Goal: Navigation & Orientation: Find specific page/section

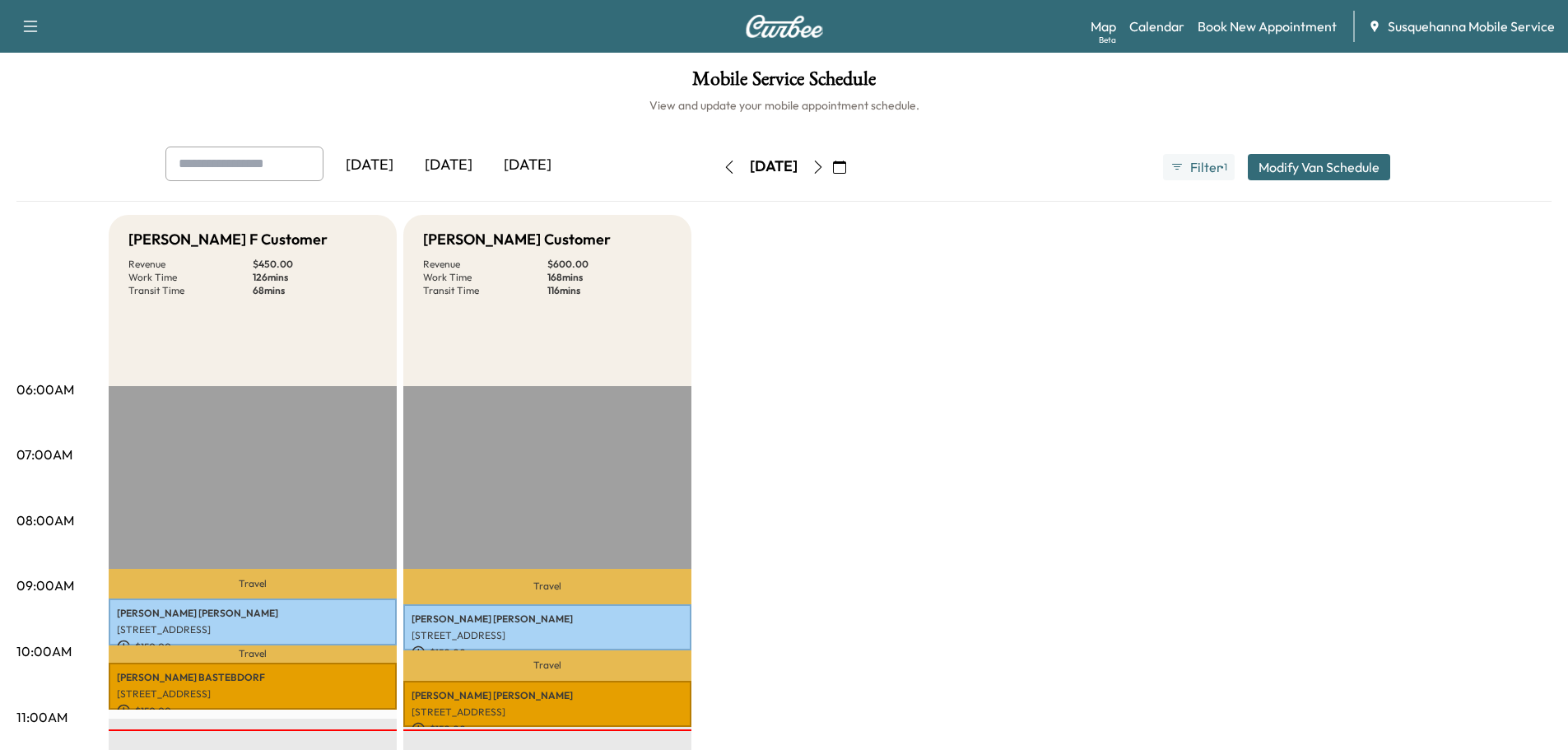
scroll to position [351, 0]
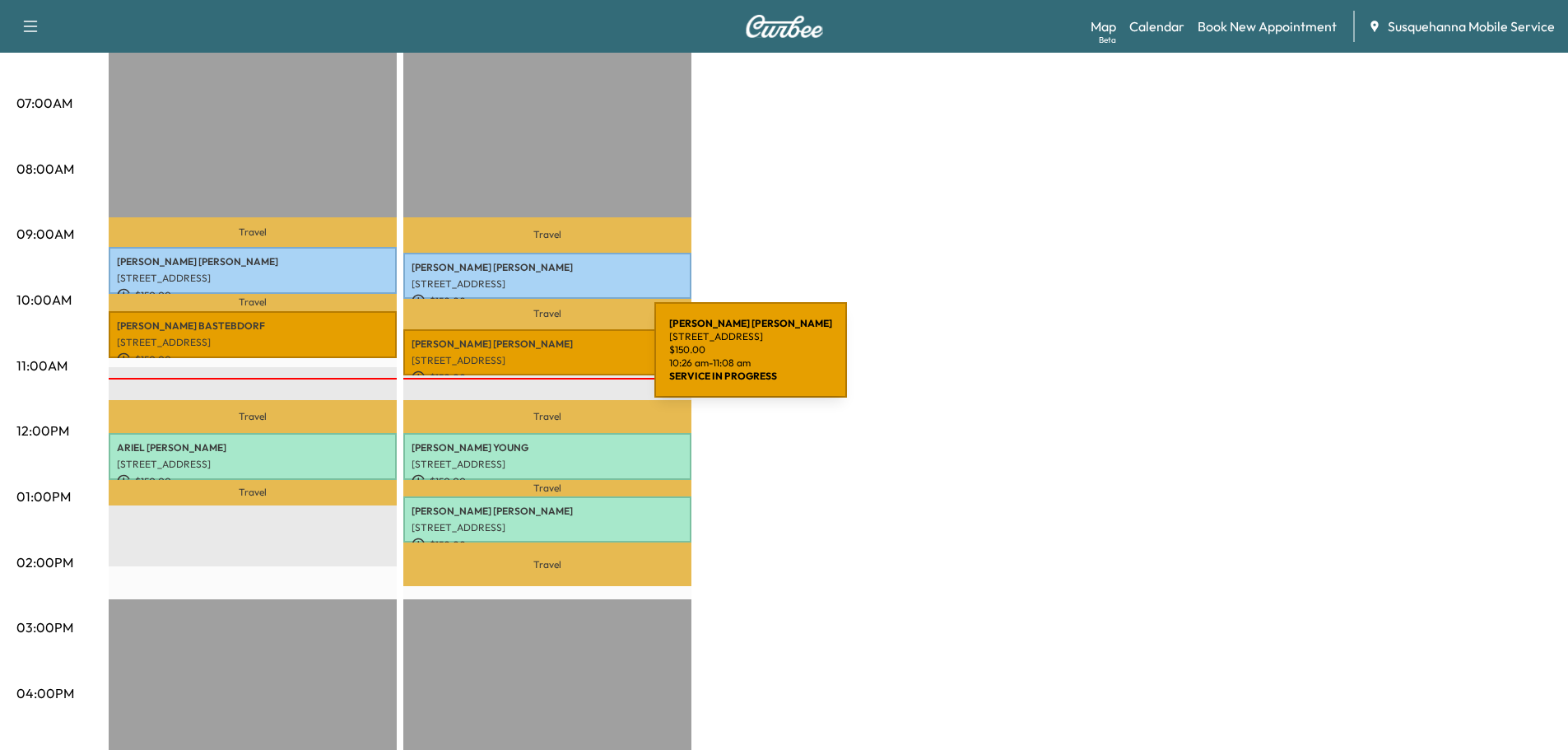
click at [533, 354] on p "[STREET_ADDRESS]" at bounding box center [548, 361] width 272 height 13
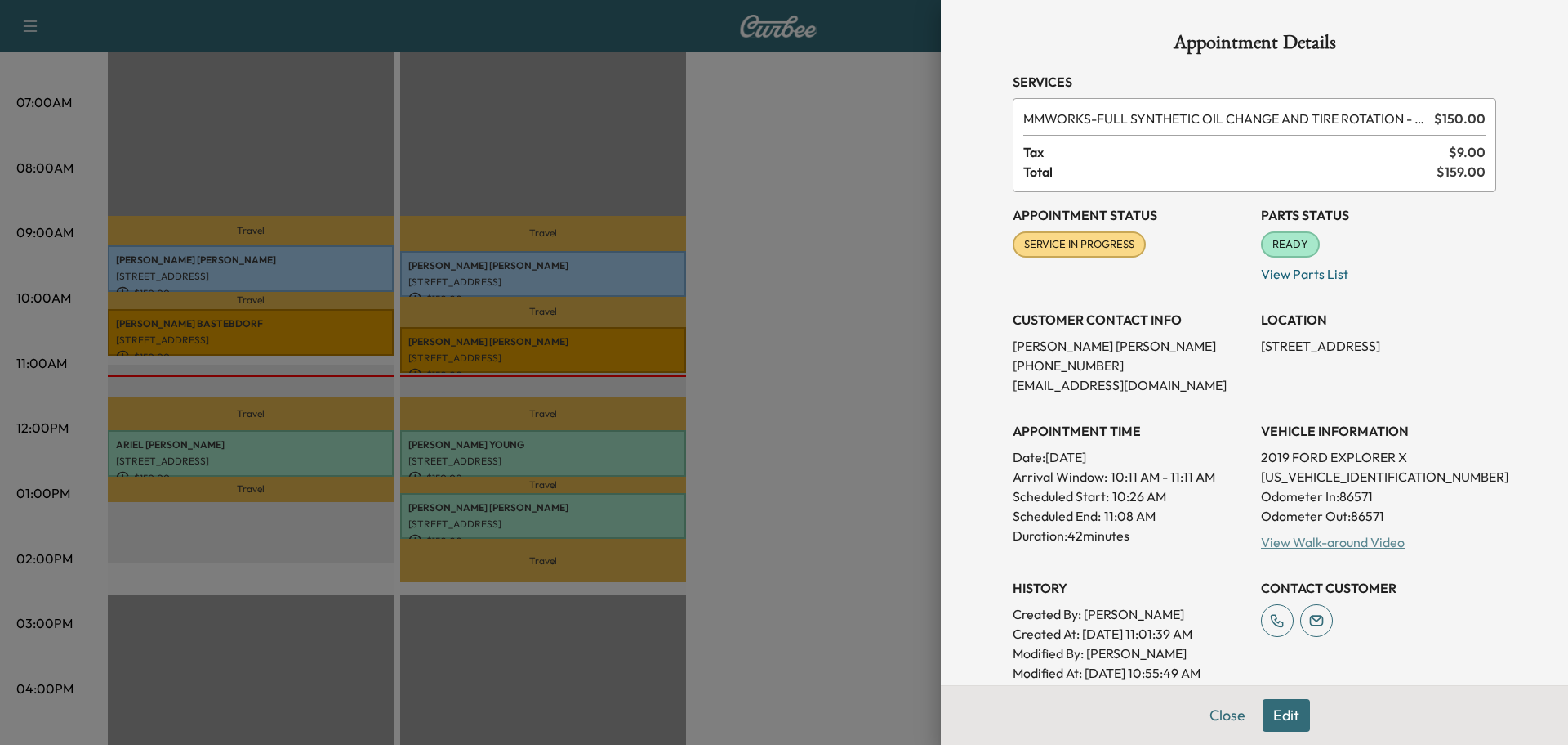
click at [1285, 544] on link "View Walk-around Video" at bounding box center [1333, 542] width 144 height 17
click at [187, 330] on div at bounding box center [784, 372] width 1568 height 745
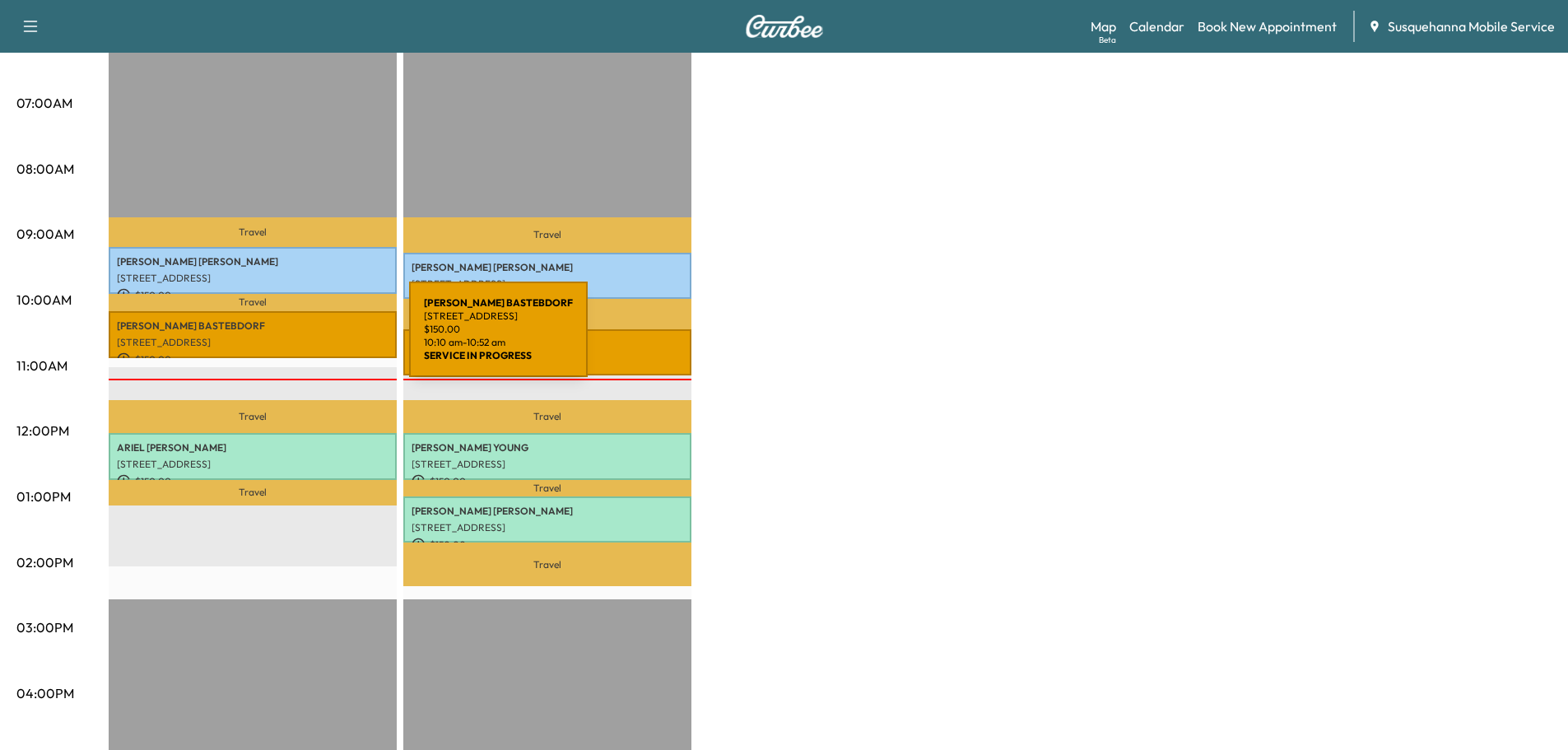
click at [286, 339] on p "[STREET_ADDRESS]" at bounding box center [253, 342] width 272 height 13
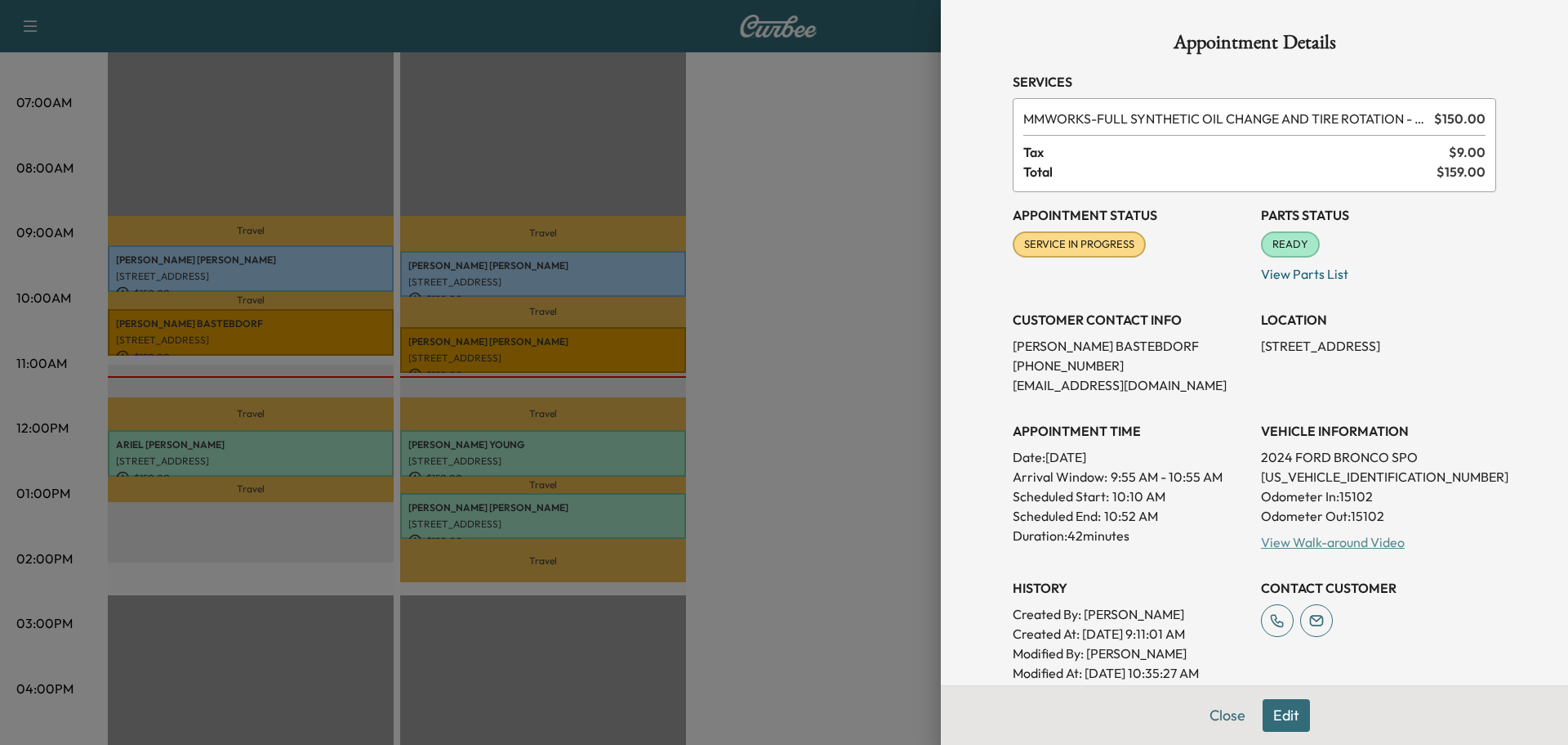
click at [1317, 545] on link "View Walk-around Video" at bounding box center [1333, 542] width 144 height 17
click at [1224, 706] on button "Close" at bounding box center [1227, 716] width 57 height 33
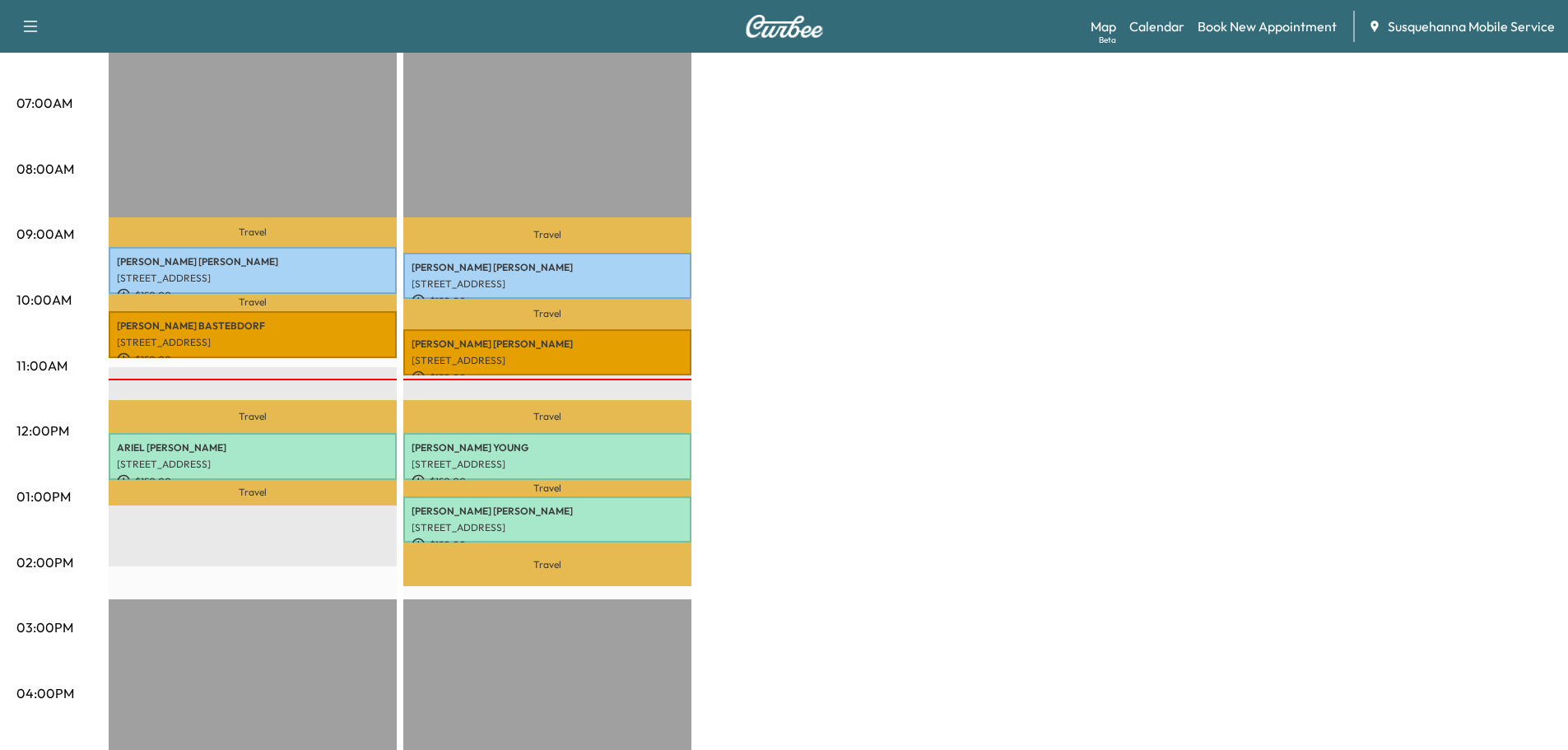
scroll to position [0, 0]
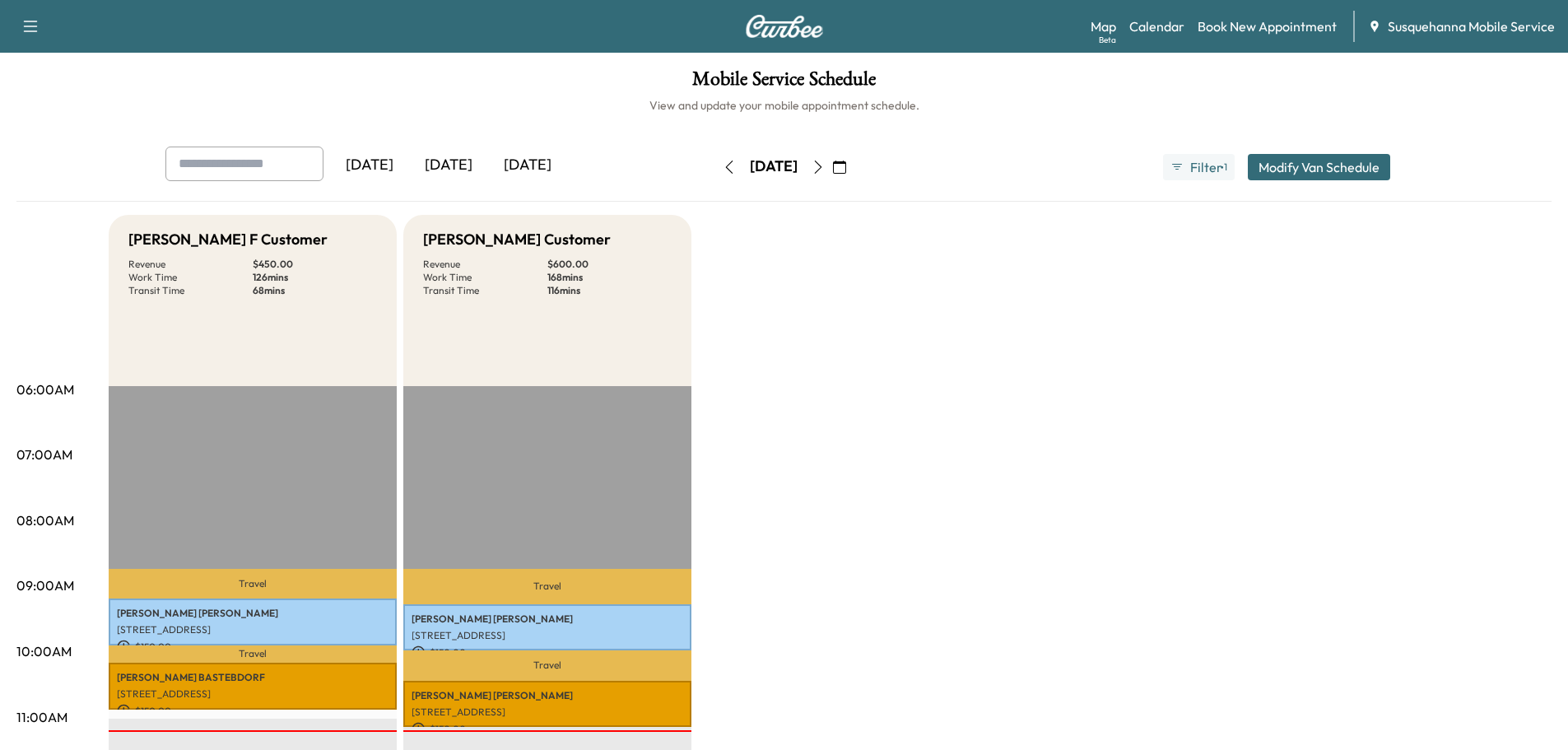
click at [824, 172] on icon "button" at bounding box center [818, 166] width 13 height 13
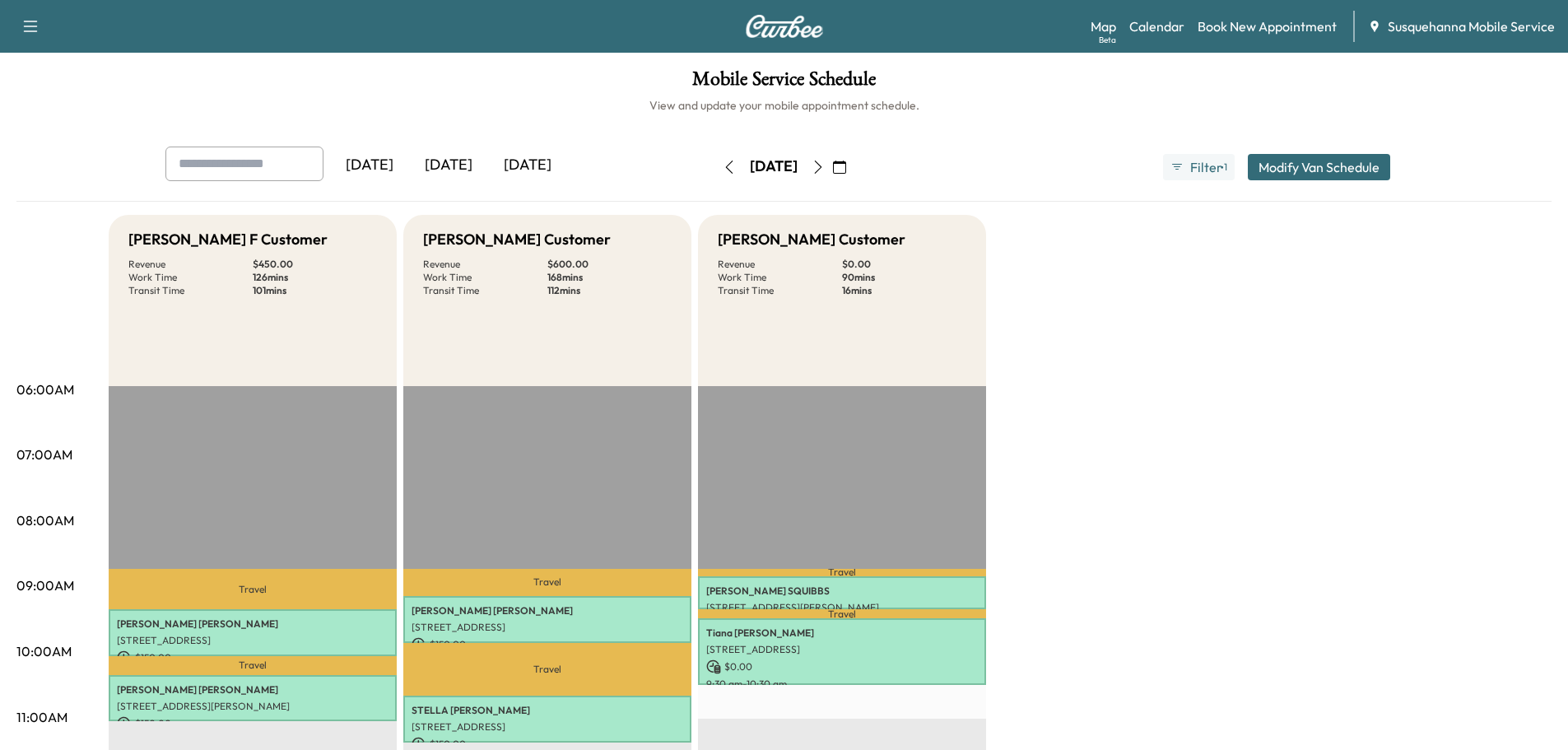
click at [824, 166] on icon "button" at bounding box center [818, 166] width 13 height 13
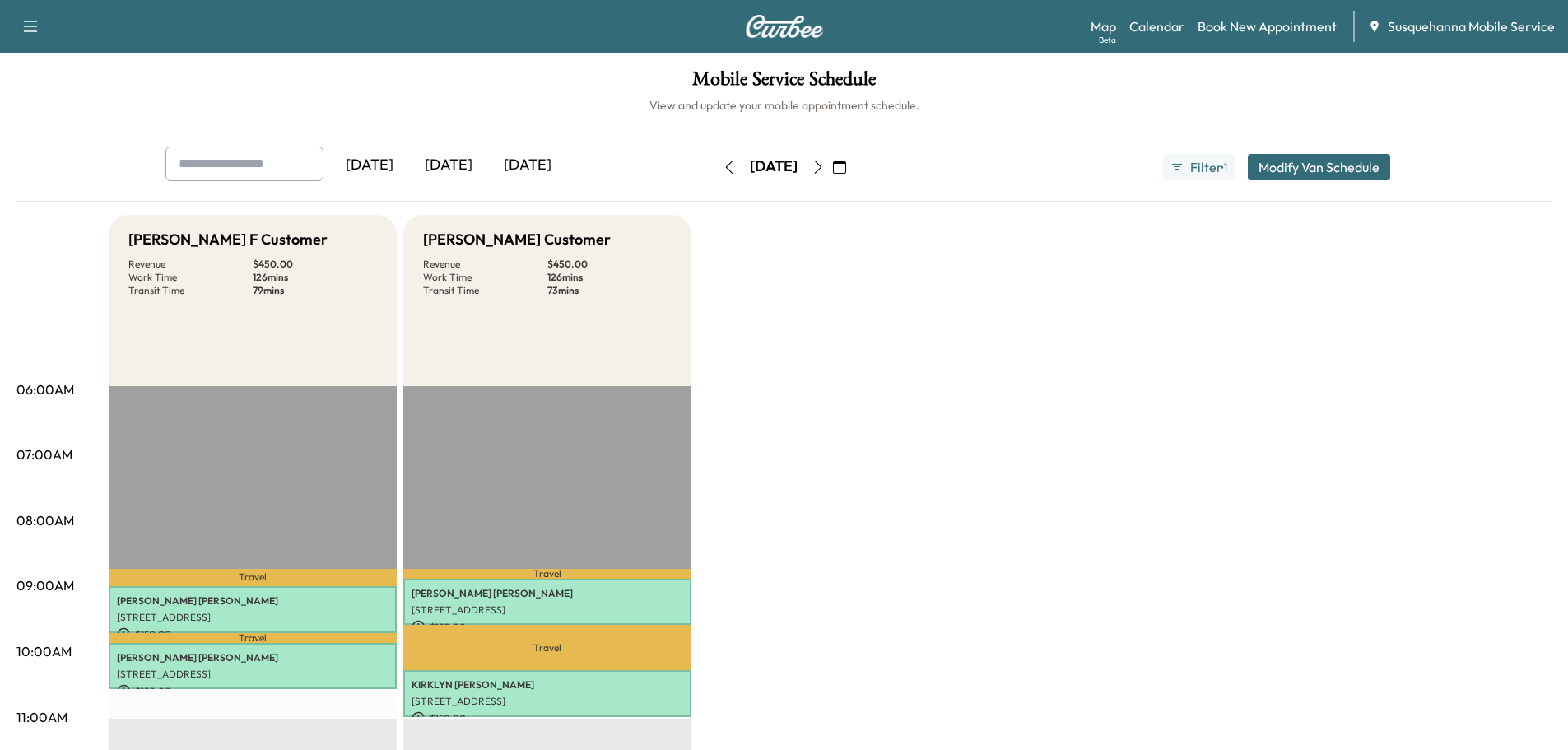
click at [824, 162] on icon "button" at bounding box center [818, 166] width 13 height 13
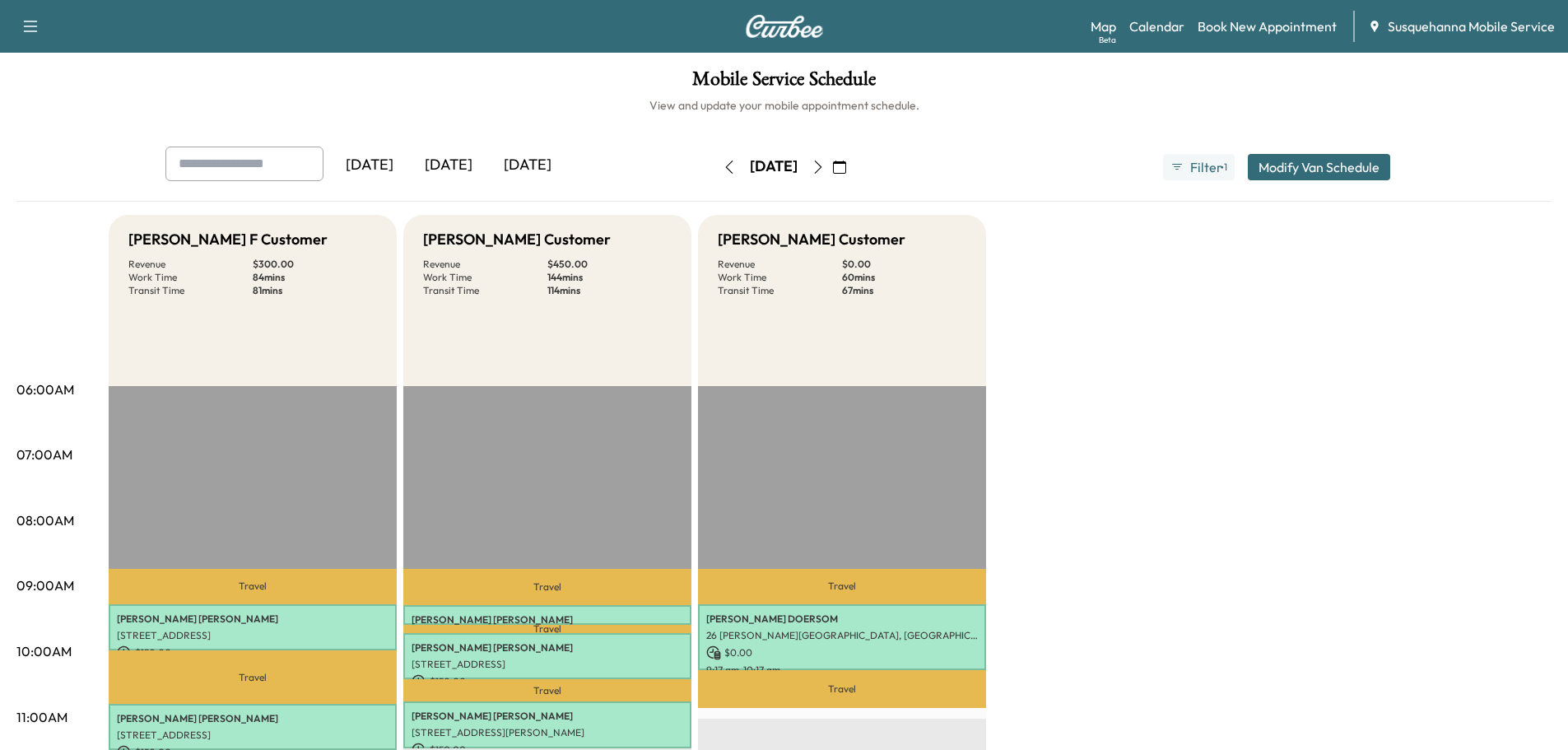
click at [722, 165] on icon "button" at bounding box center [729, 166] width 13 height 13
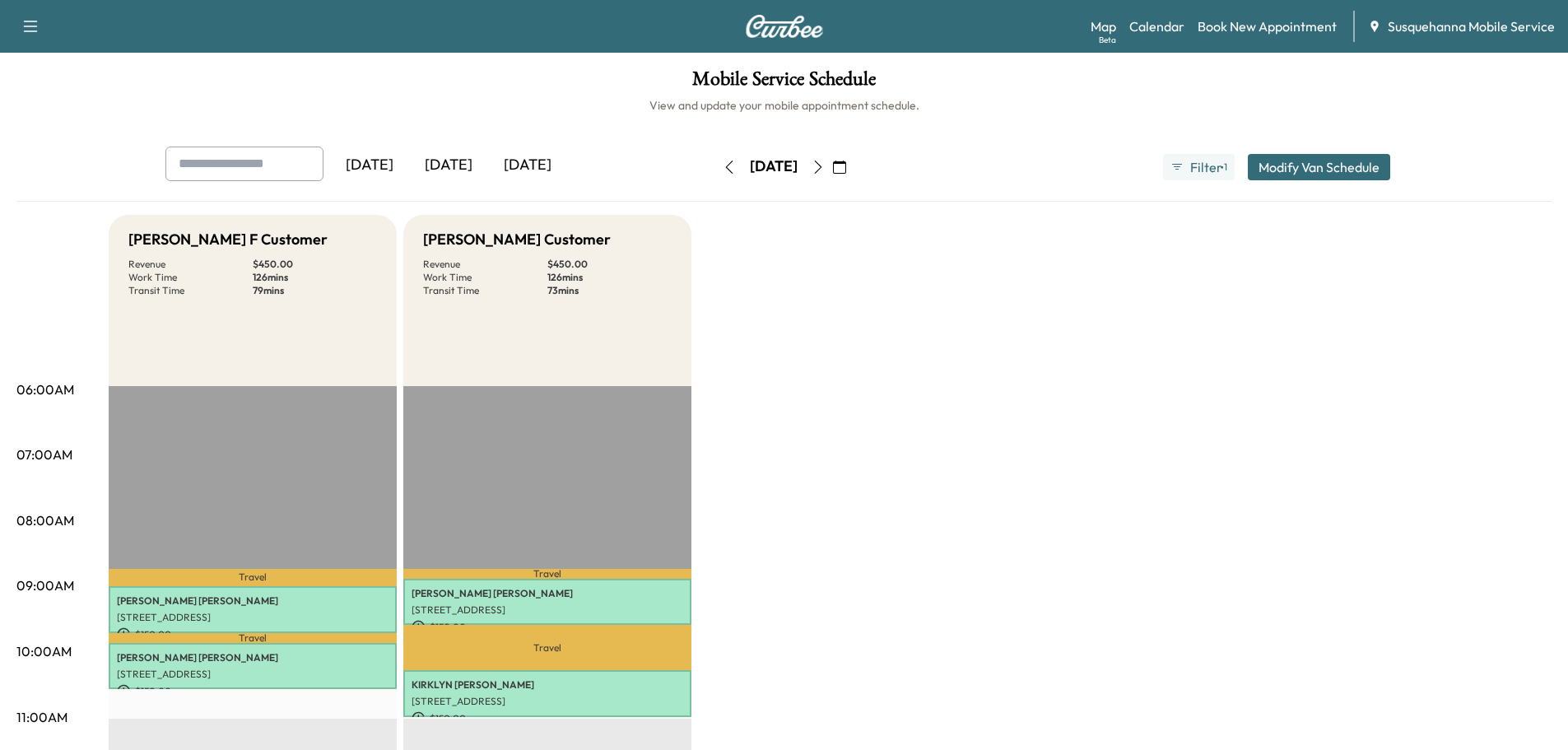
click at [824, 165] on icon "button" at bounding box center [818, 166] width 13 height 13
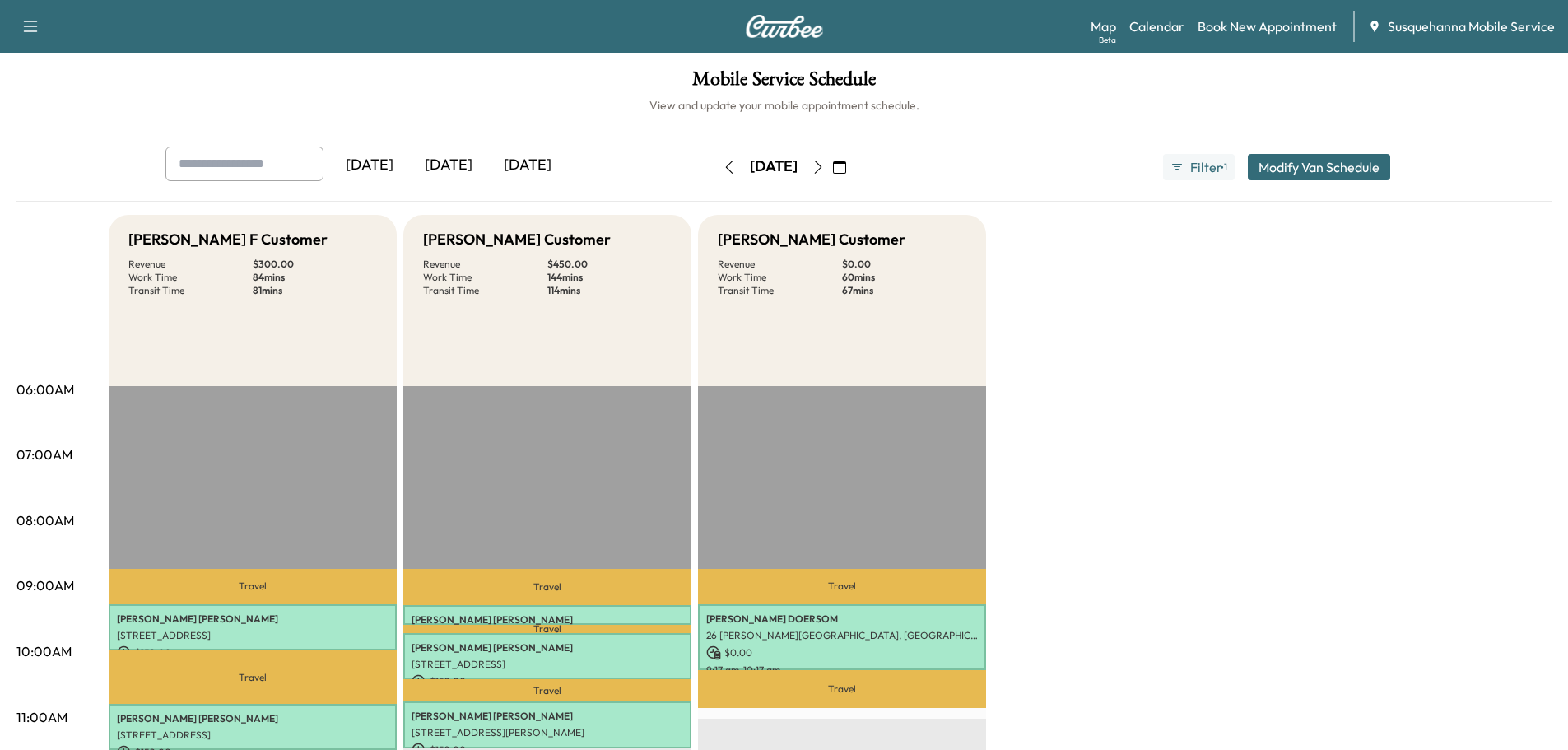
click at [715, 168] on button "button" at bounding box center [729, 166] width 28 height 26
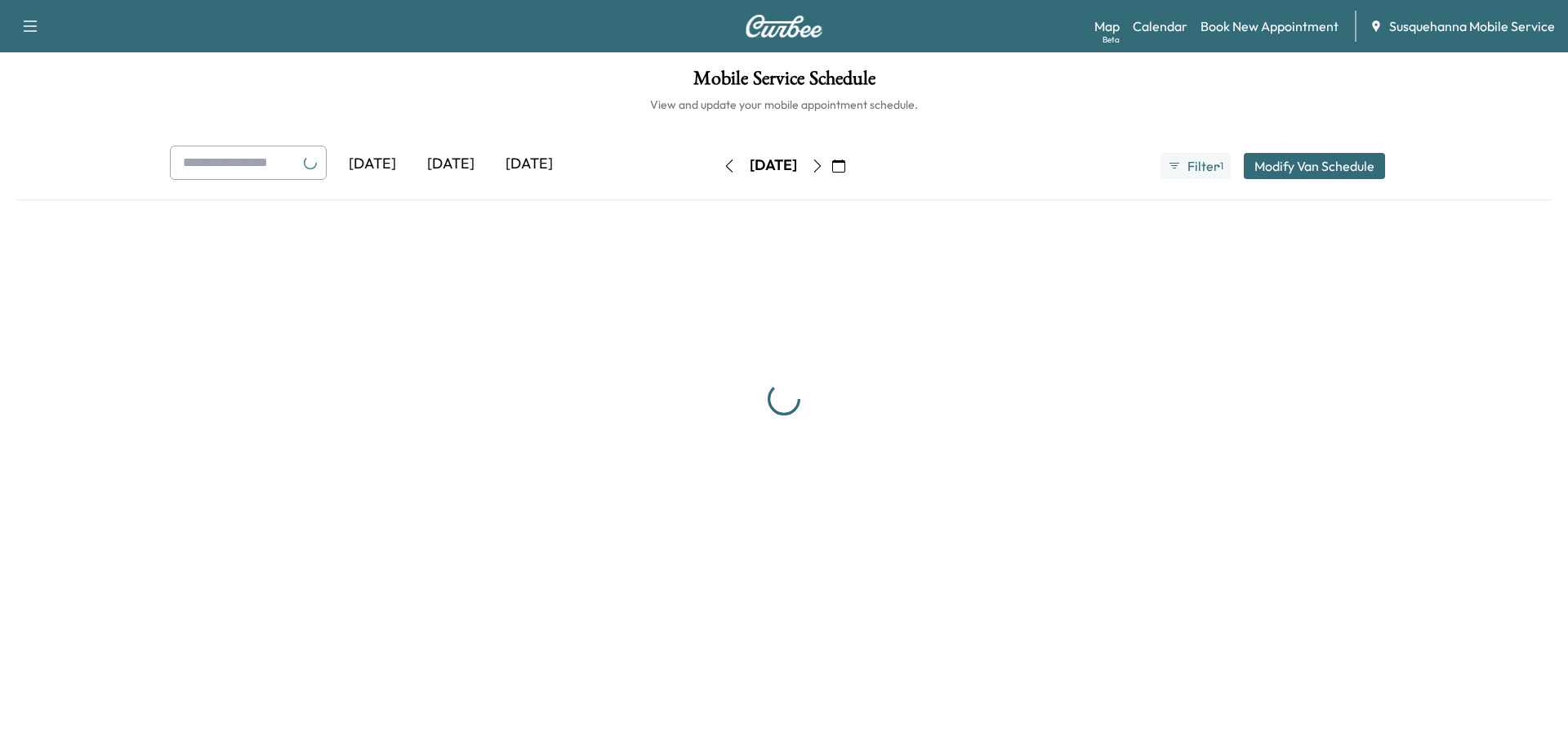
click at [722, 166] on icon "button" at bounding box center [729, 165] width 13 height 13
click at [715, 166] on button "button" at bounding box center [729, 165] width 28 height 26
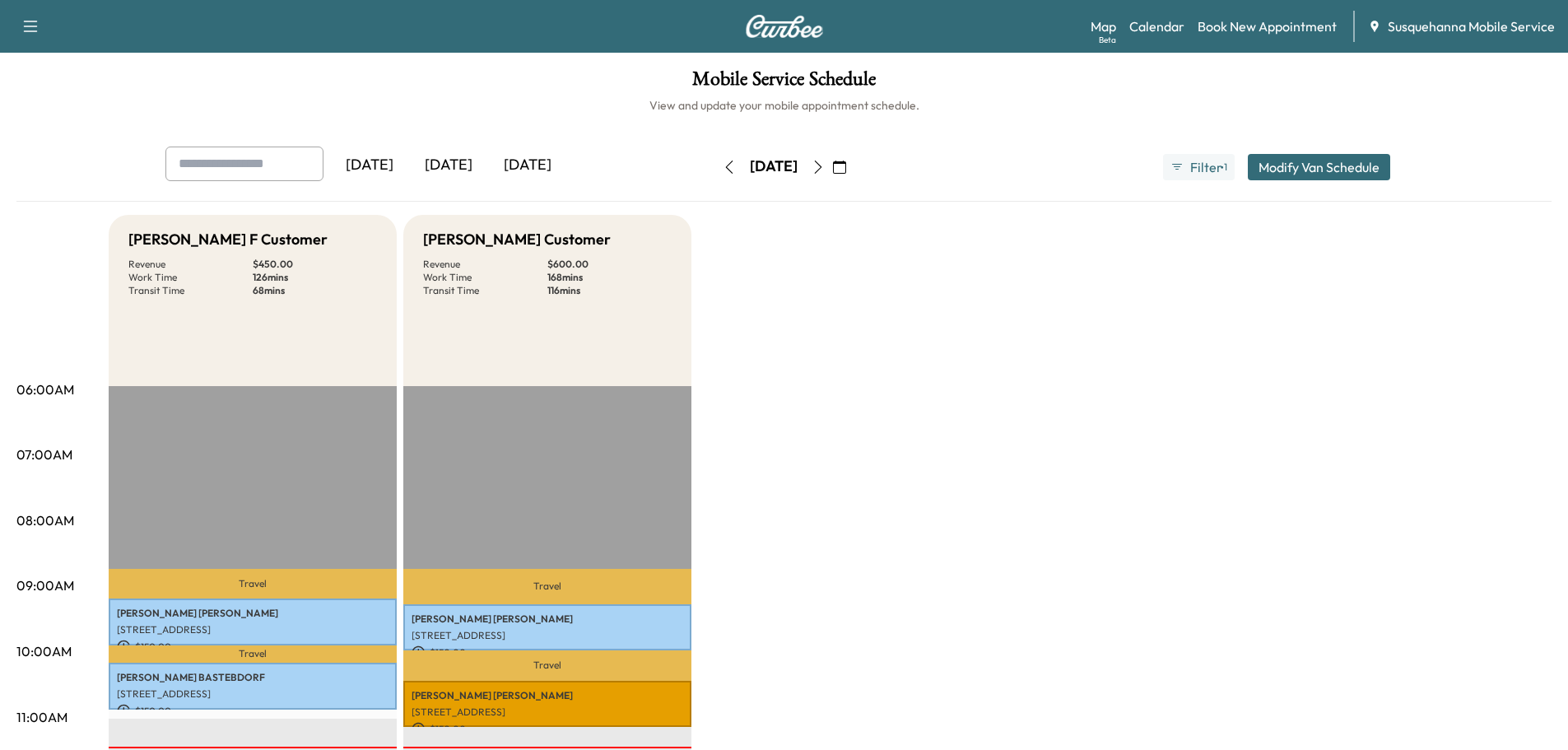
click at [824, 162] on icon "button" at bounding box center [818, 166] width 13 height 13
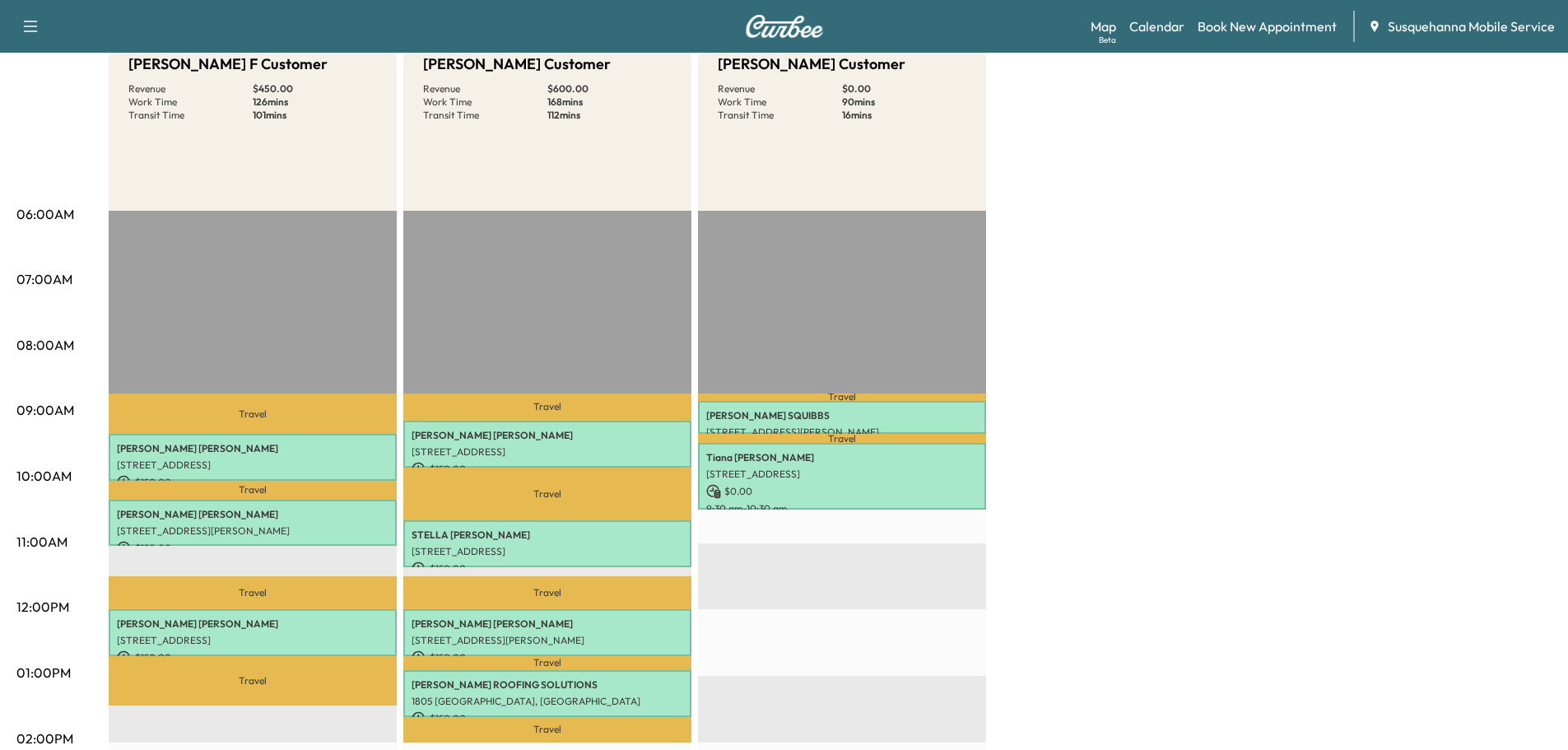
scroll to position [351, 0]
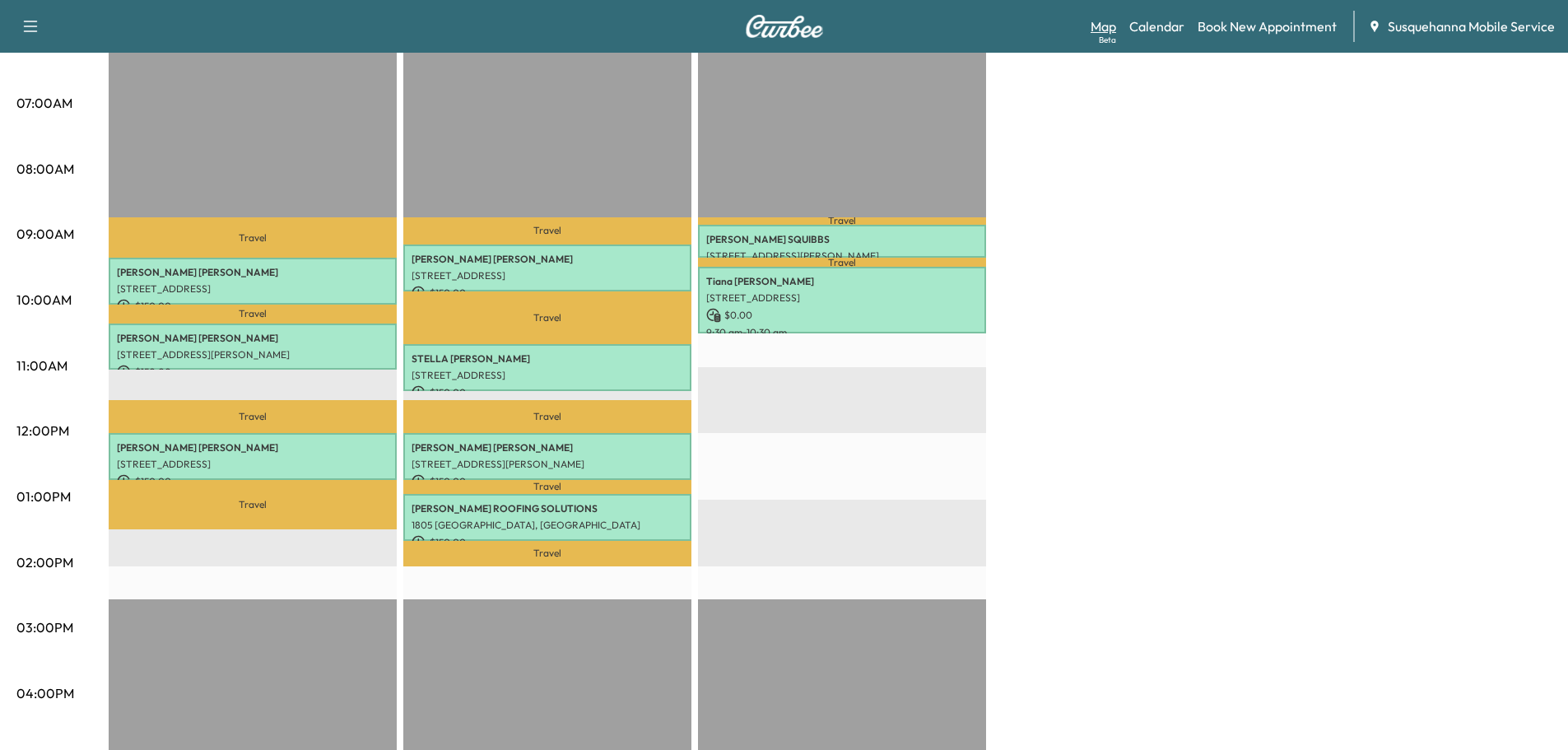
click at [1108, 26] on link "Map Beta" at bounding box center [1104, 26] width 26 height 19
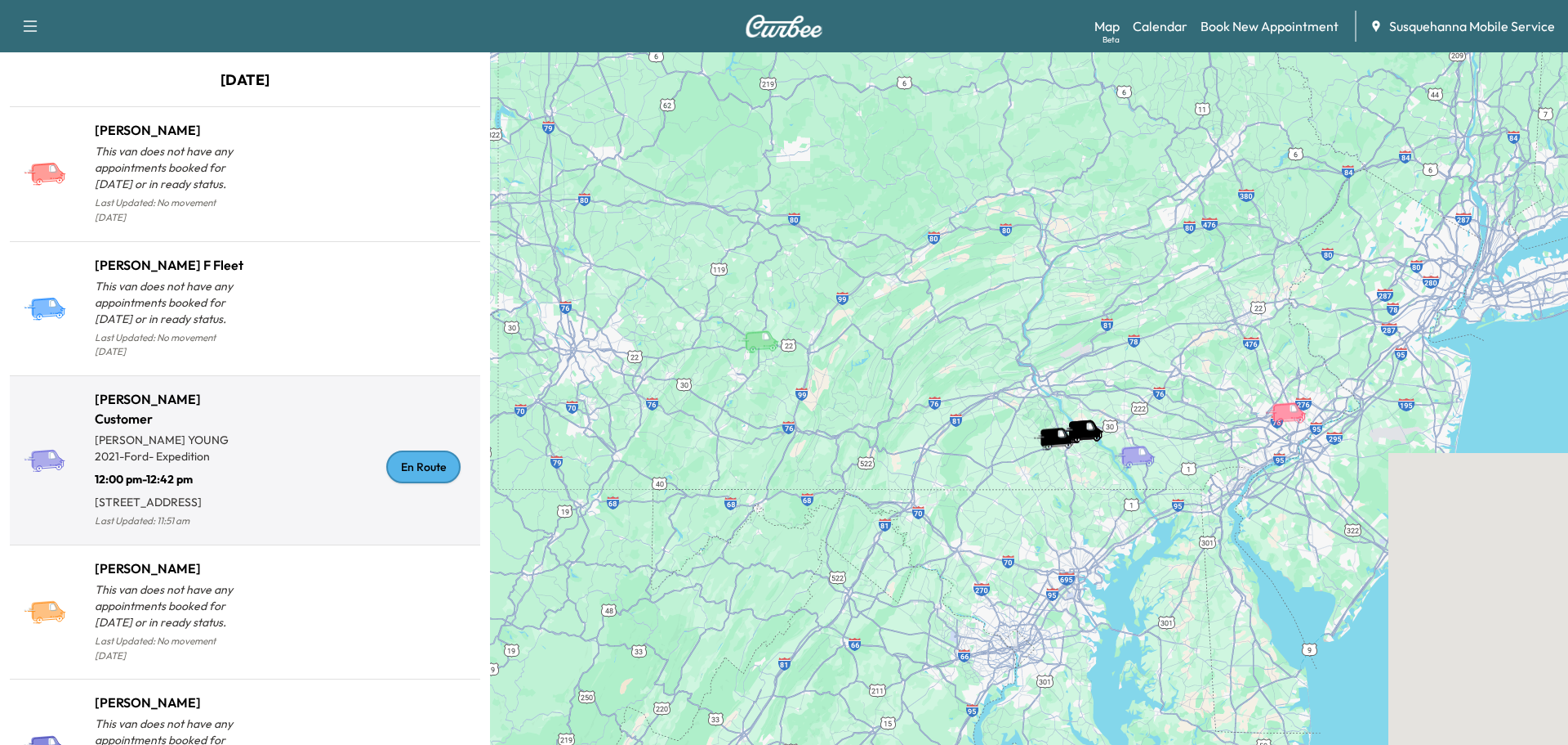
click at [422, 481] on div "En Route" at bounding box center [359, 467] width 229 height 130
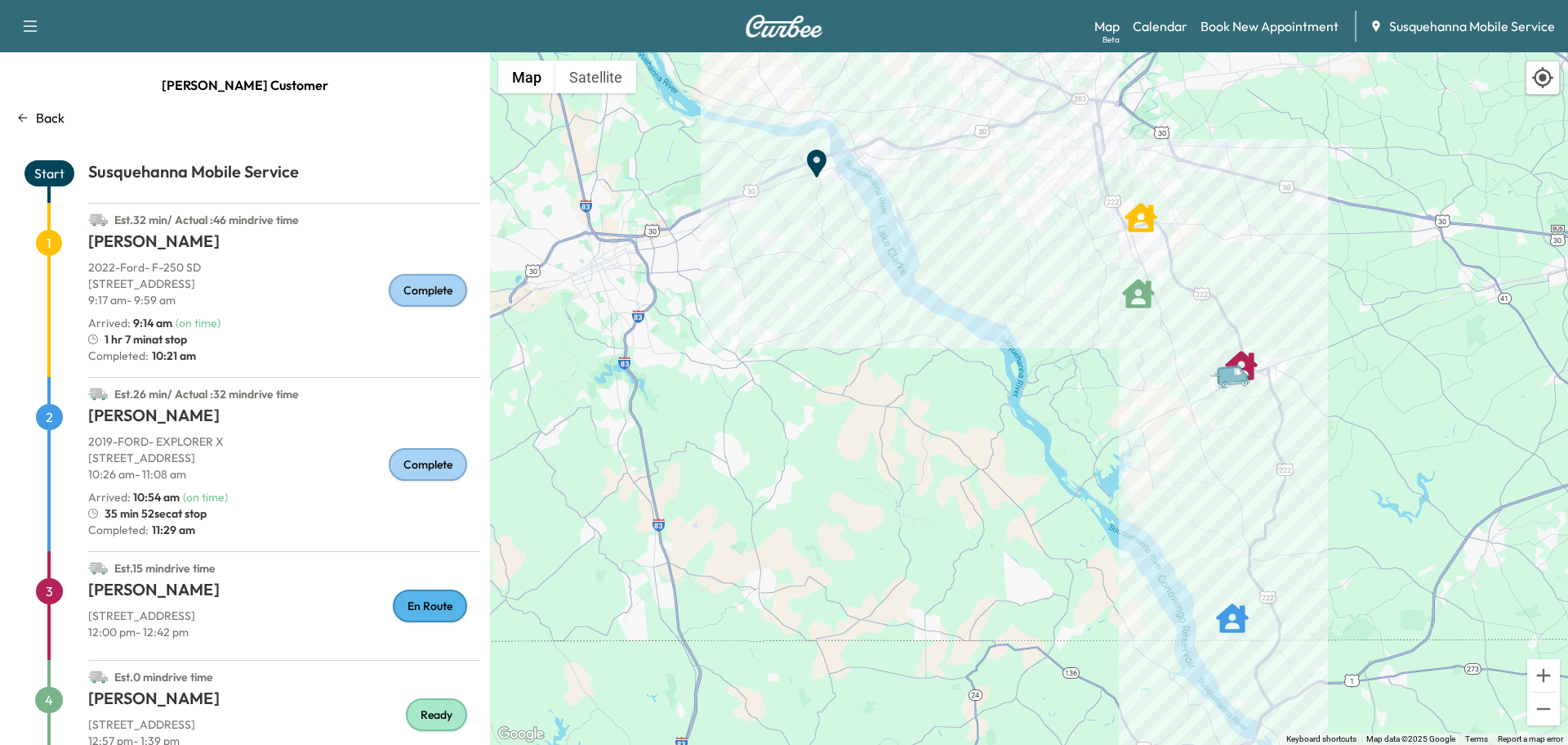
click at [46, 121] on p "Back" at bounding box center [50, 117] width 28 height 19
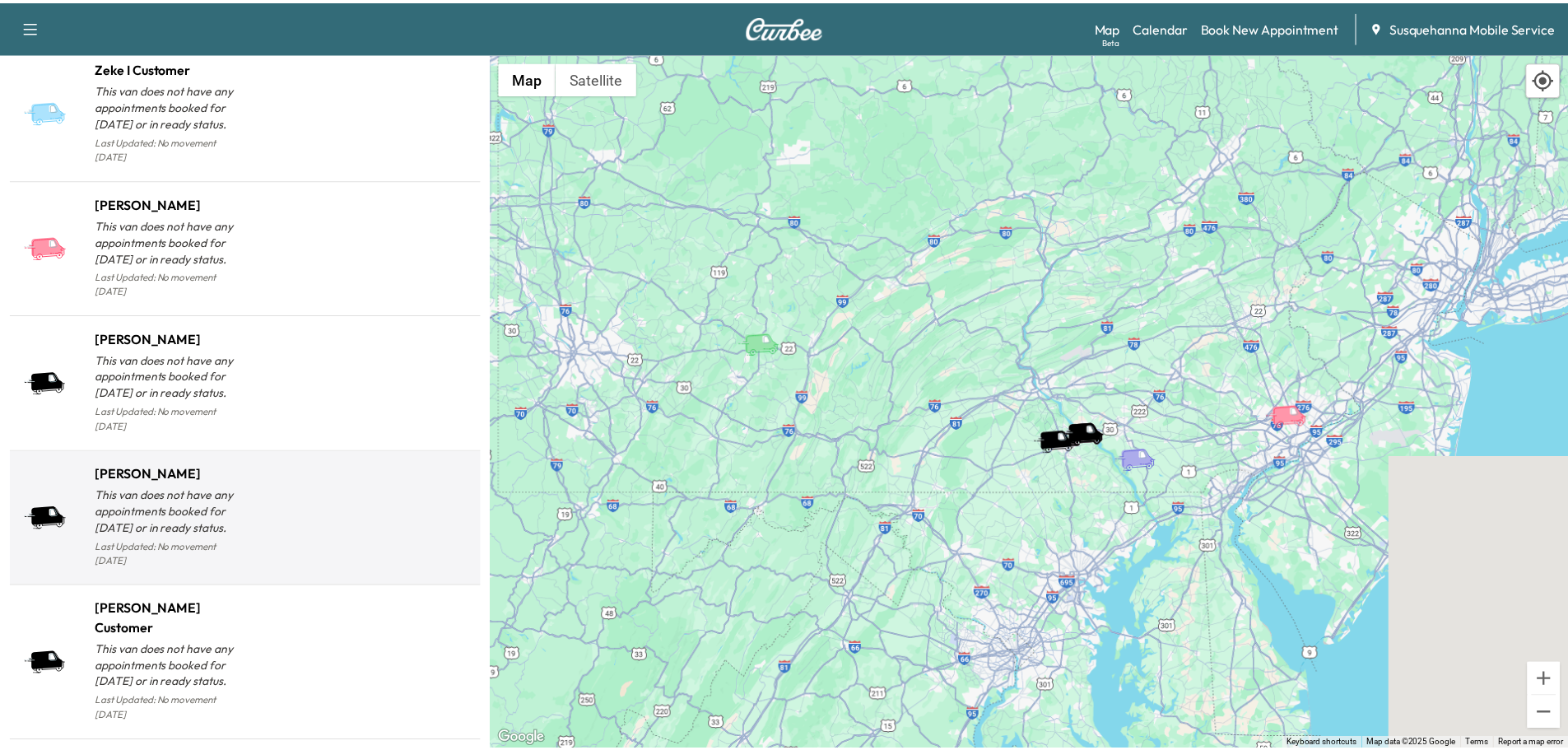
scroll to position [1603, 0]
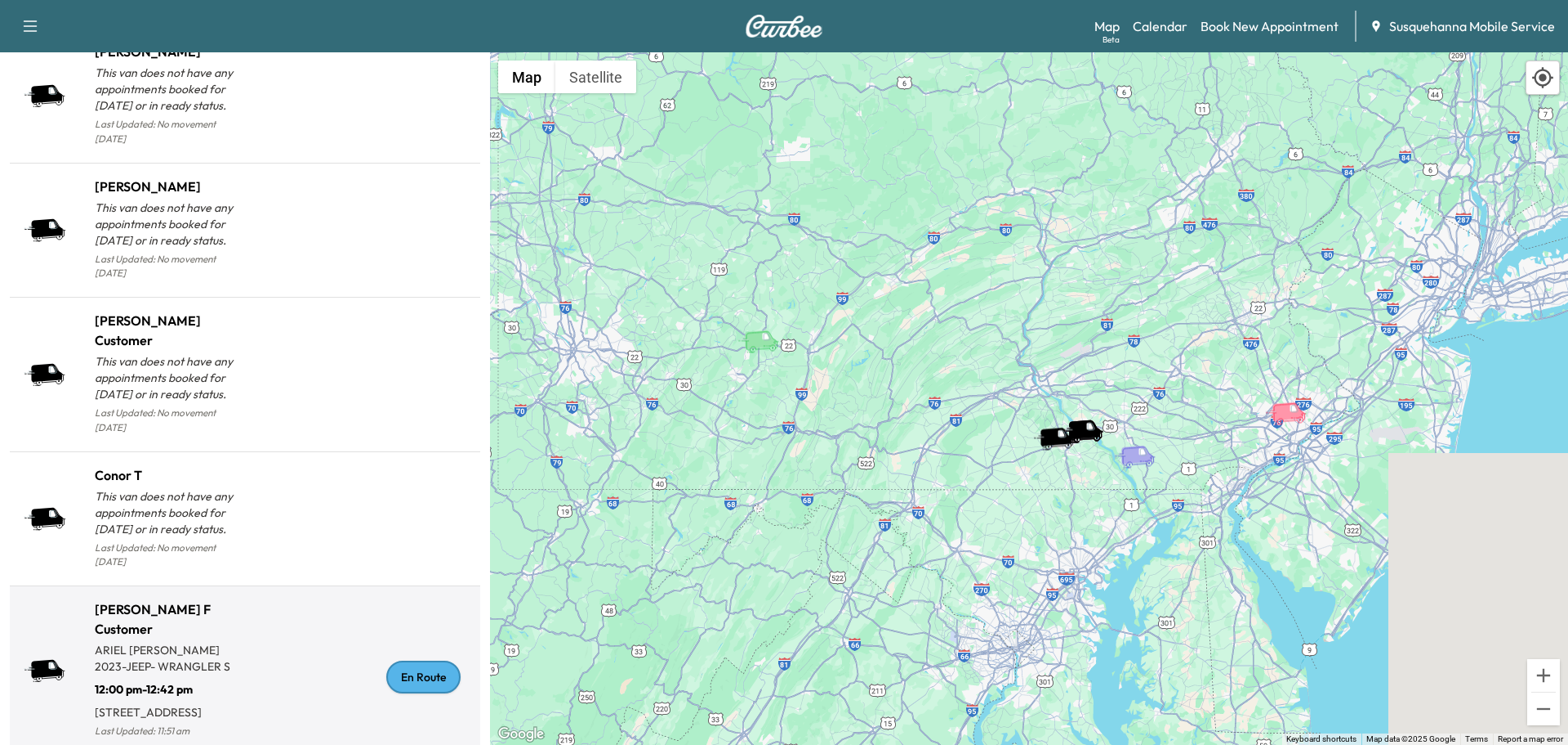
click at [396, 660] on div "En Route" at bounding box center [423, 677] width 74 height 33
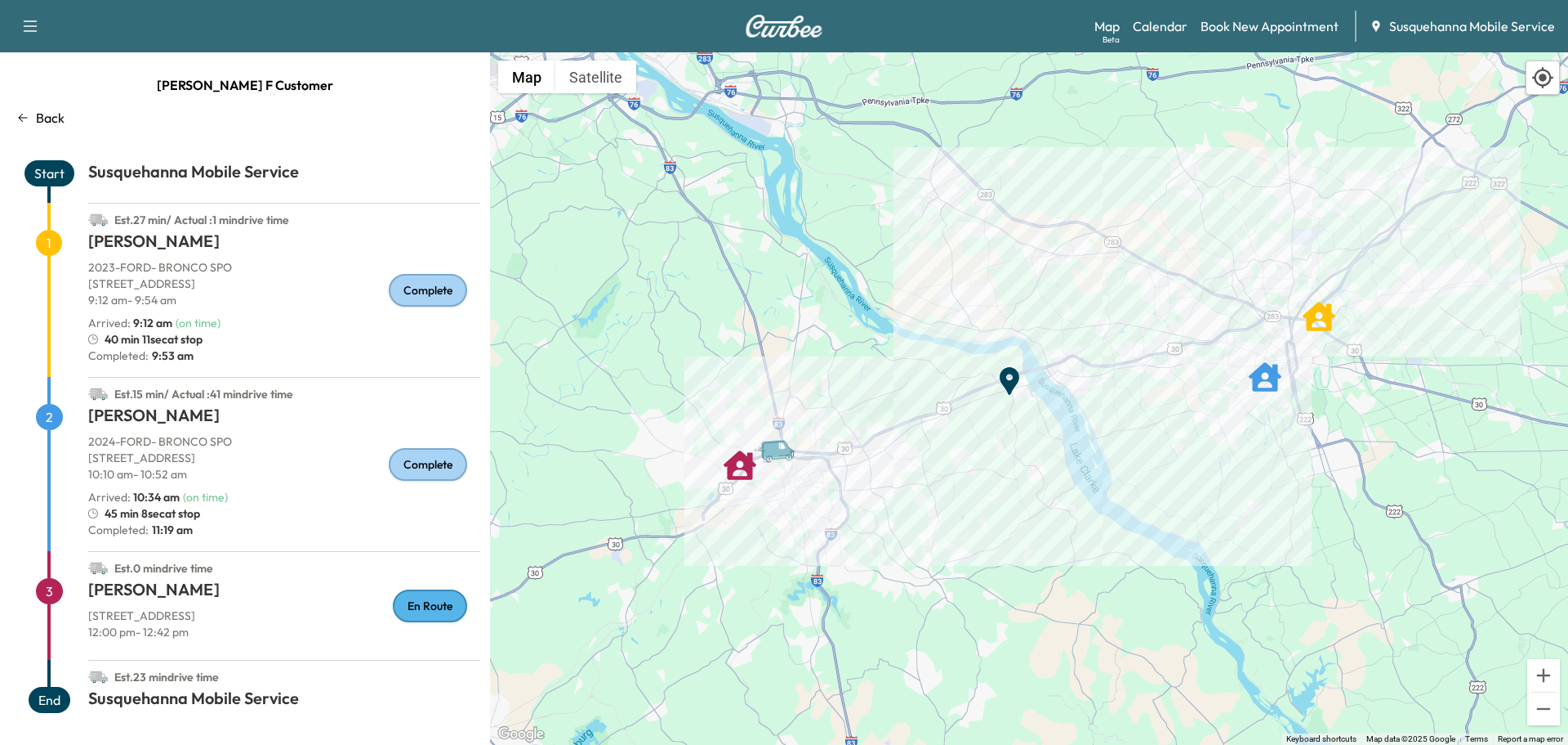
click at [39, 124] on p "Back" at bounding box center [50, 117] width 28 height 19
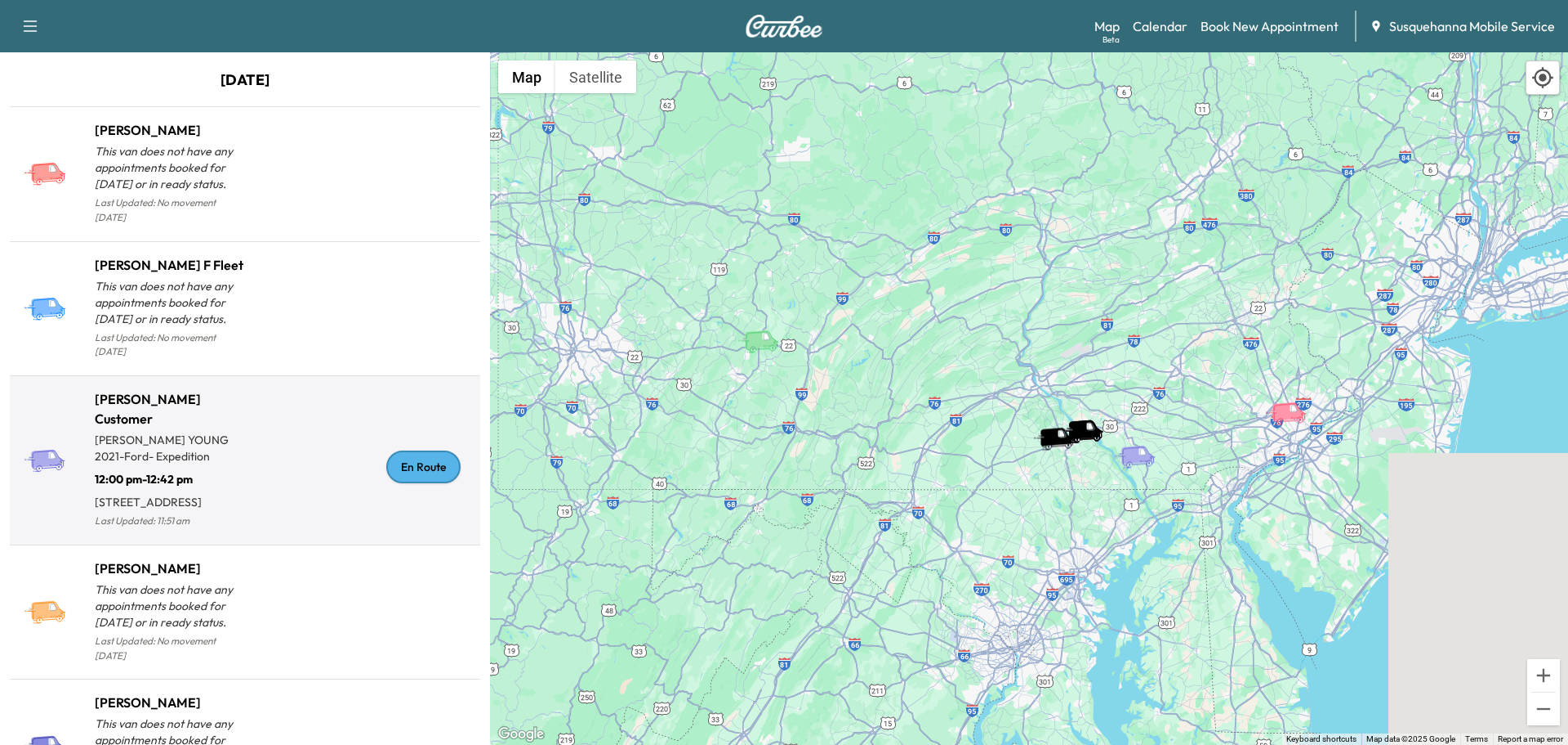
click at [407, 474] on div "En Route" at bounding box center [423, 467] width 74 height 33
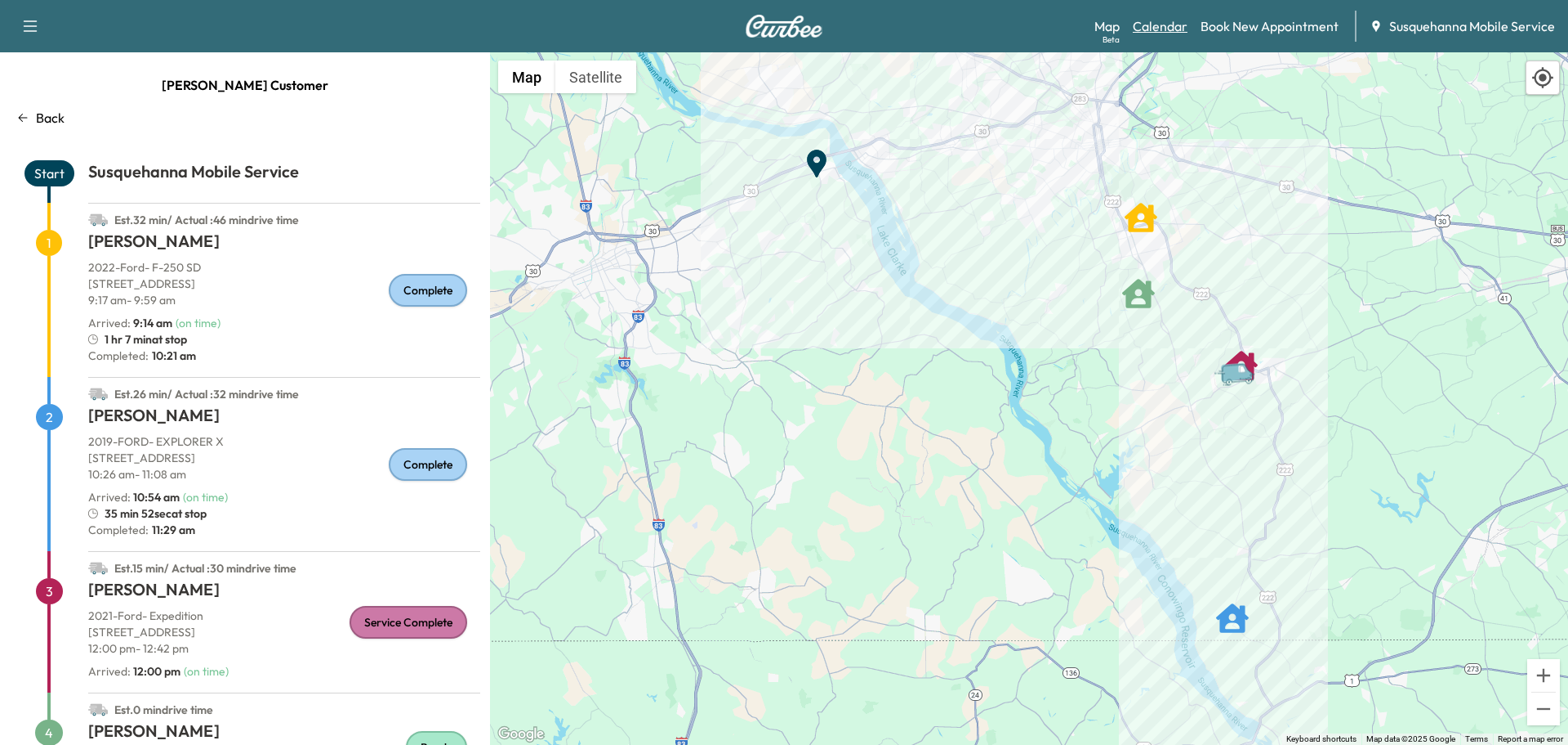
click at [1148, 29] on link "Calendar" at bounding box center [1160, 26] width 55 height 19
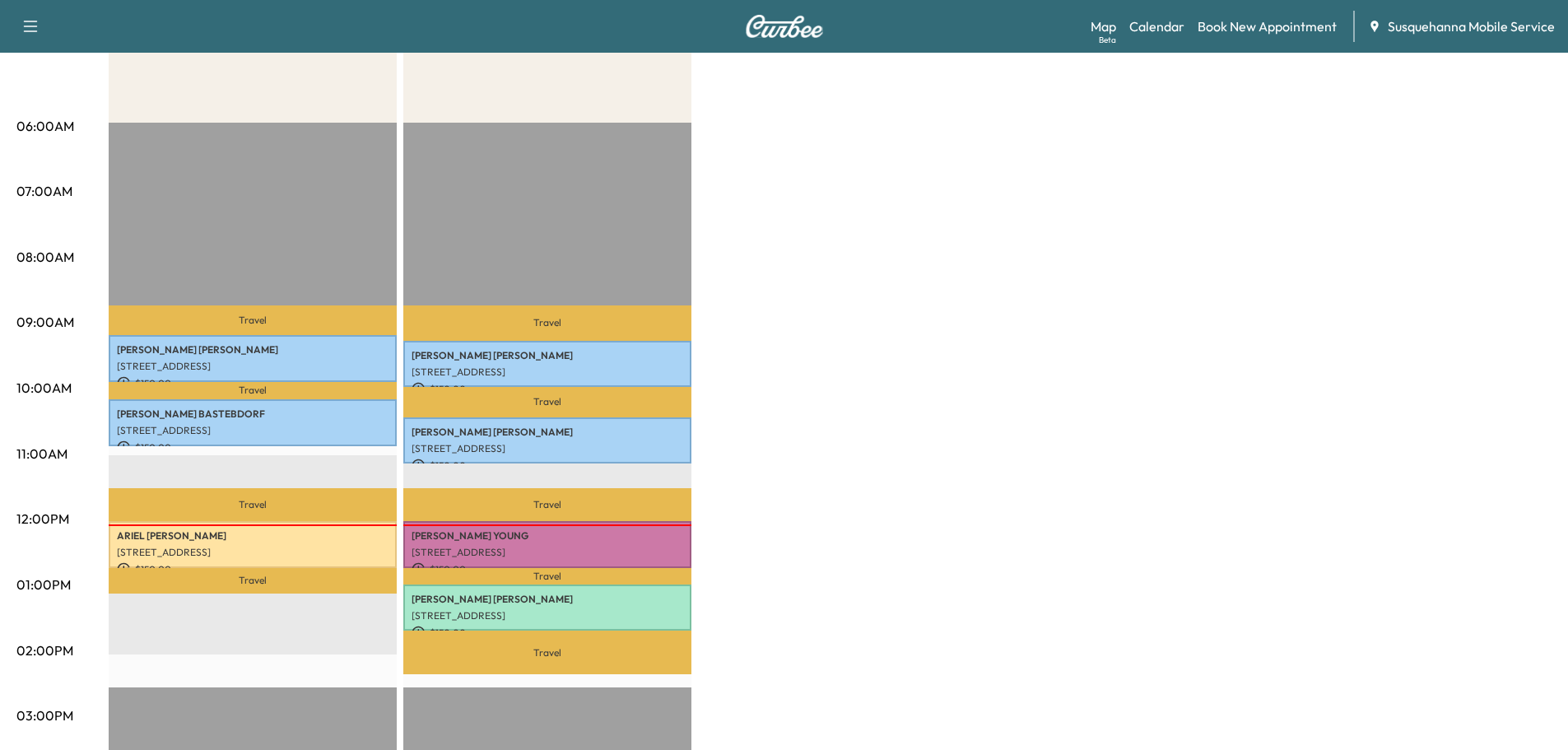
scroll to position [351, 0]
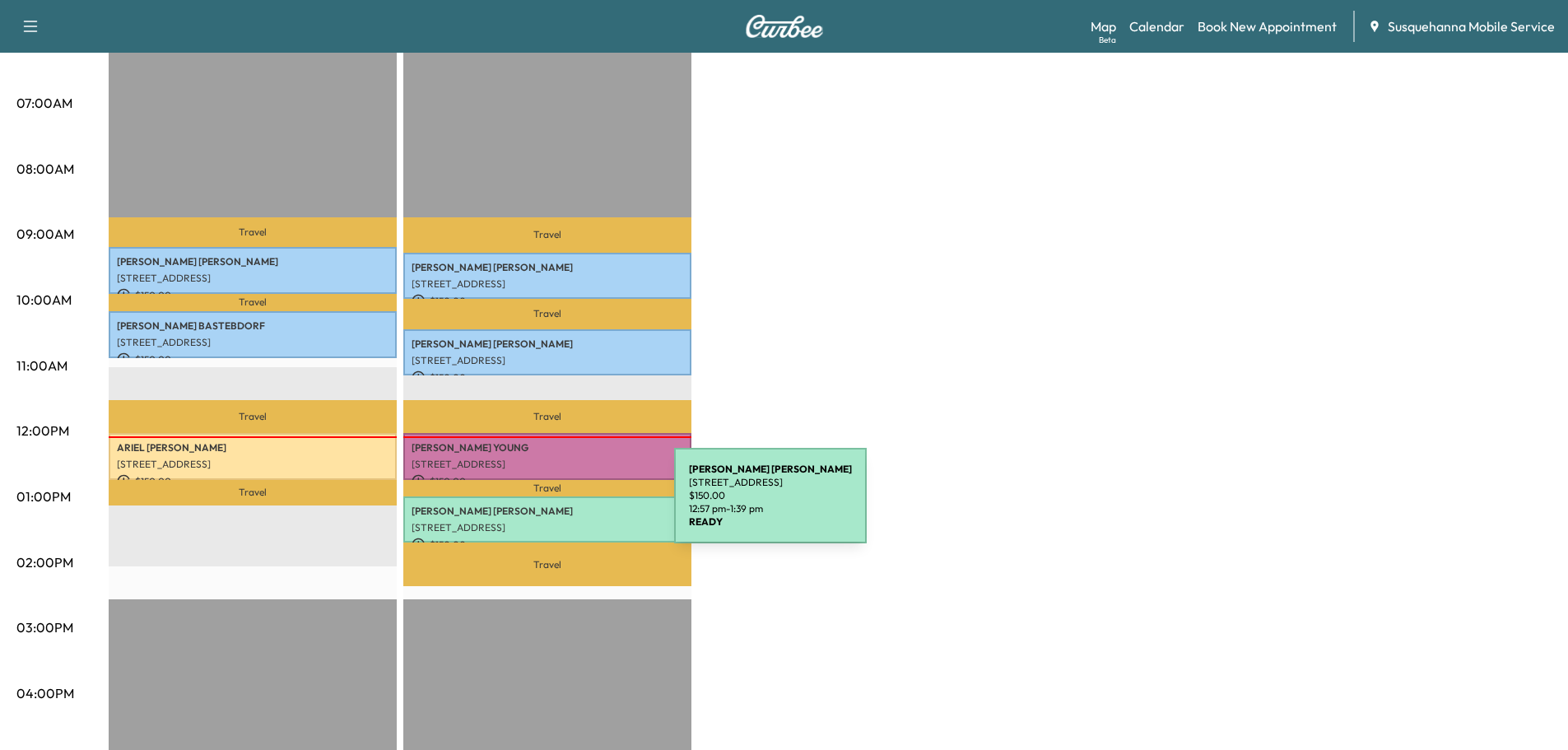
click at [550, 505] on p "[PERSON_NAME]" at bounding box center [548, 510] width 272 height 13
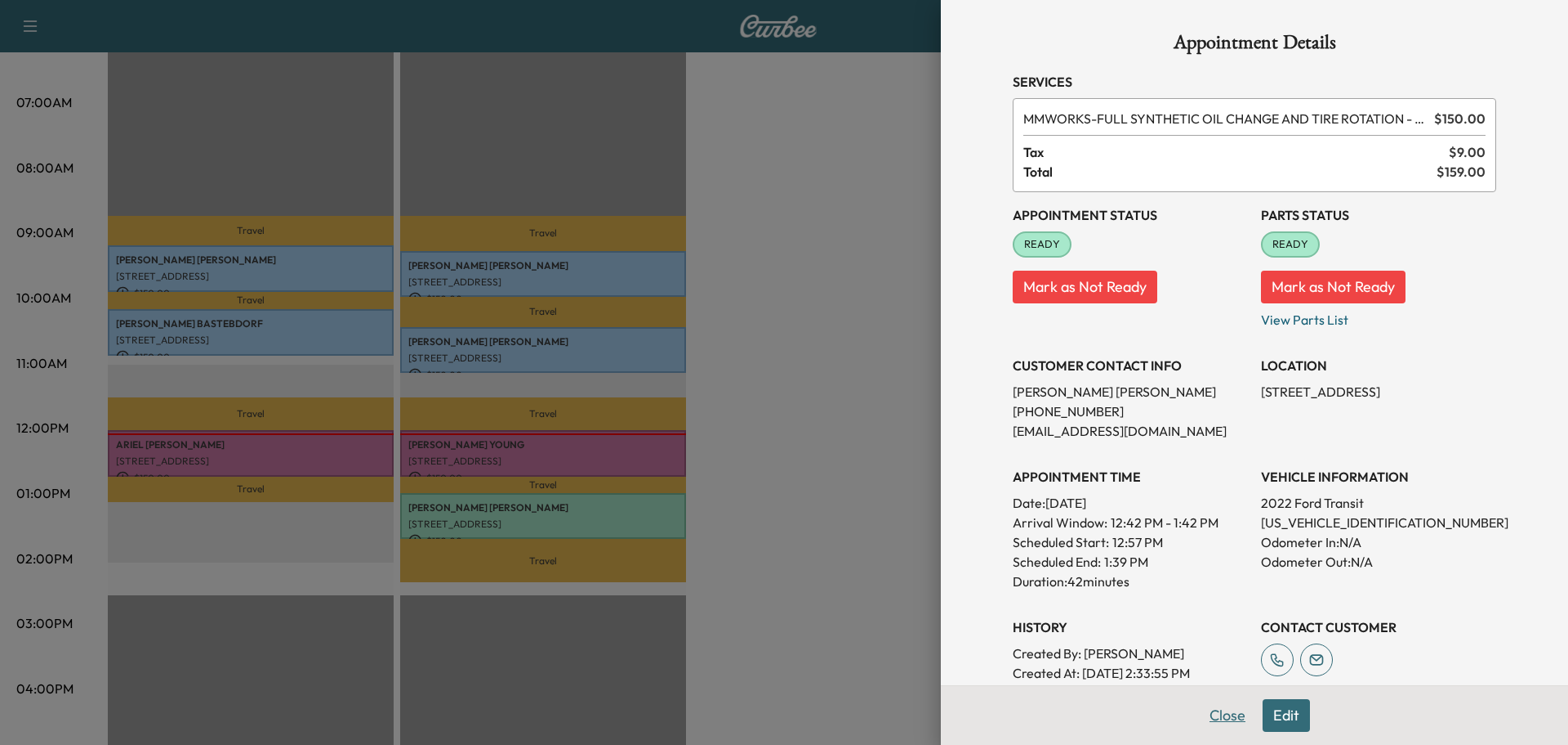
click at [1220, 712] on button "Close" at bounding box center [1227, 716] width 57 height 33
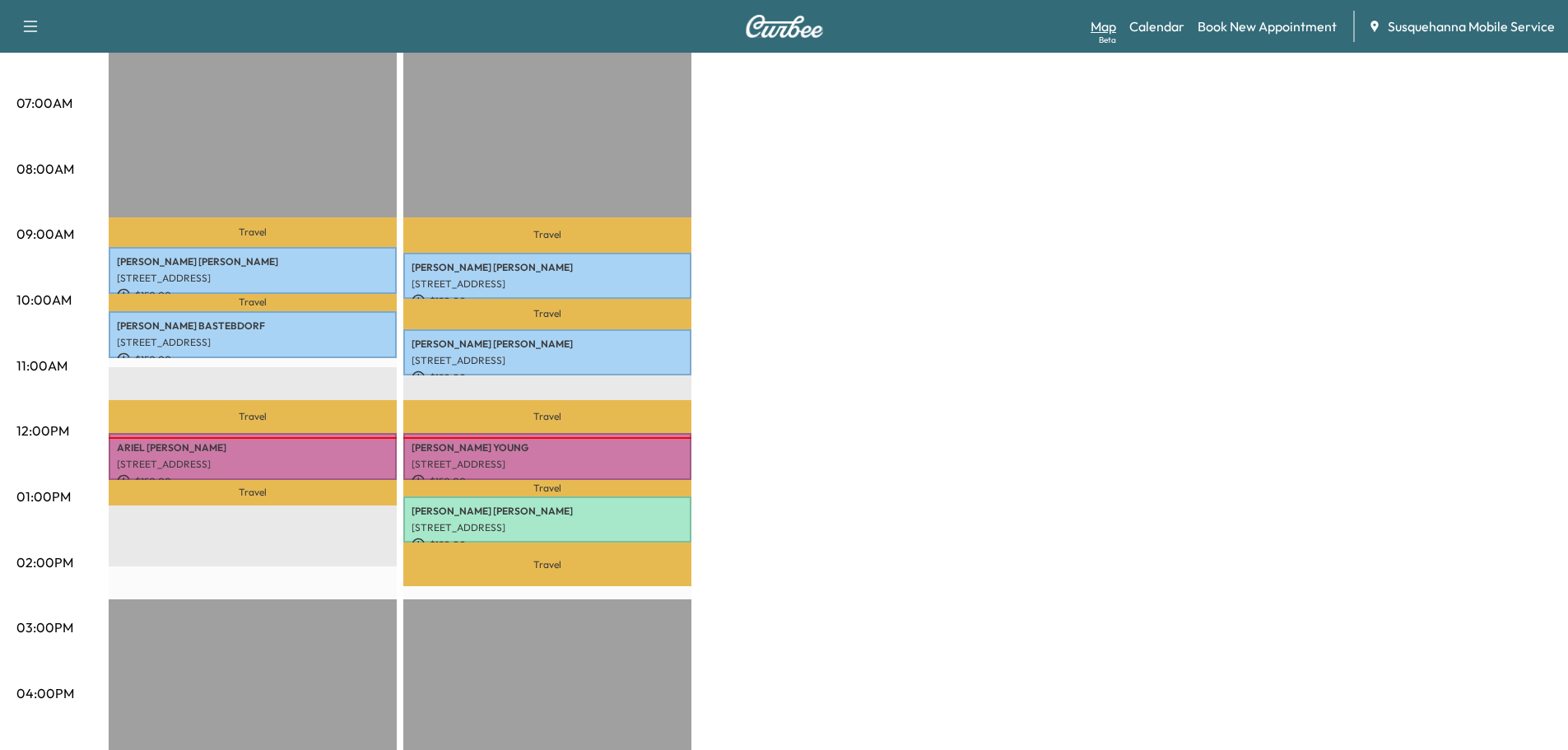
click at [1109, 20] on link "Map Beta" at bounding box center [1104, 26] width 26 height 19
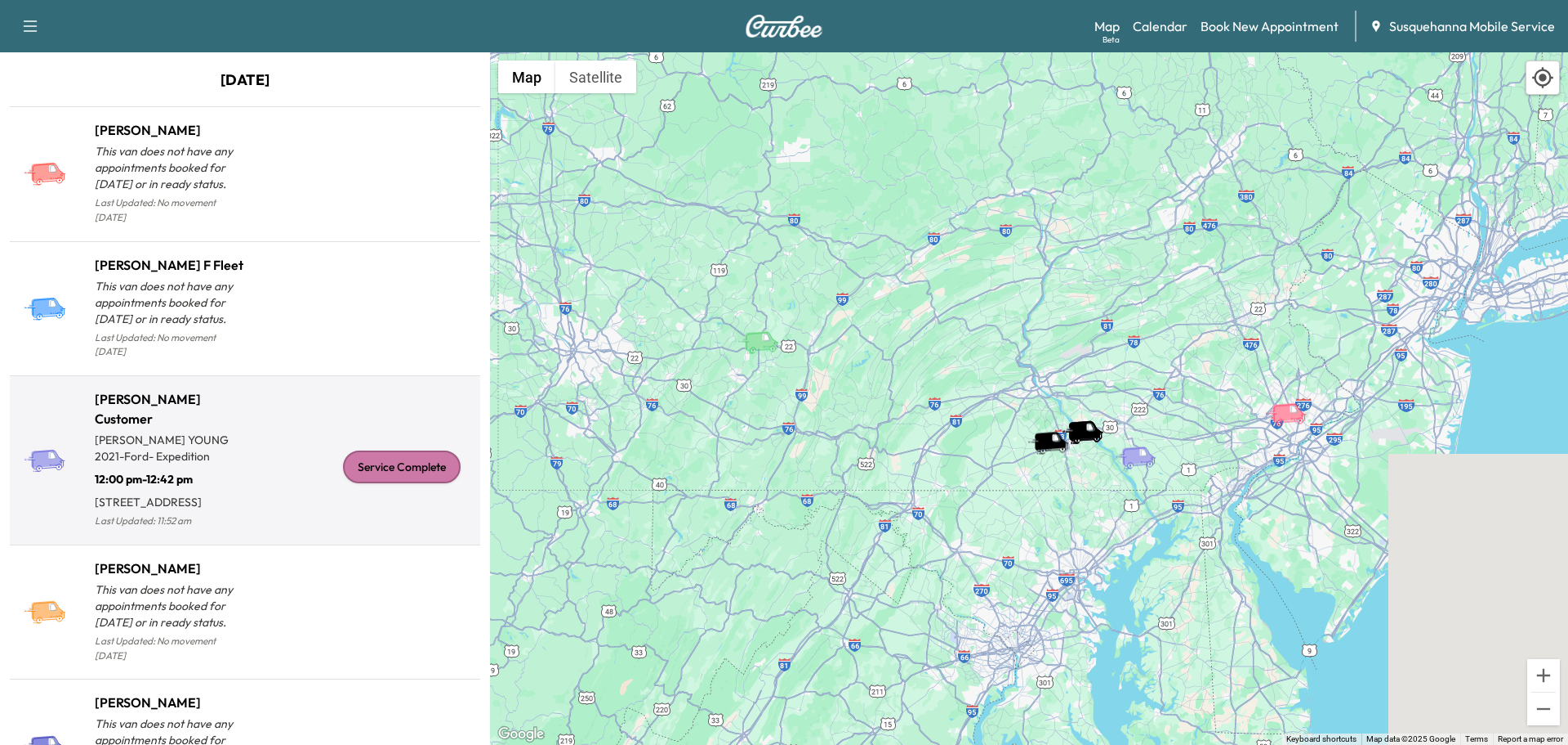
click at [394, 466] on div "Service Complete" at bounding box center [402, 467] width 118 height 33
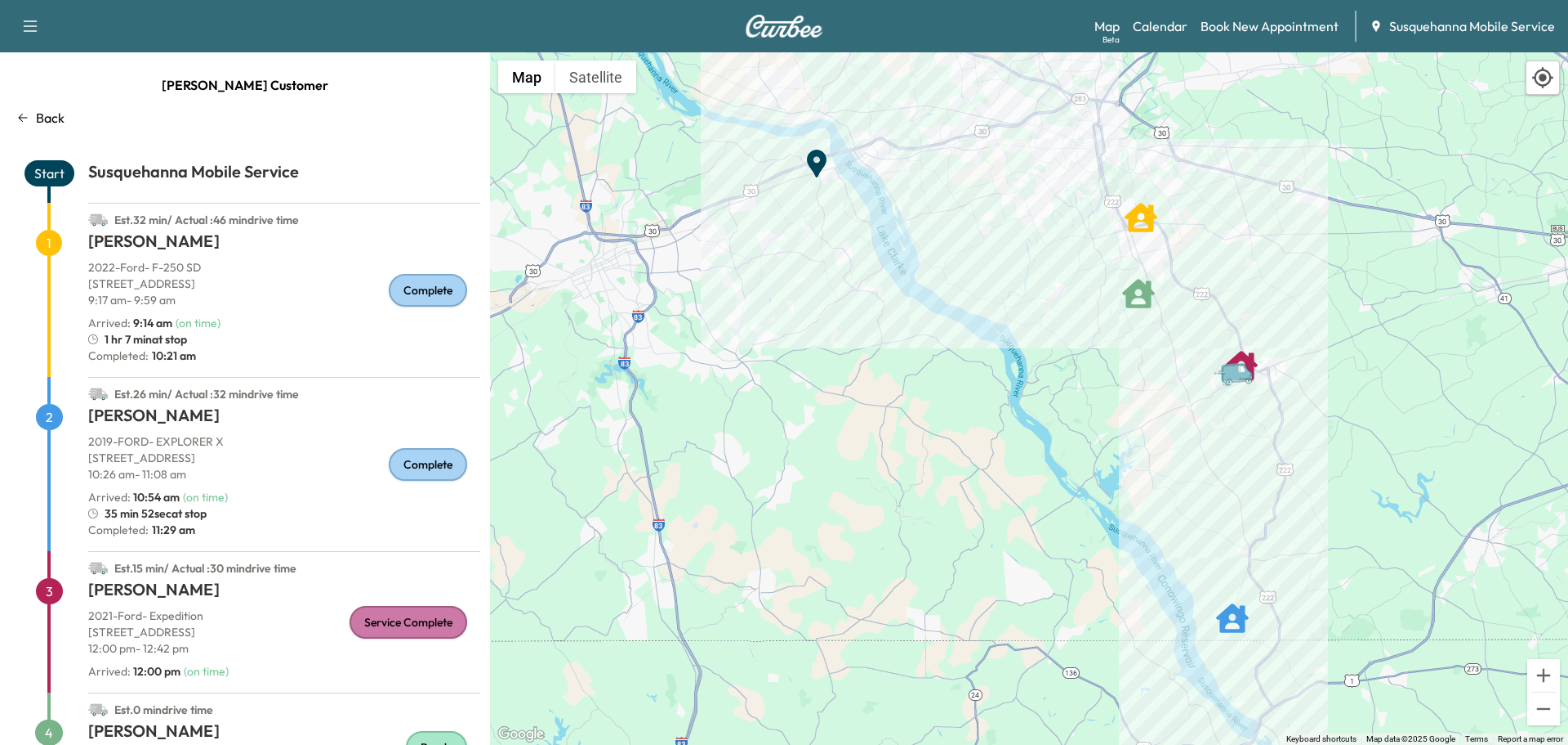
click at [1171, 39] on div "Map Beta Calendar Book New Appointment Susquehanna Mobile Service" at bounding box center [1325, 27] width 461 height 31
click at [1171, 29] on link "Calendar" at bounding box center [1160, 26] width 55 height 19
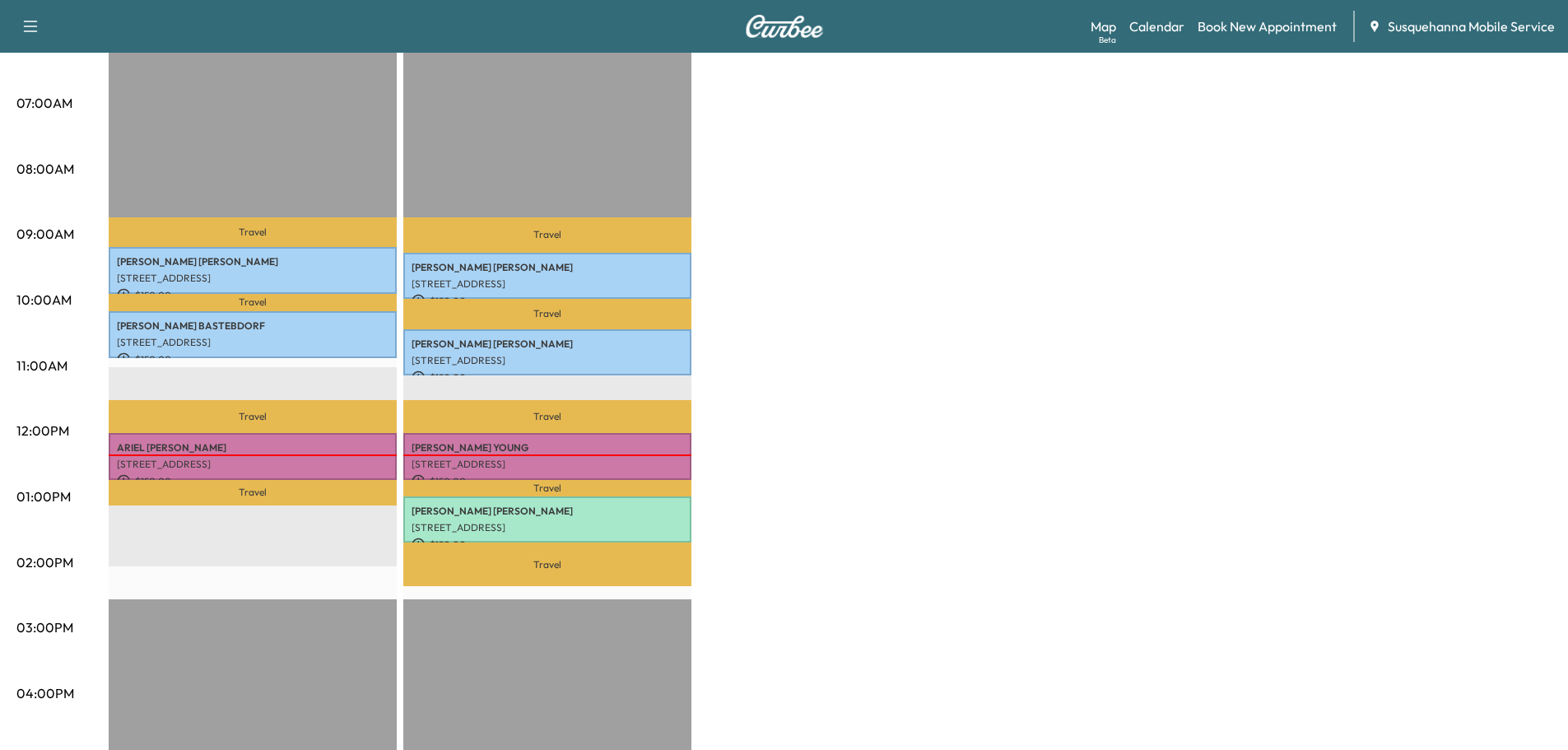
scroll to position [438, 0]
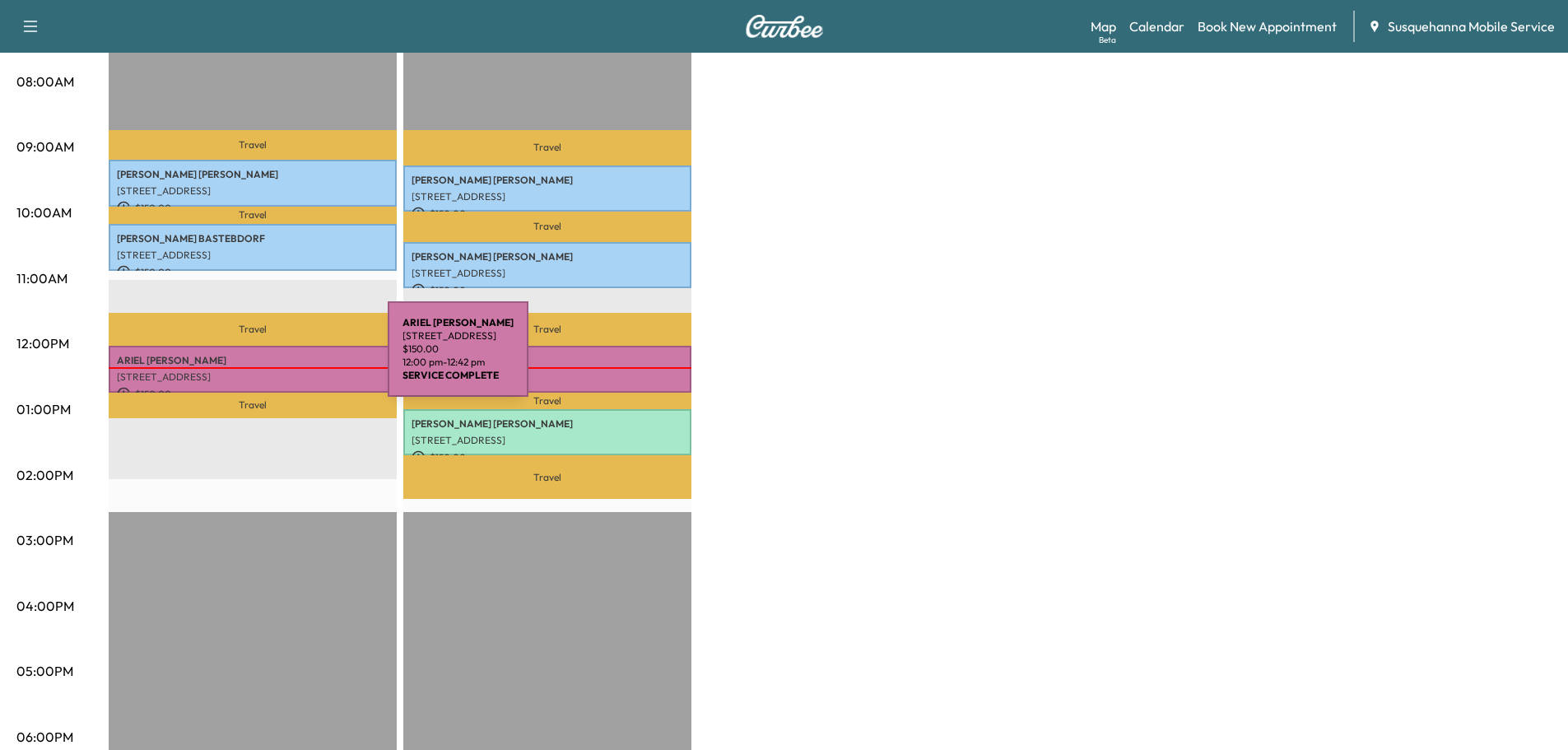
click at [265, 359] on p "[PERSON_NAME]" at bounding box center [253, 361] width 272 height 13
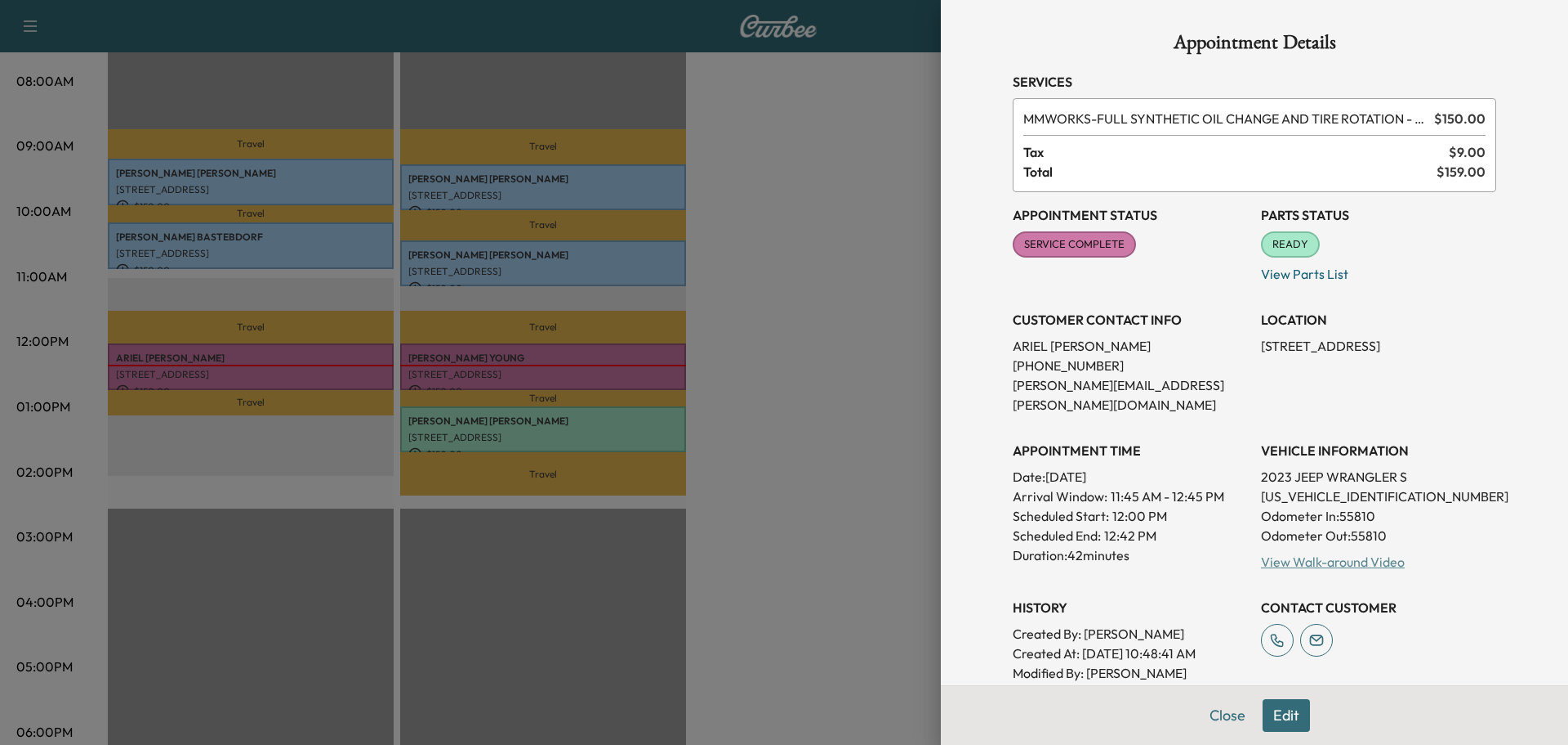
click at [1304, 553] on link "View Walk-around Video" at bounding box center [1333, 561] width 144 height 17
click at [573, 377] on div at bounding box center [784, 372] width 1568 height 745
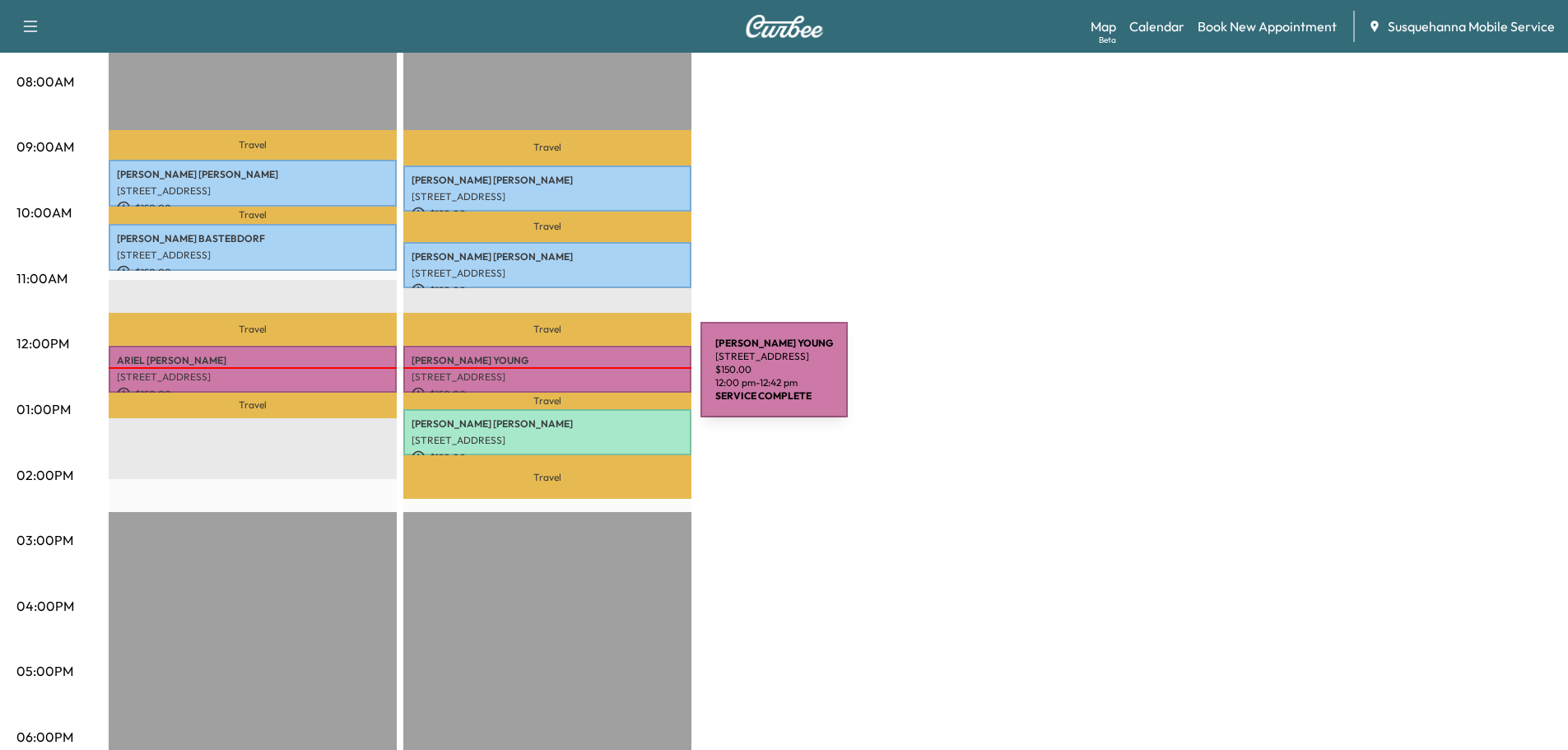
click at [577, 379] on div "[PERSON_NAME] [STREET_ADDRESS] $ 150.00 12:00 pm - 12:42 pm" at bounding box center [547, 369] width 288 height 47
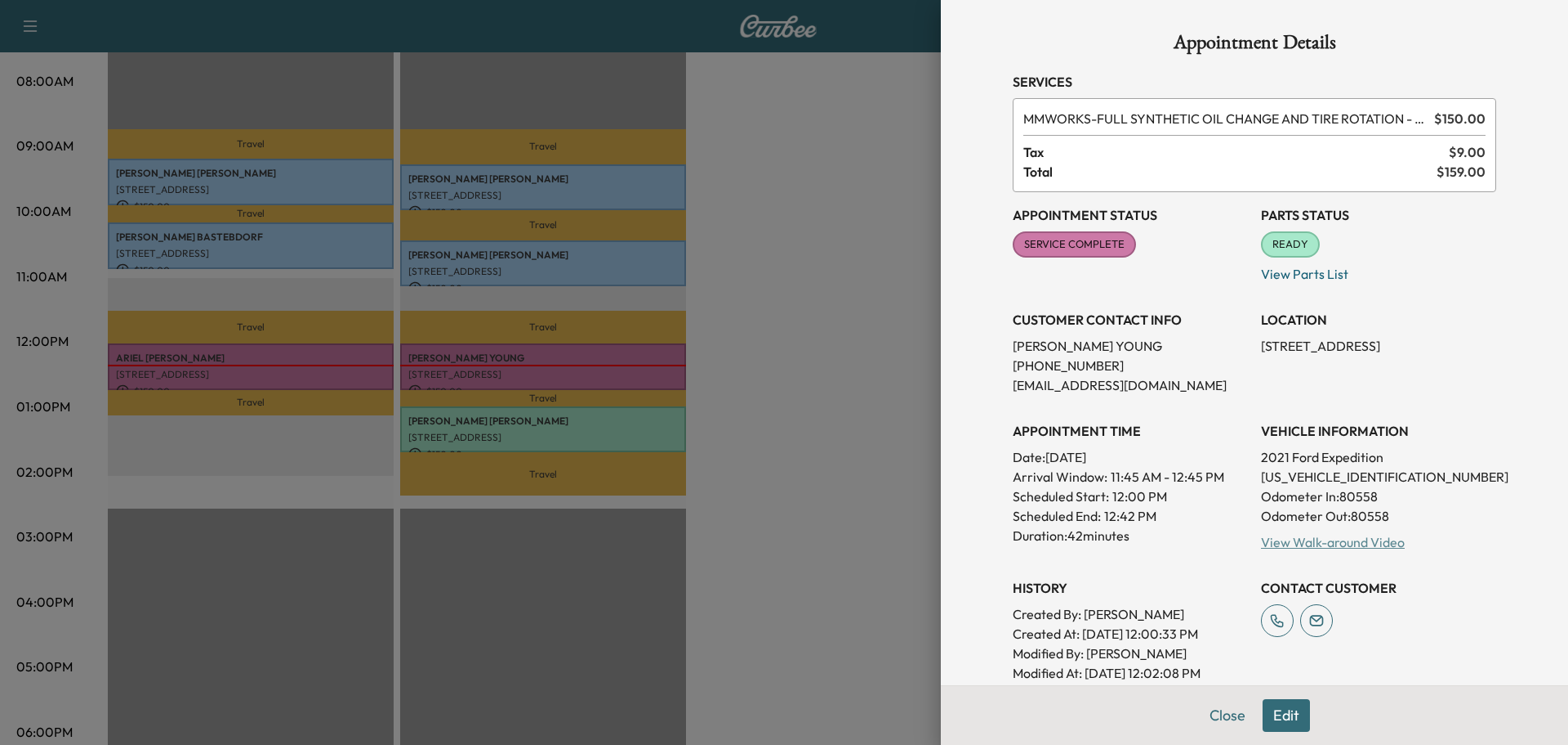
click at [1278, 543] on link "View Walk-around Video" at bounding box center [1333, 542] width 144 height 17
click at [1207, 716] on button "Close" at bounding box center [1227, 716] width 57 height 33
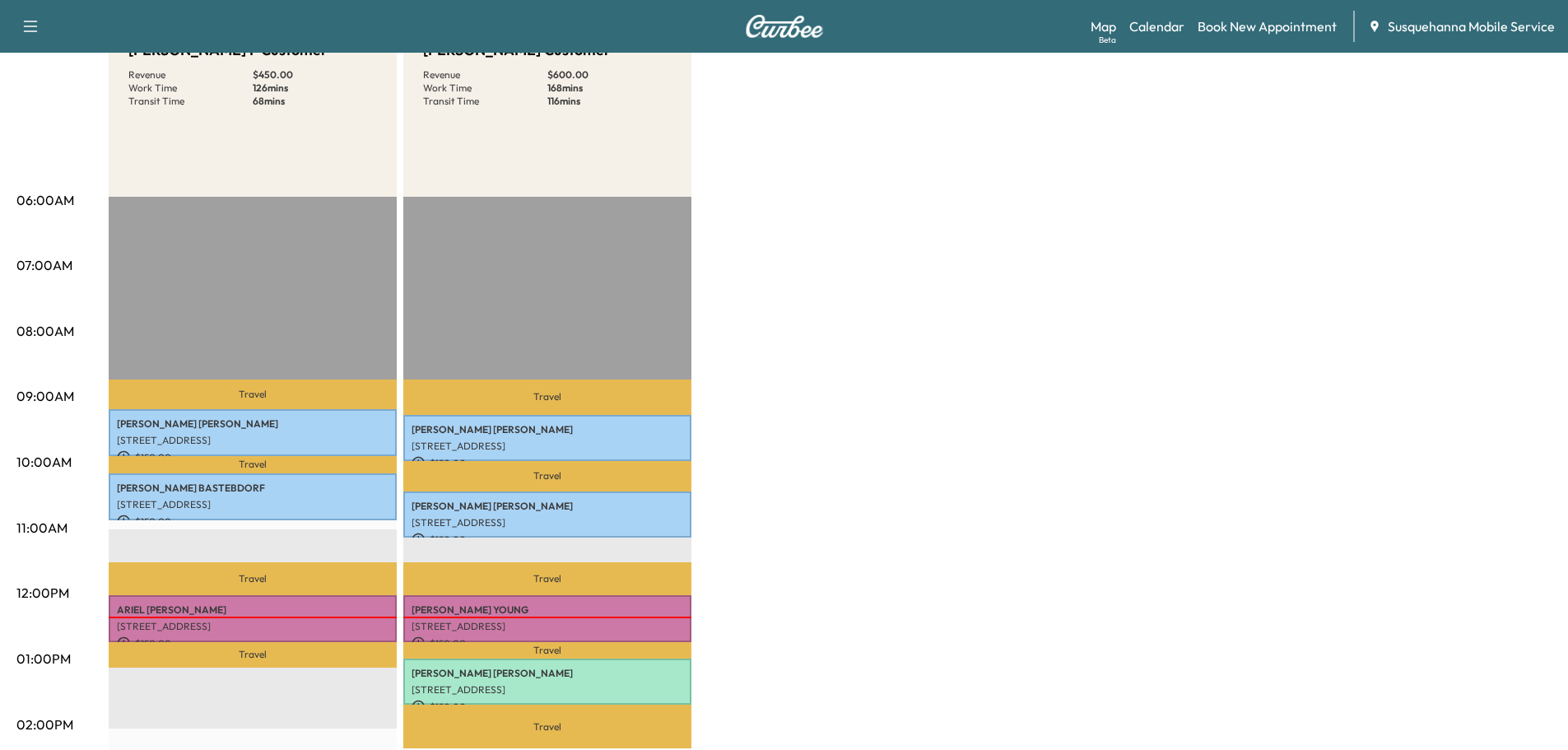
scroll to position [0, 0]
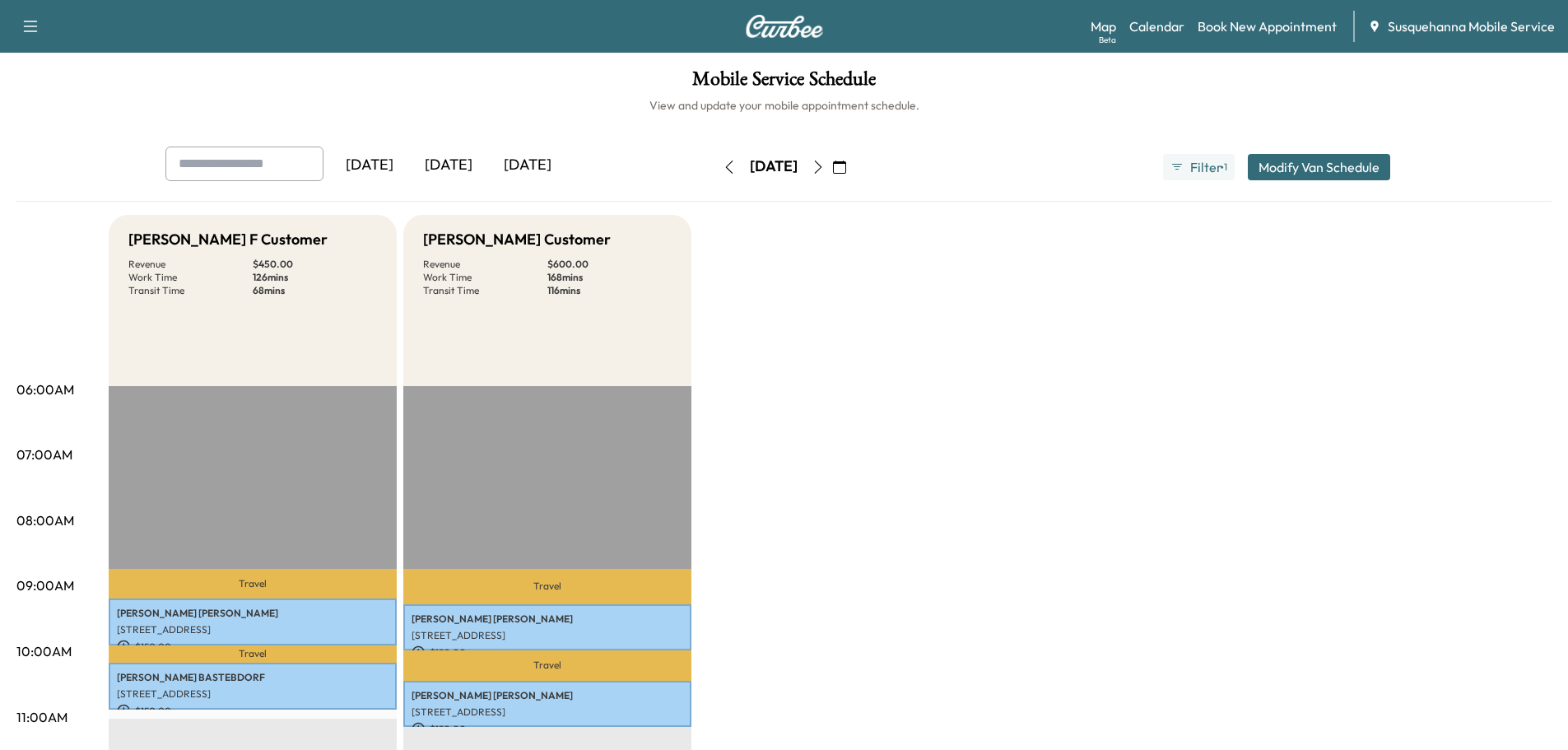
click at [824, 162] on icon "button" at bounding box center [818, 166] width 13 height 13
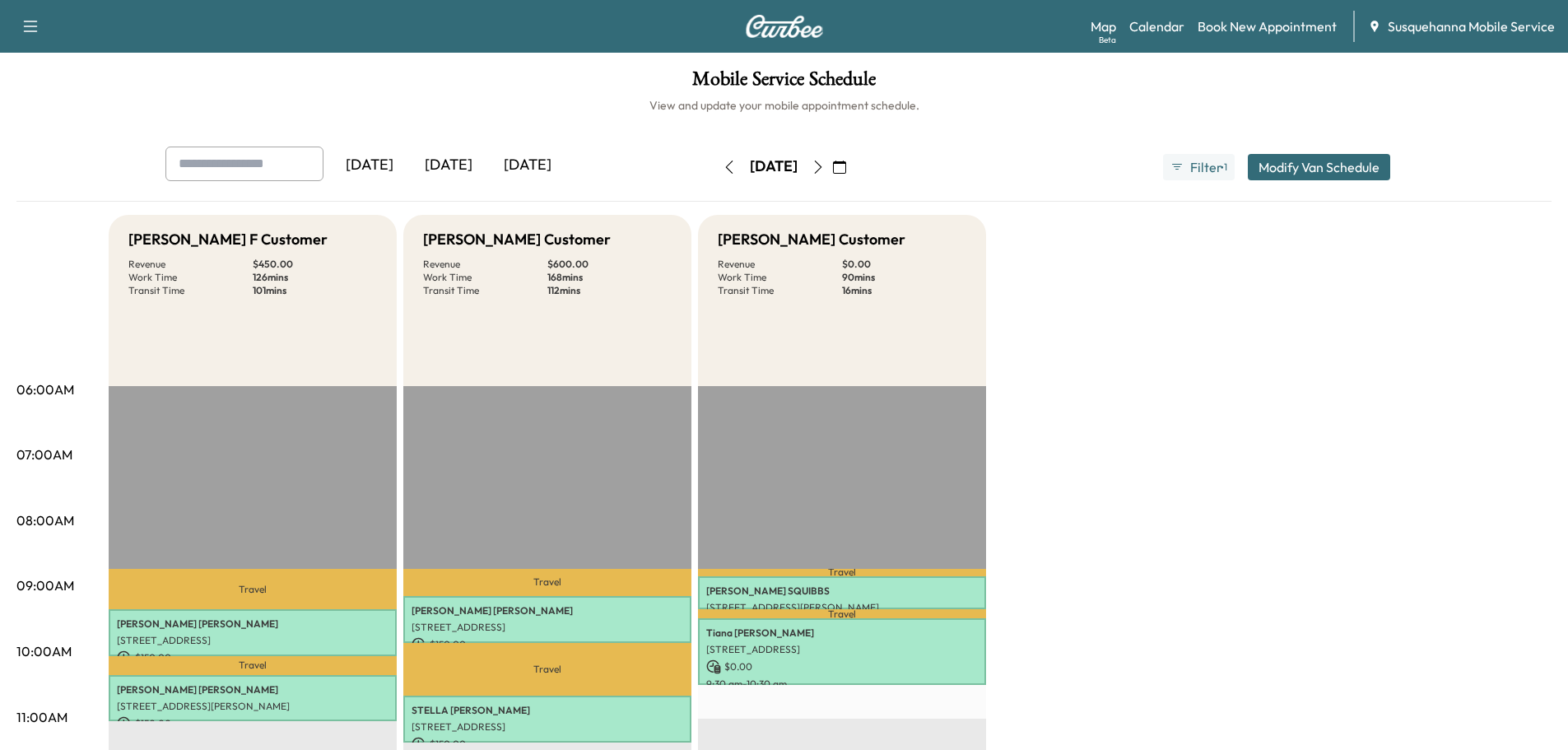
click at [715, 168] on button "button" at bounding box center [729, 166] width 28 height 26
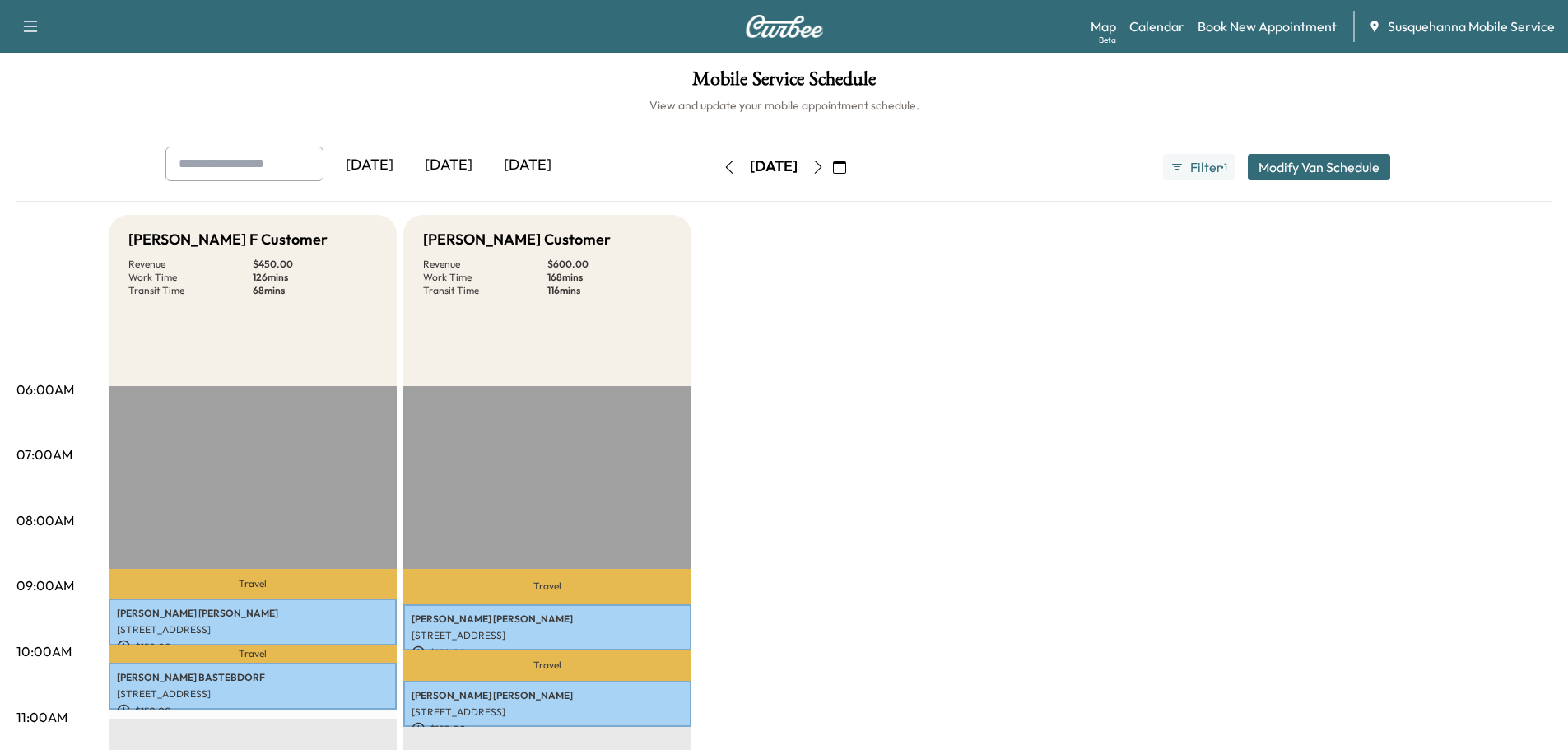
scroll to position [264, 0]
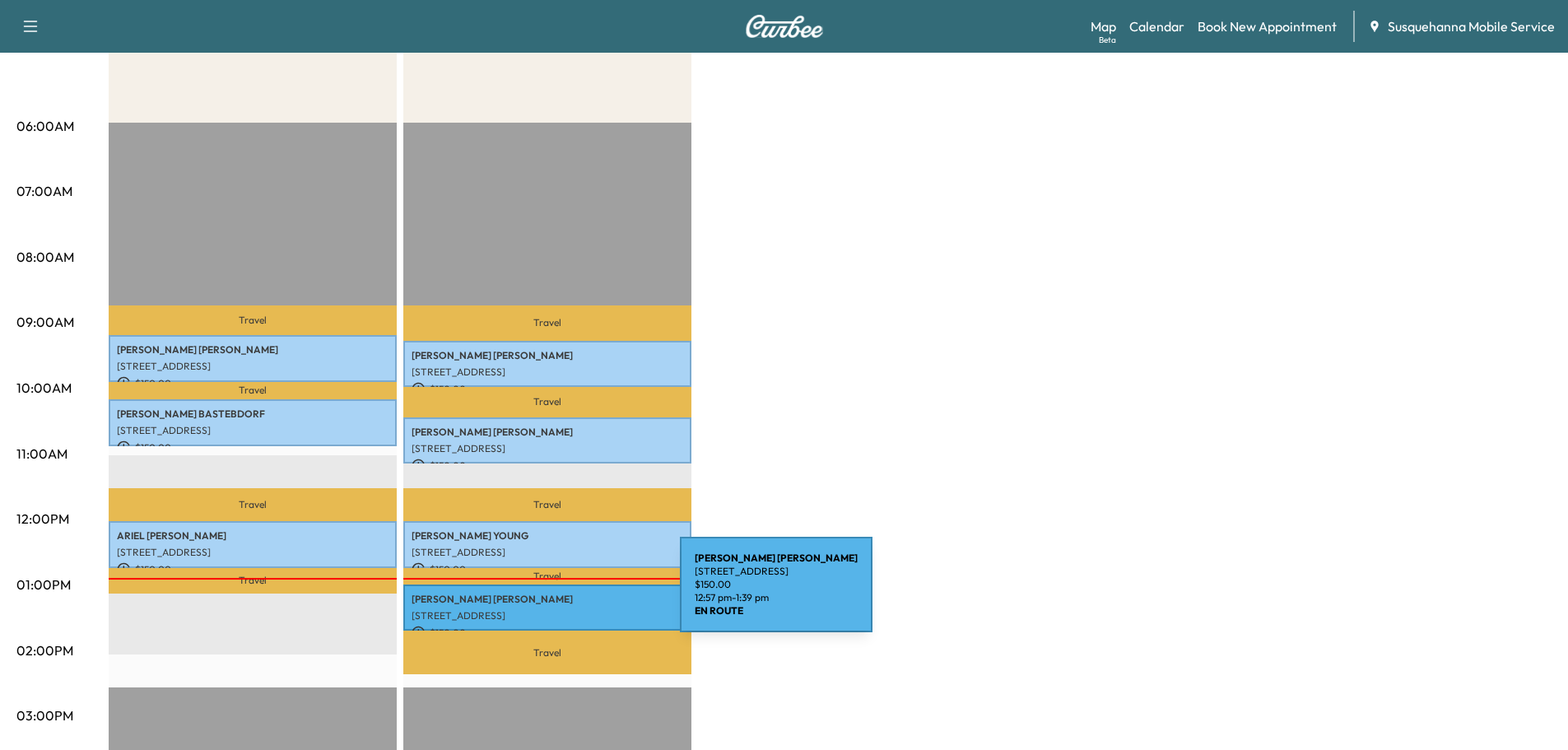
click at [556, 594] on p "[PERSON_NAME]" at bounding box center [548, 599] width 272 height 13
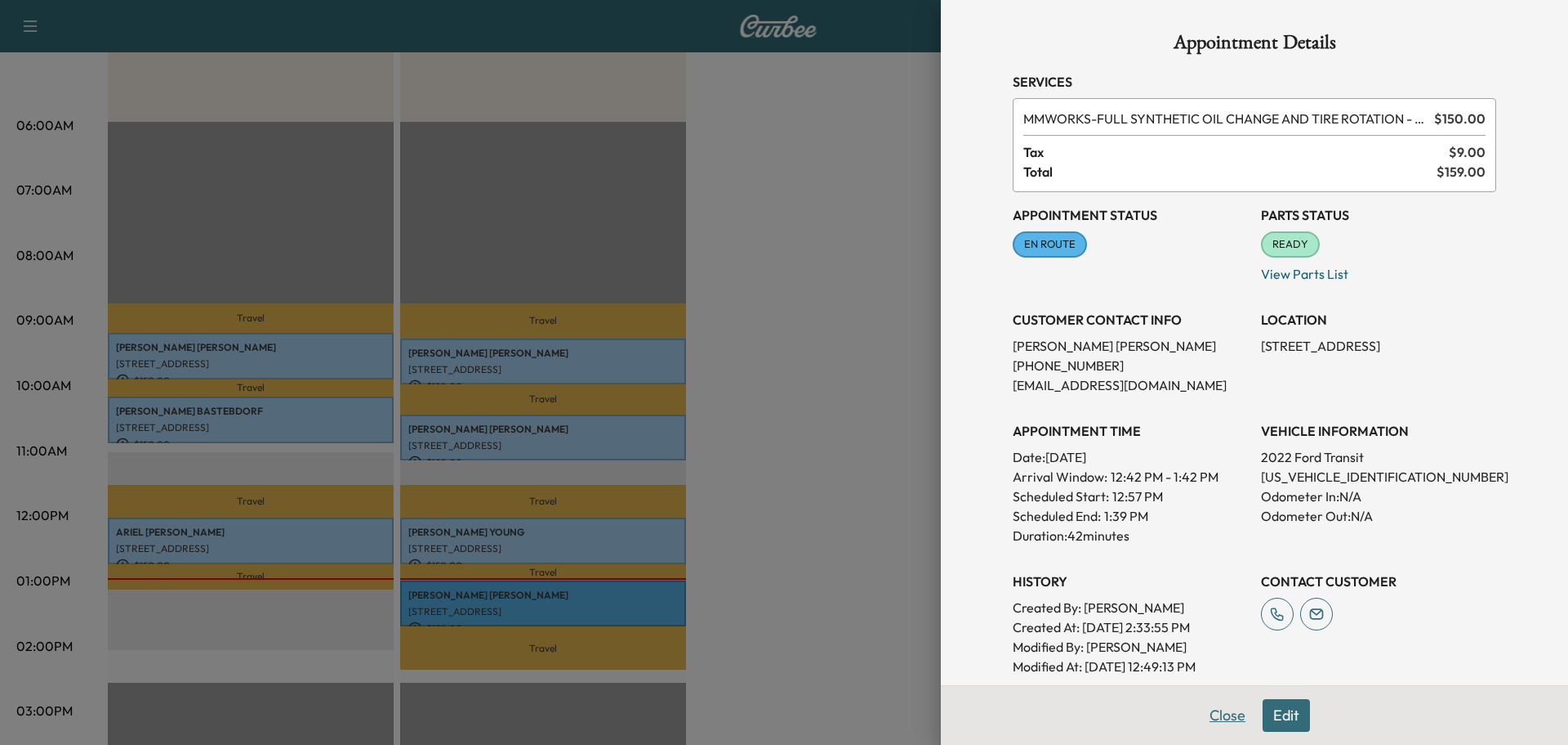
click at [1213, 717] on button "Close" at bounding box center [1227, 716] width 57 height 33
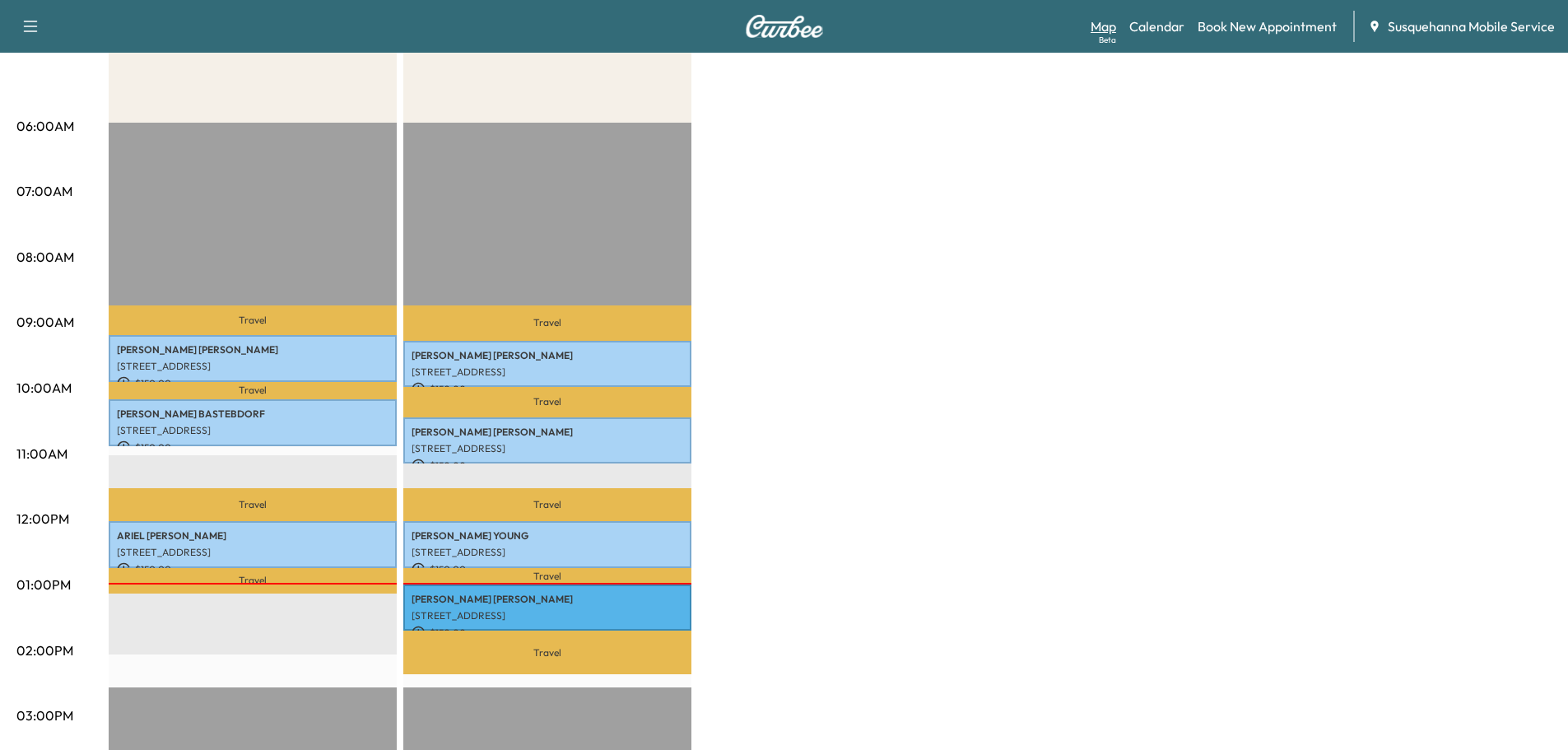
click at [1116, 23] on link "Map Beta" at bounding box center [1104, 26] width 26 height 19
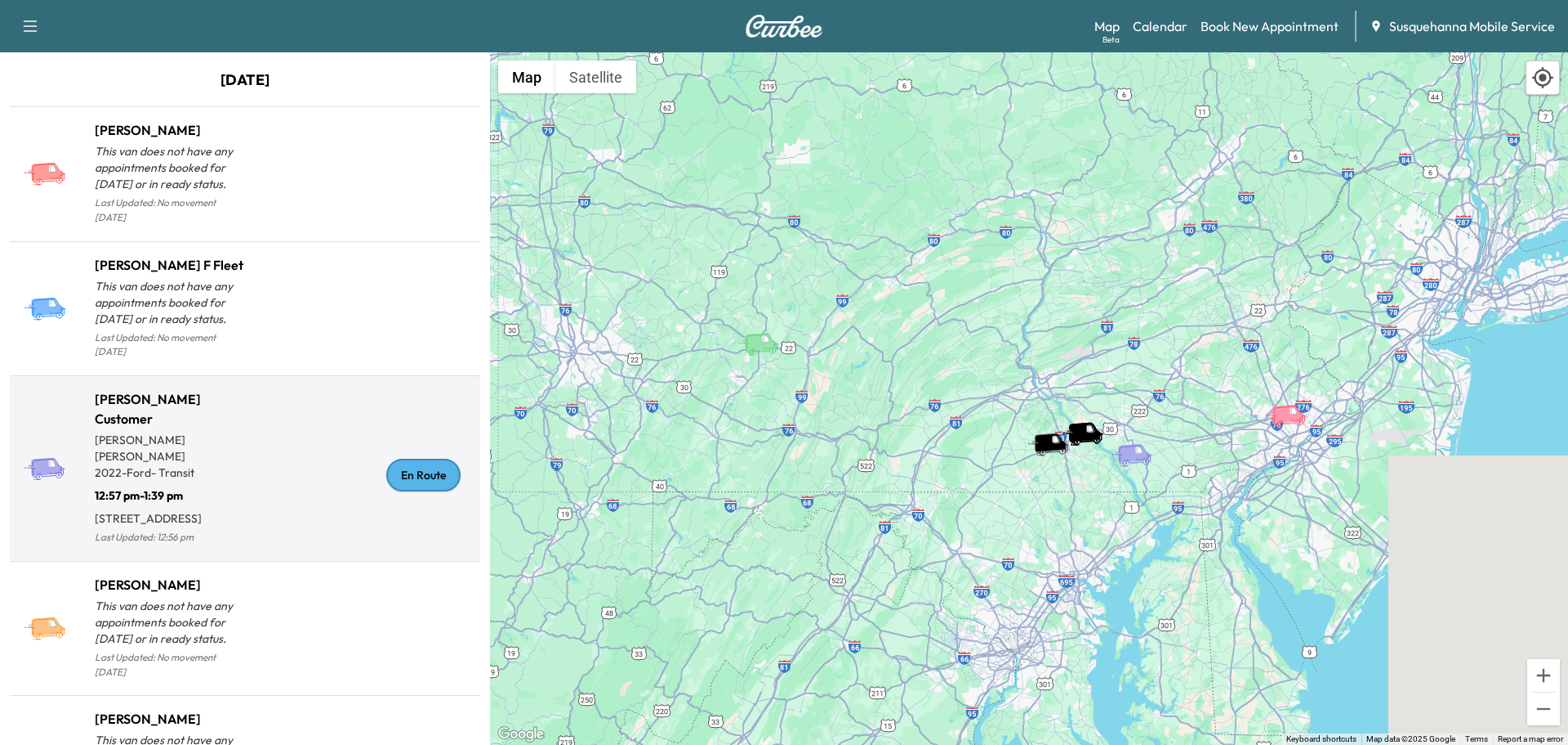
click at [409, 463] on div "En Route" at bounding box center [423, 475] width 74 height 33
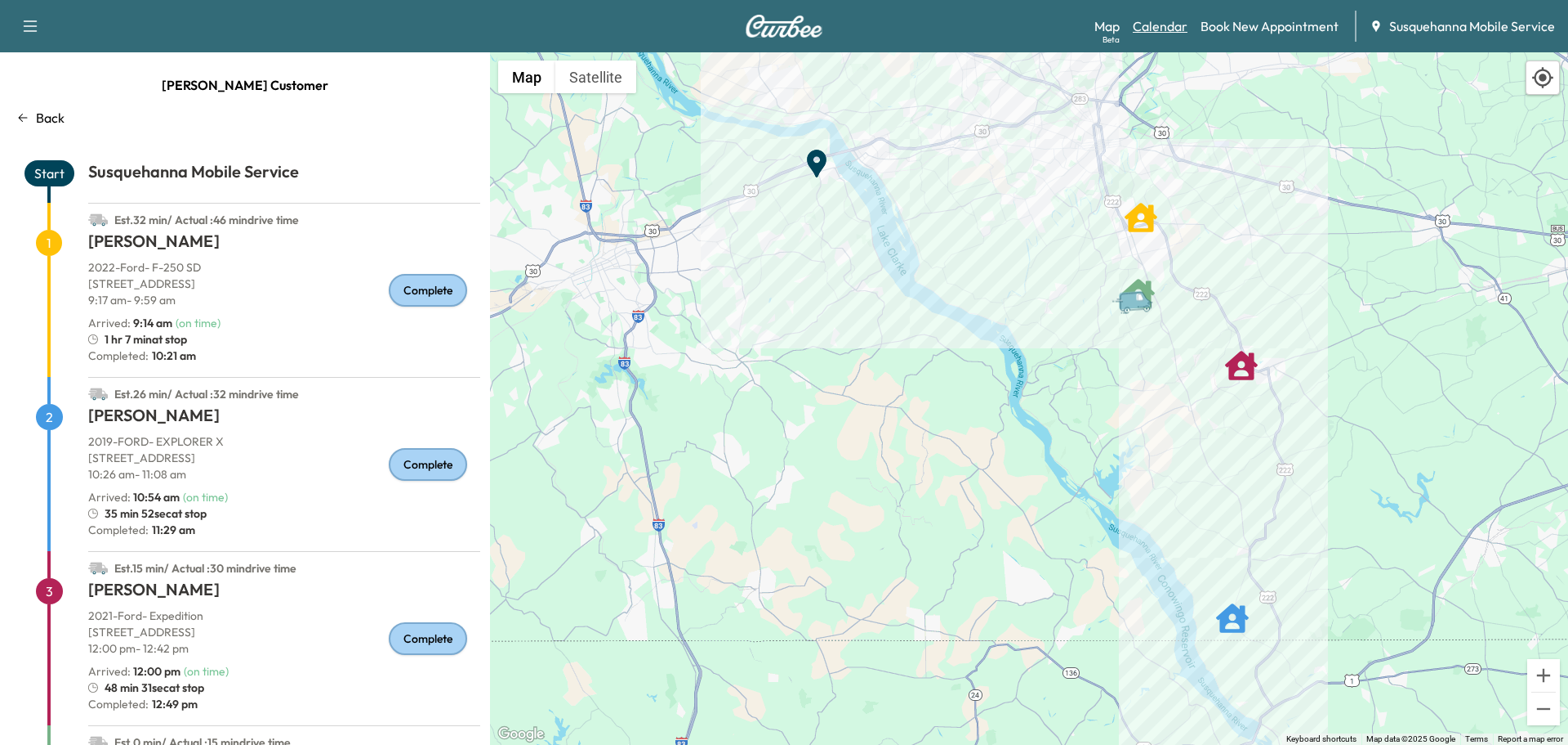
click at [1137, 20] on link "Calendar" at bounding box center [1160, 26] width 55 height 19
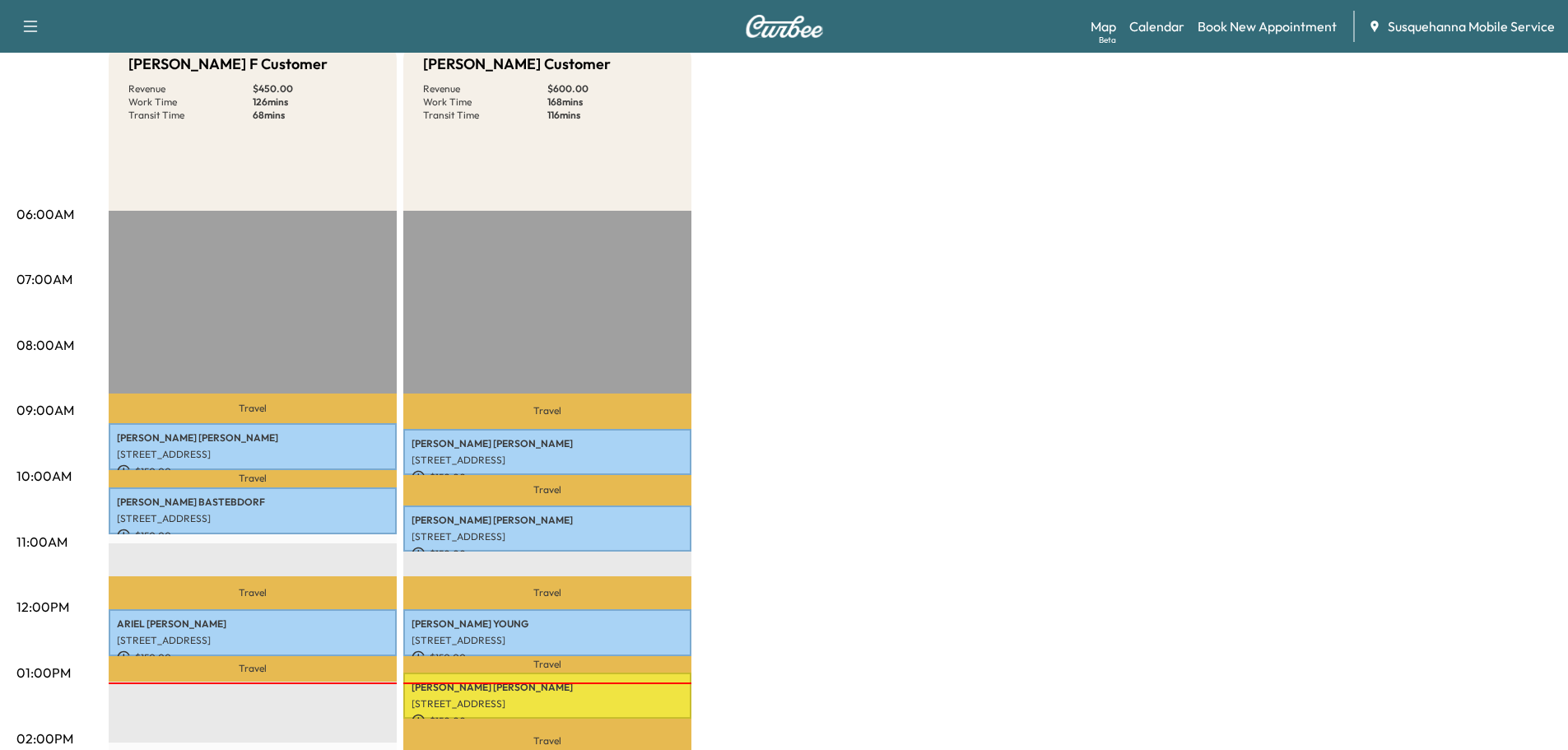
scroll to position [438, 0]
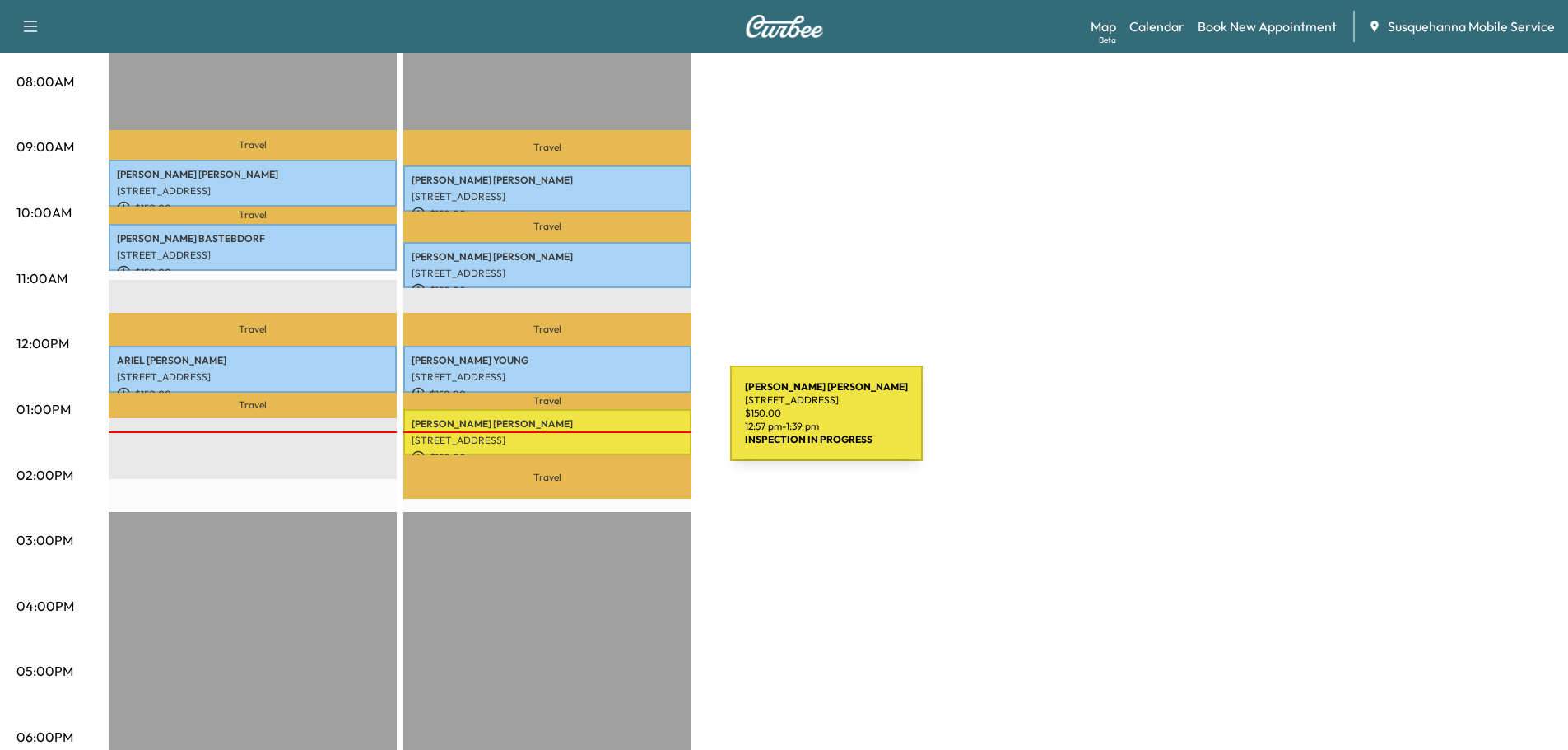
click at [607, 423] on p "[PERSON_NAME]" at bounding box center [548, 424] width 272 height 13
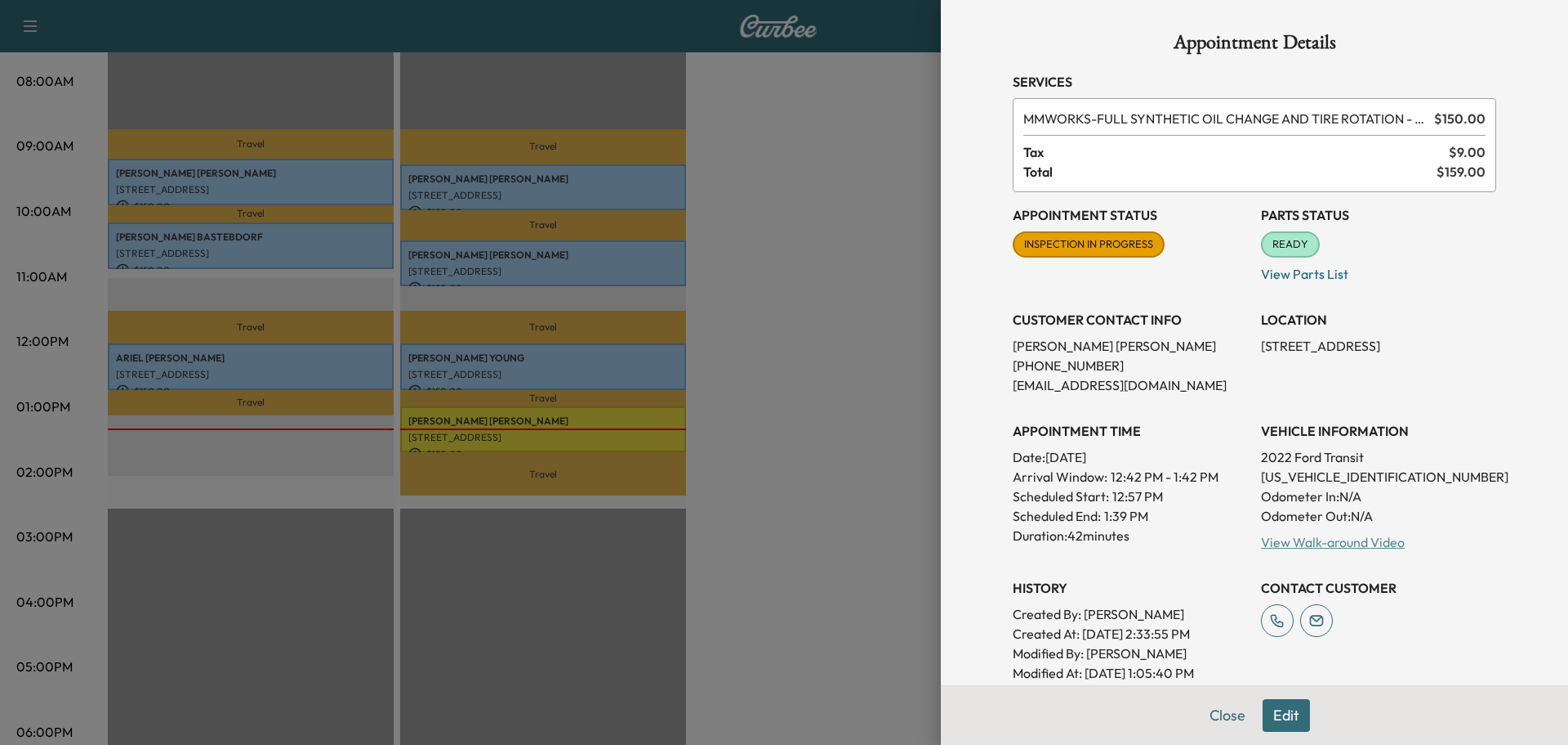
click at [1355, 544] on link "View Walk-around Video" at bounding box center [1333, 542] width 144 height 17
click at [1214, 726] on button "Close" at bounding box center [1227, 716] width 57 height 33
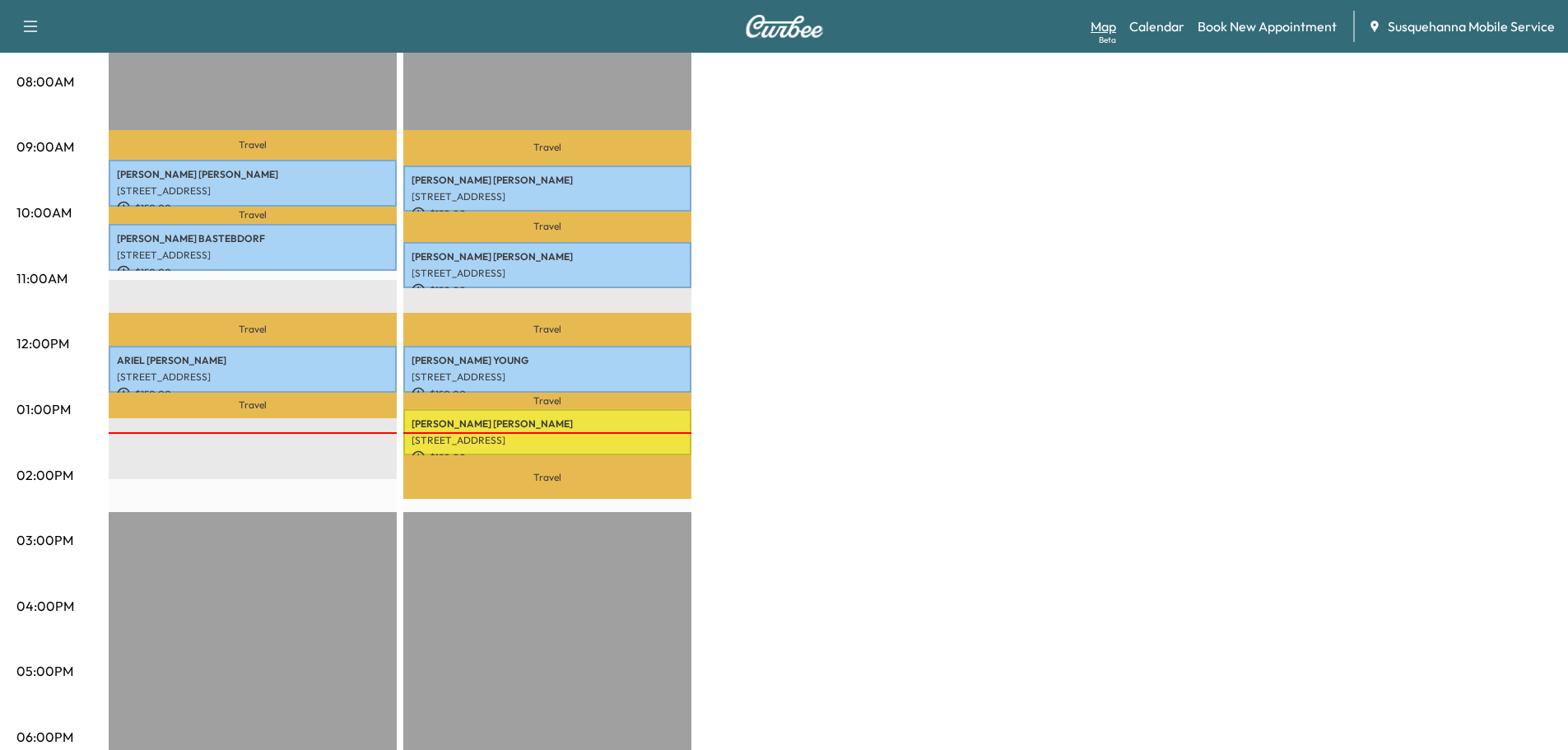
click at [1104, 25] on link "Map Beta" at bounding box center [1104, 26] width 26 height 19
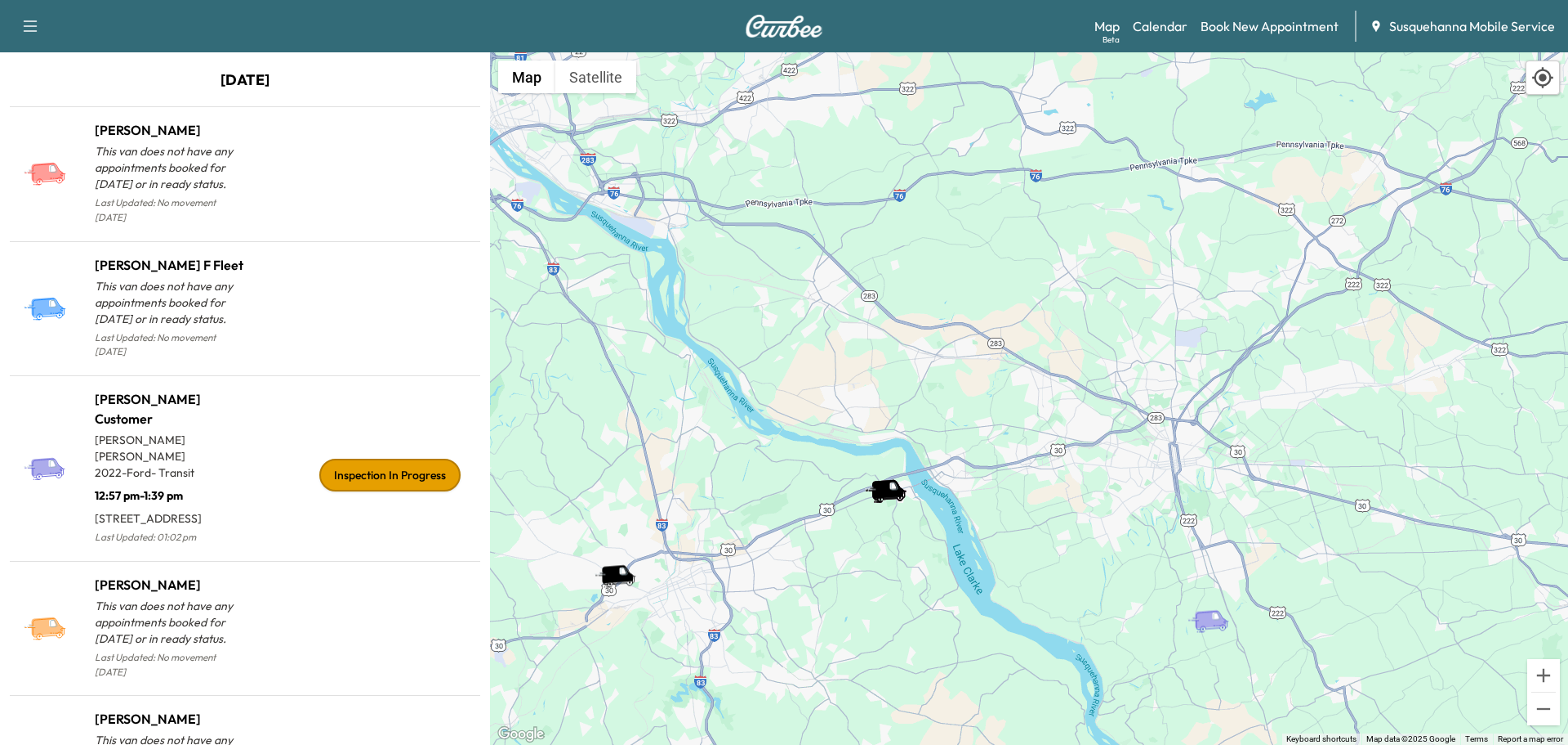
click at [621, 580] on icon "Bridgett F Customer" at bounding box center [618, 573] width 33 height 19
click at [890, 491] on icon "Conor T" at bounding box center [888, 488] width 33 height 19
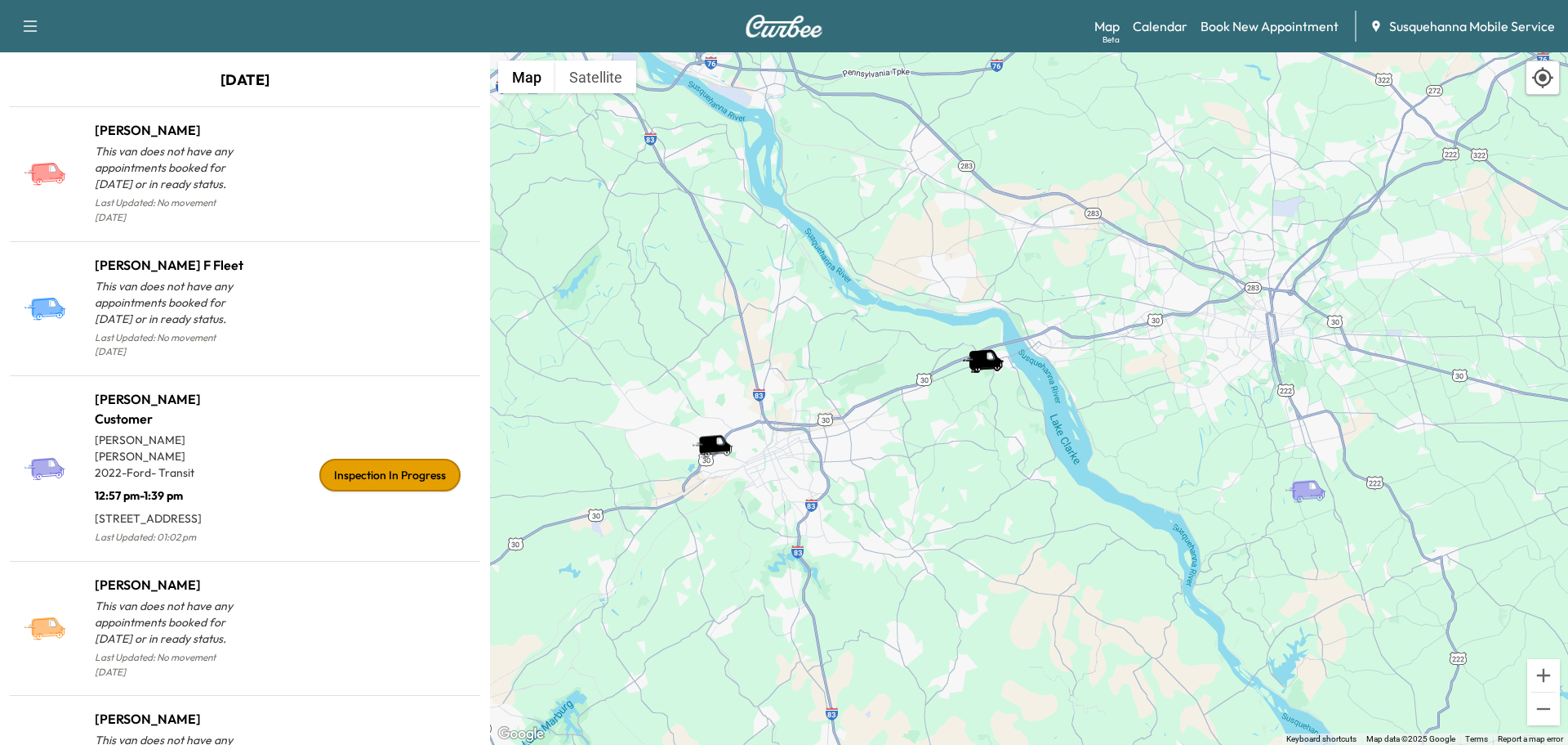
drag, startPoint x: 635, startPoint y: 577, endPoint x: 763, endPoint y: 421, distance: 201.8
click at [763, 421] on div "To activate drag with keyboard, press Alt + Enter. Once in keyboard drag state,…" at bounding box center [1029, 399] width 1078 height 693
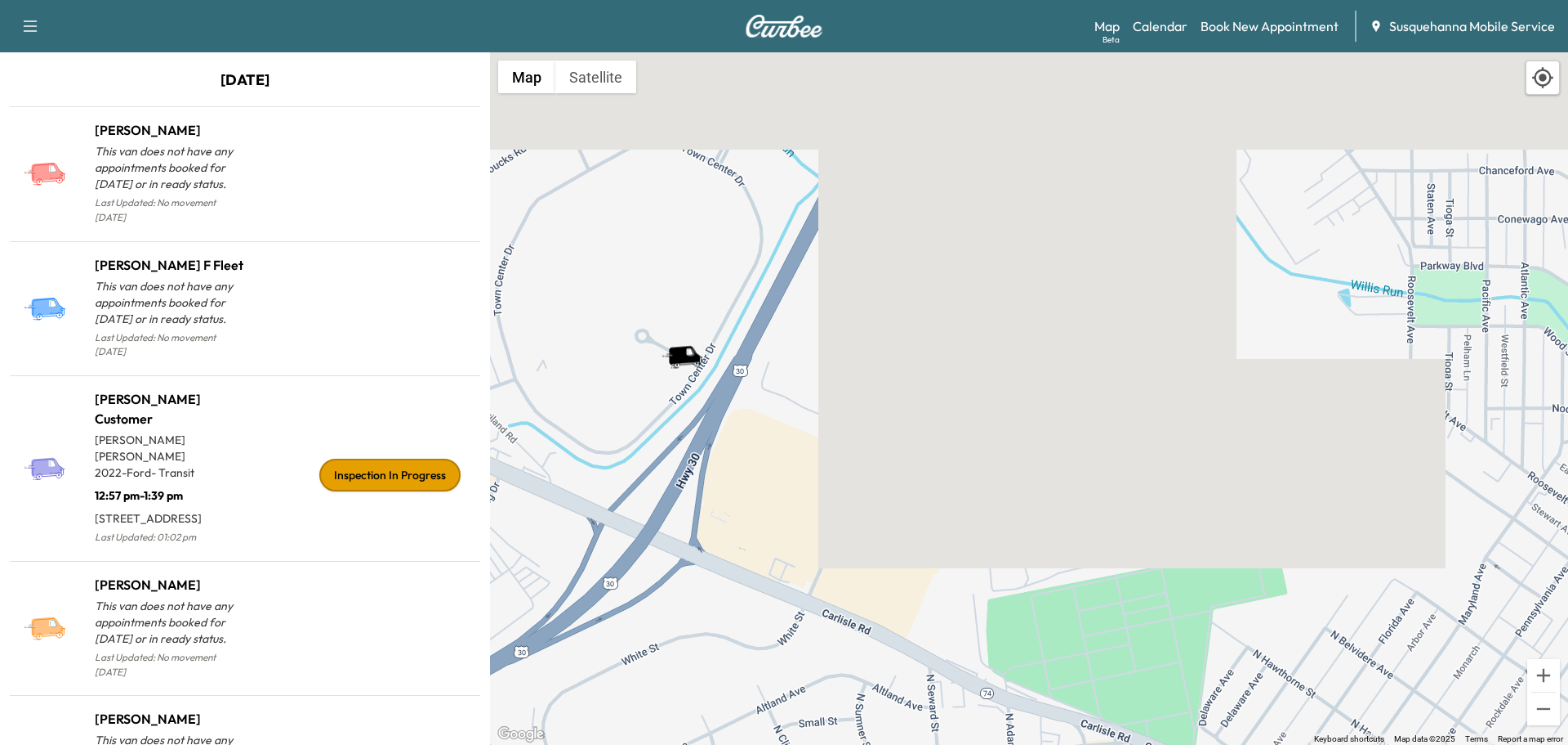
drag, startPoint x: 727, startPoint y: 220, endPoint x: 792, endPoint y: 526, distance: 312.8
click at [792, 526] on div "To activate drag with keyboard, press Alt + Enter. Once in keyboard drag state,…" at bounding box center [1029, 399] width 1078 height 693
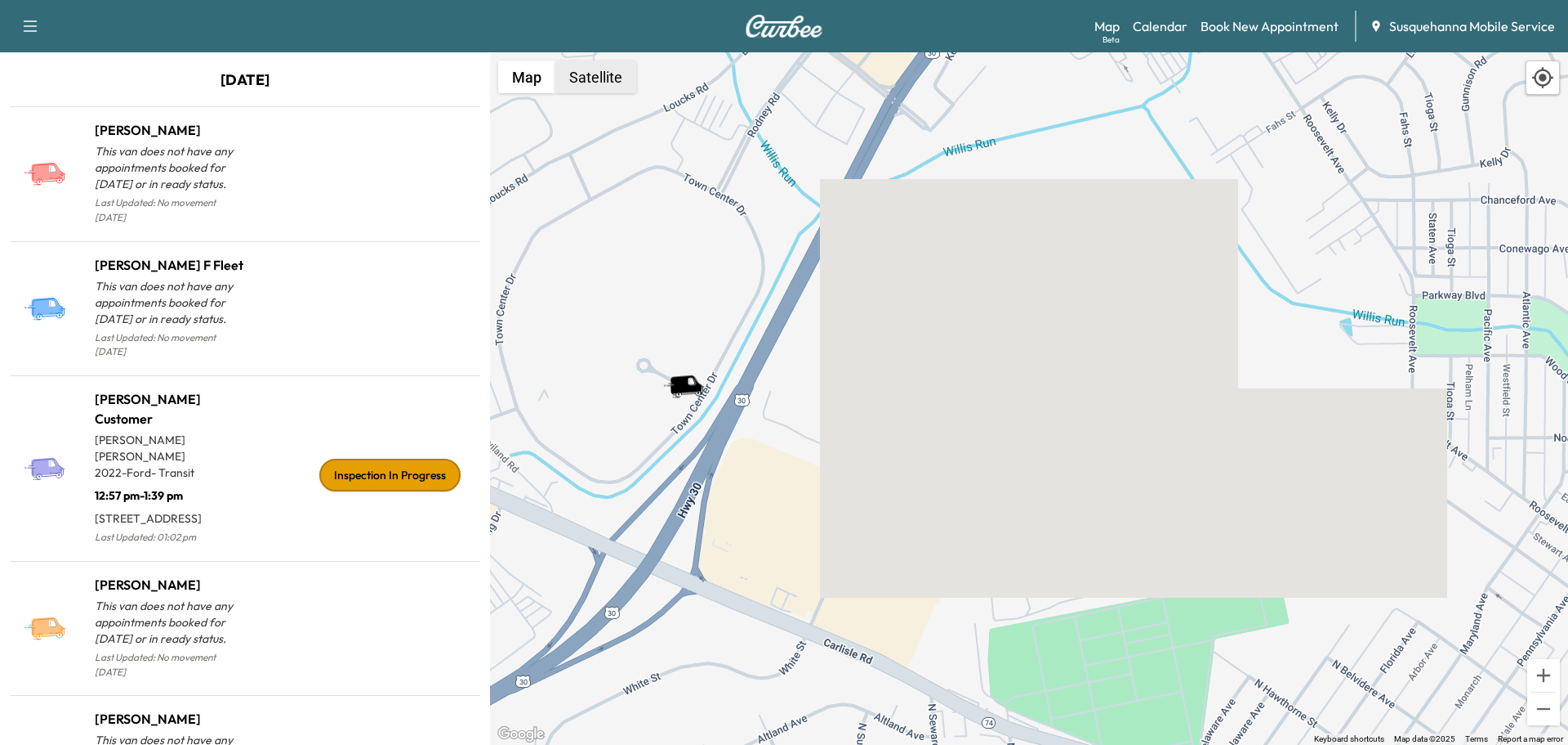
click at [616, 82] on button "Satellite" at bounding box center [596, 77] width 81 height 33
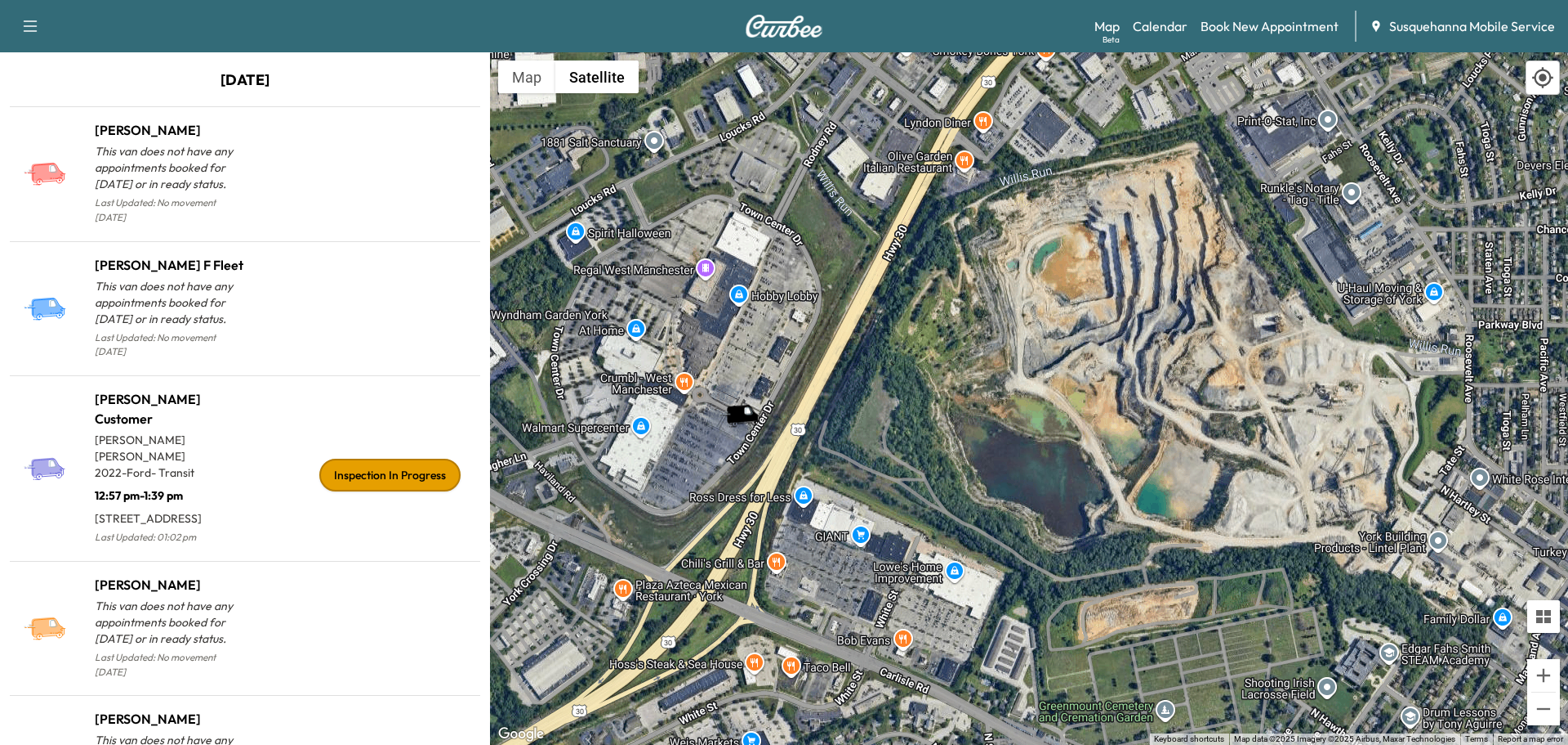
drag, startPoint x: 632, startPoint y: 429, endPoint x: 689, endPoint y: 460, distance: 64.9
click at [689, 460] on div "To activate drag with keyboard, press Alt + Enter. Once in keyboard drag state,…" at bounding box center [1029, 399] width 1078 height 693
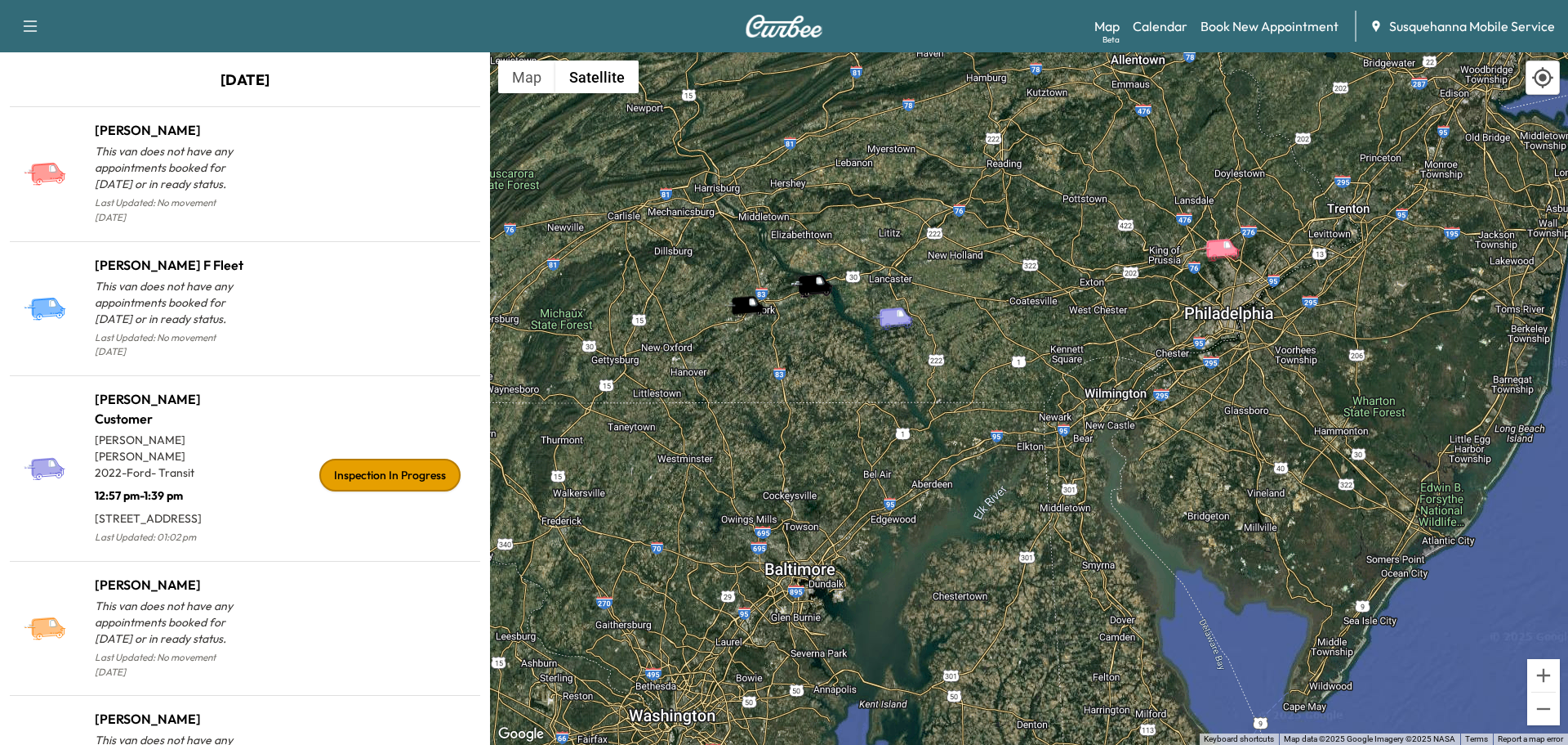
click at [1223, 255] on icon "Ramon O" at bounding box center [1222, 247] width 33 height 19
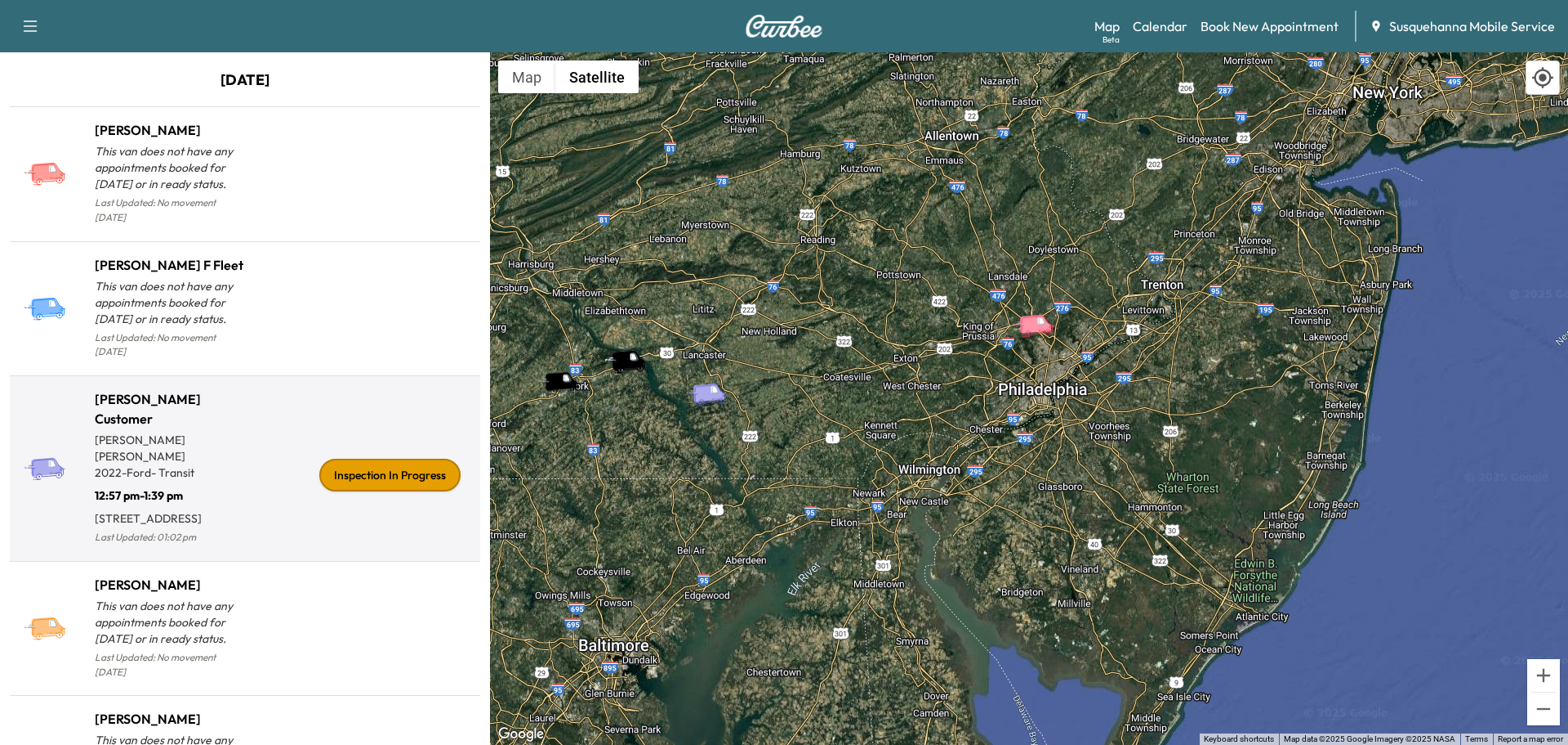
drag, startPoint x: 712, startPoint y: 412, endPoint x: 448, endPoint y: 402, distance: 264.2
click at [876, 410] on div "To activate drag with keyboard, press Alt + Enter. Once in keyboard drag state,…" at bounding box center [1029, 399] width 1078 height 693
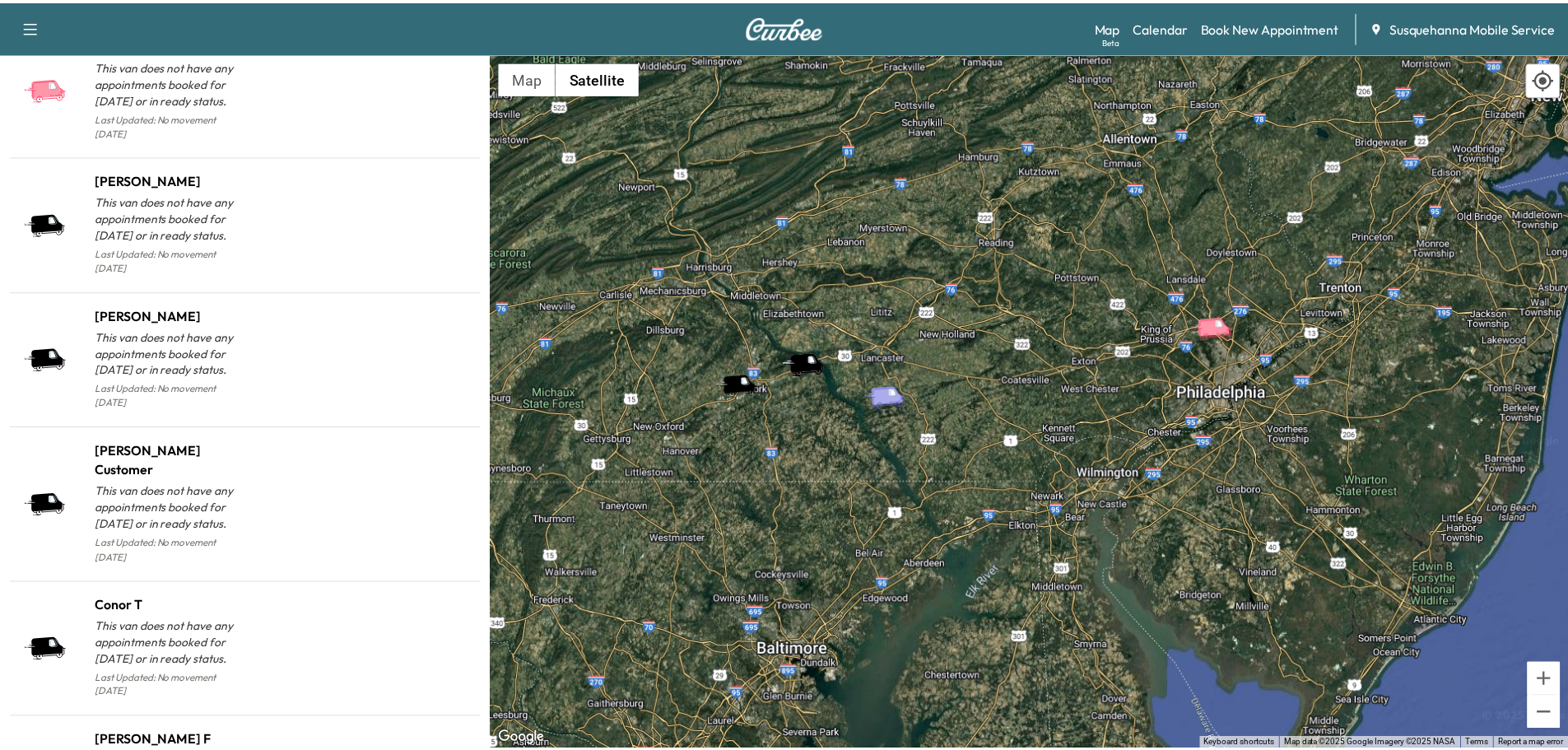
scroll to position [1556, 0]
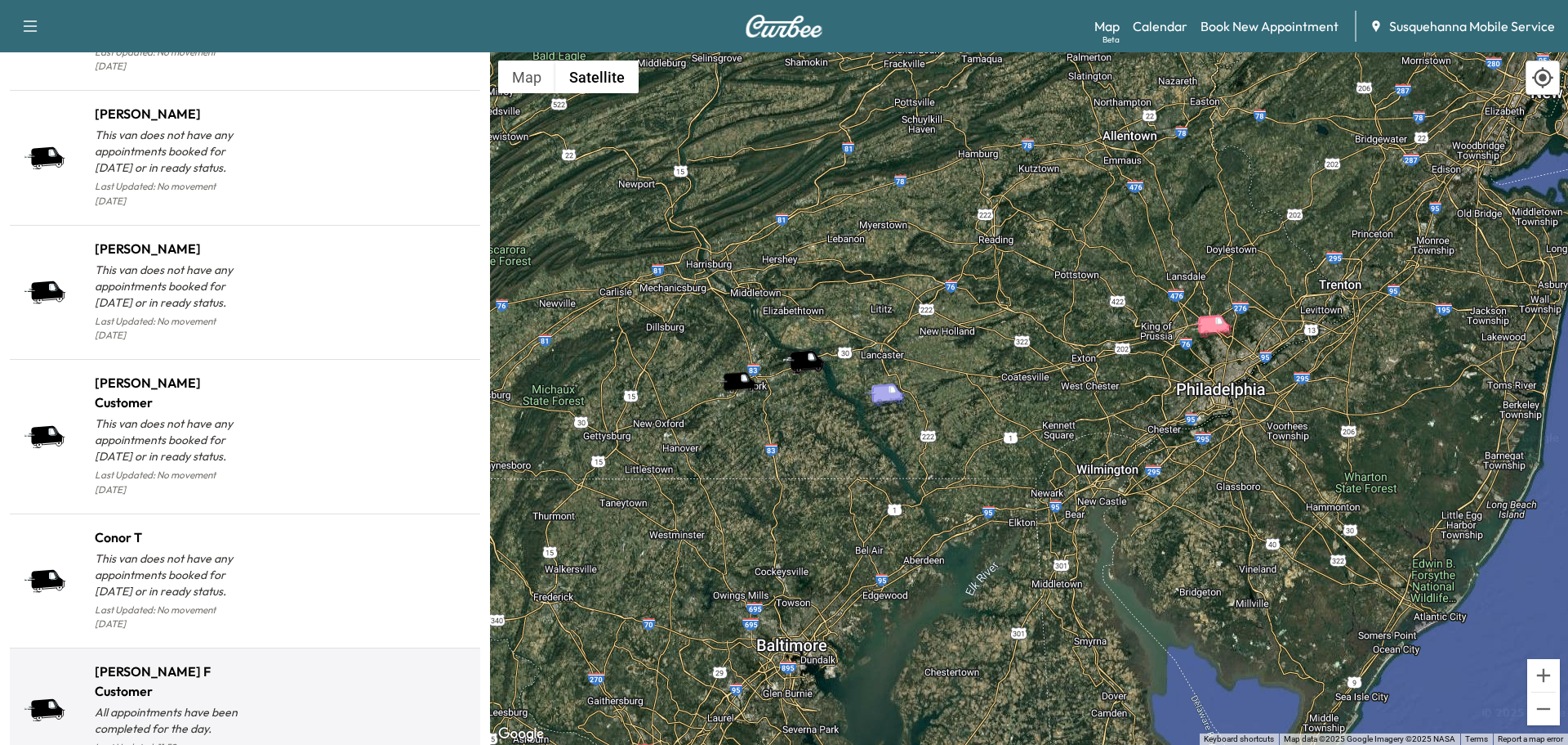
click at [48, 698] on icon at bounding box center [47, 707] width 33 height 19
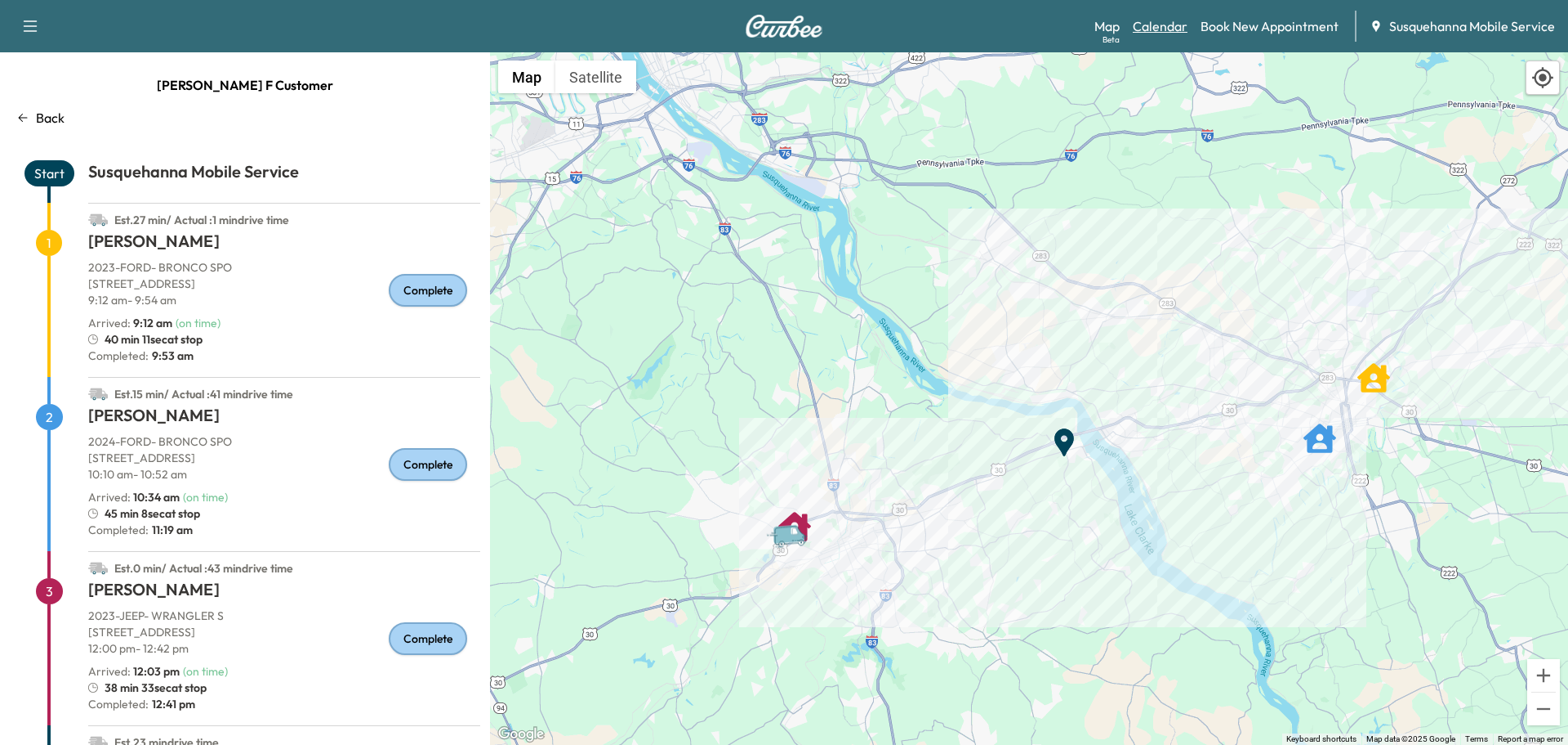
click at [1182, 35] on link "Calendar" at bounding box center [1160, 26] width 55 height 19
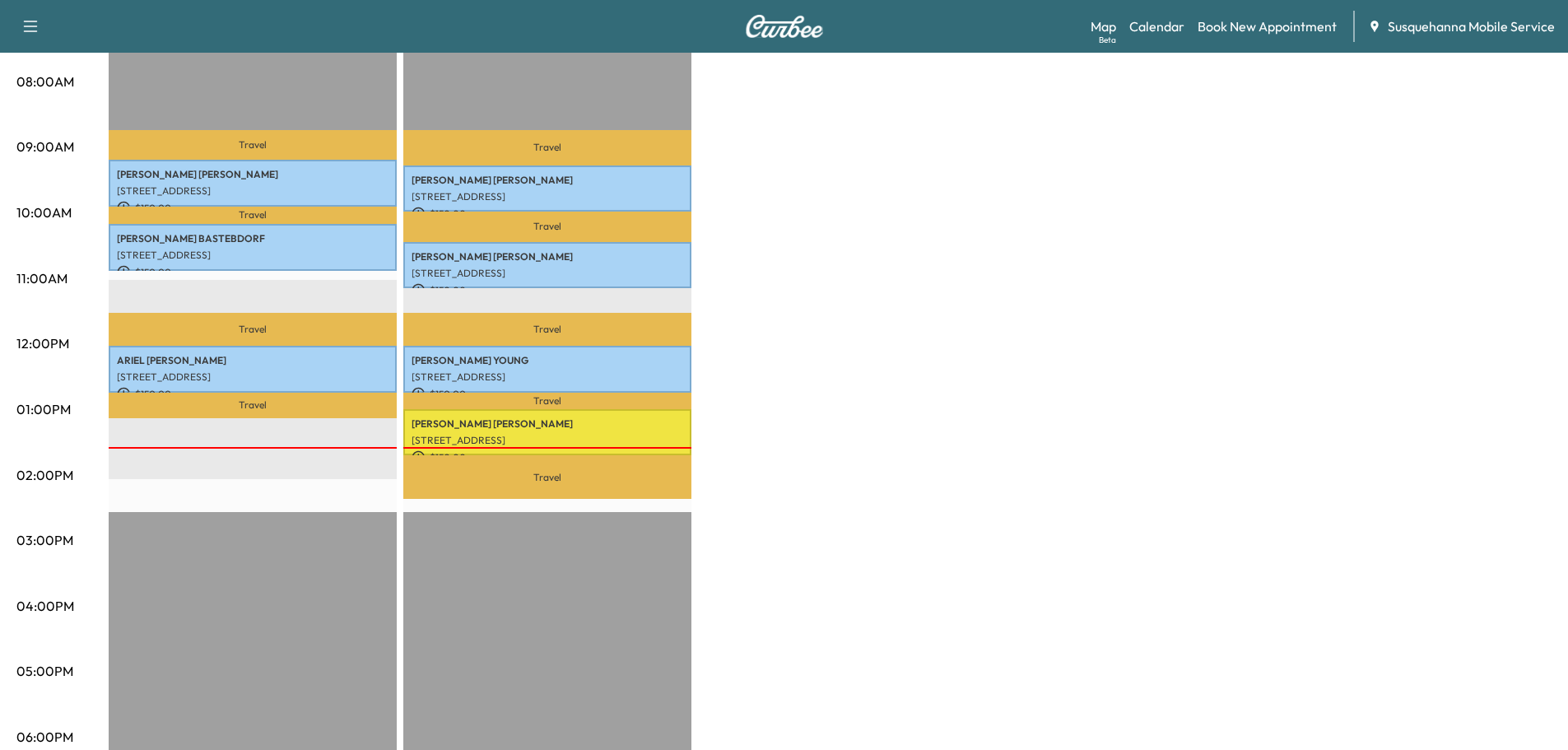
scroll to position [88, 0]
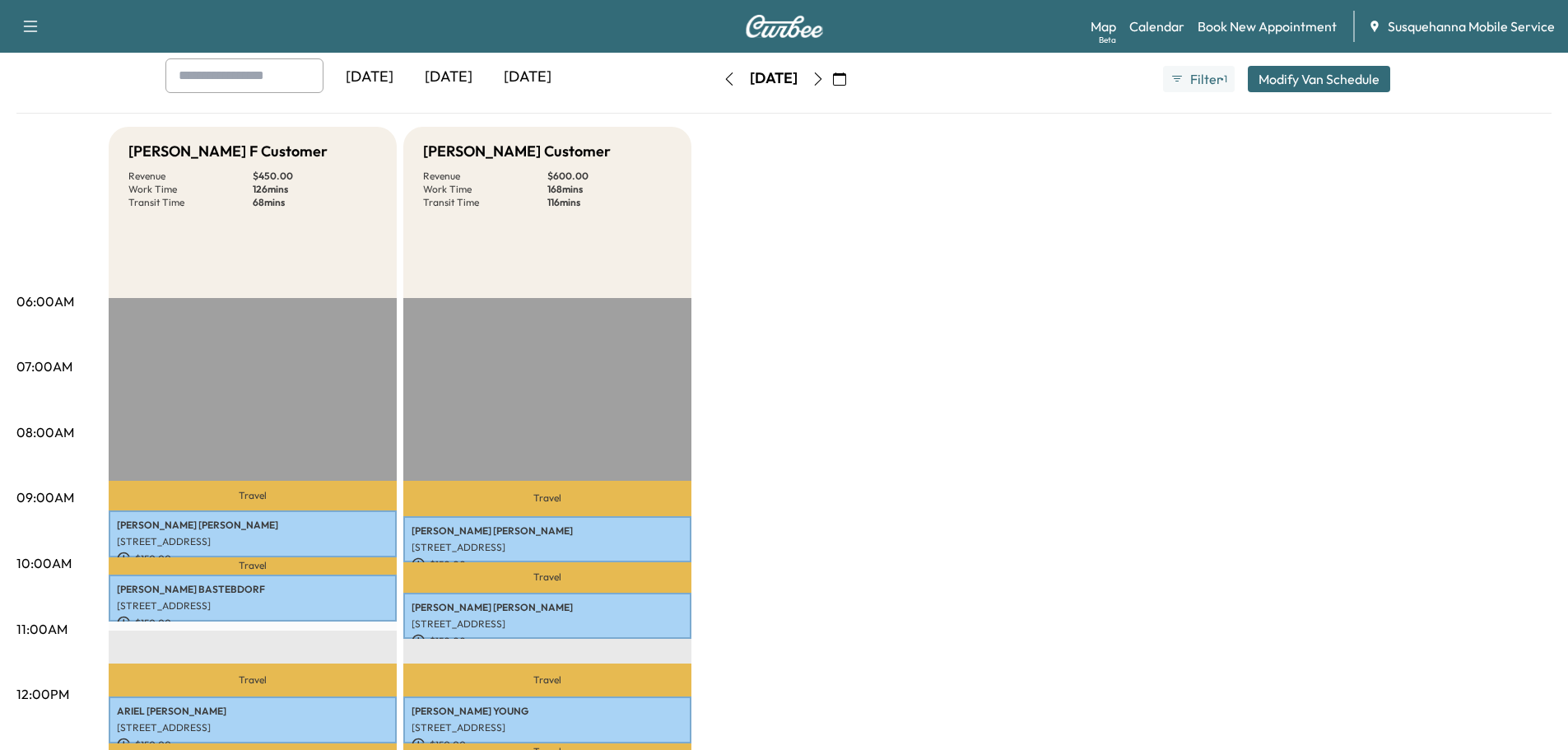
click at [824, 73] on icon "button" at bounding box center [818, 79] width 13 height 13
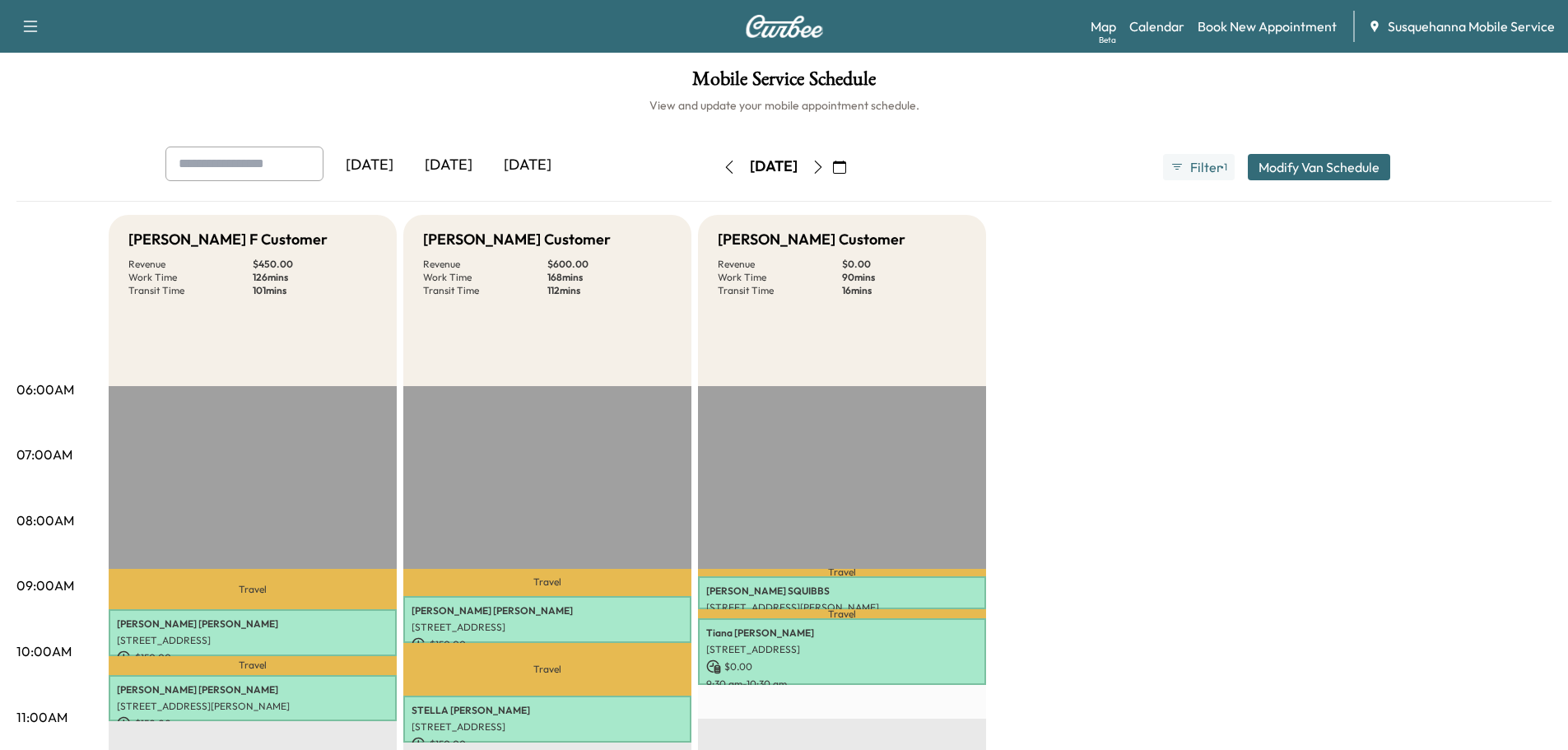
click at [715, 173] on button "button" at bounding box center [729, 166] width 28 height 26
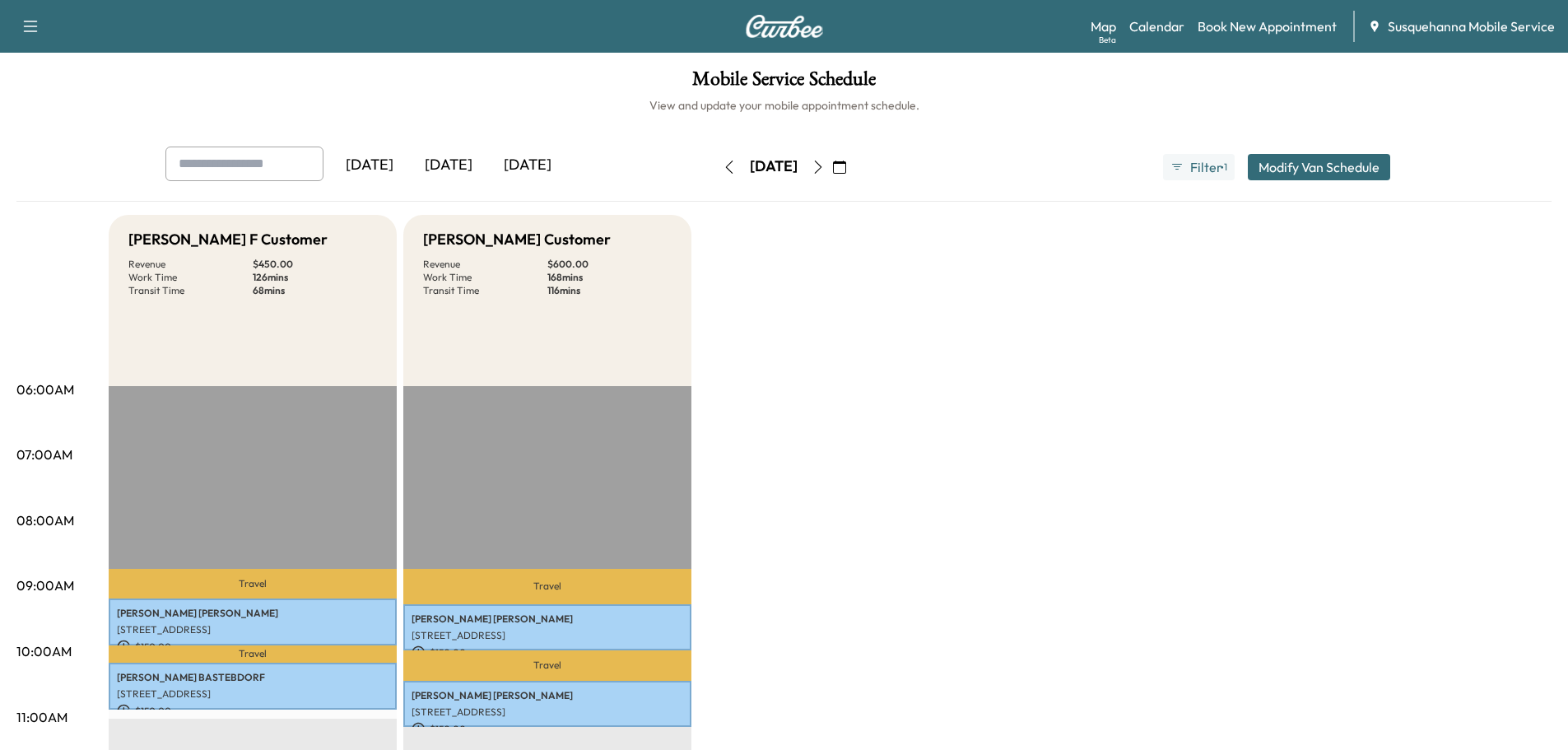
scroll to position [351, 0]
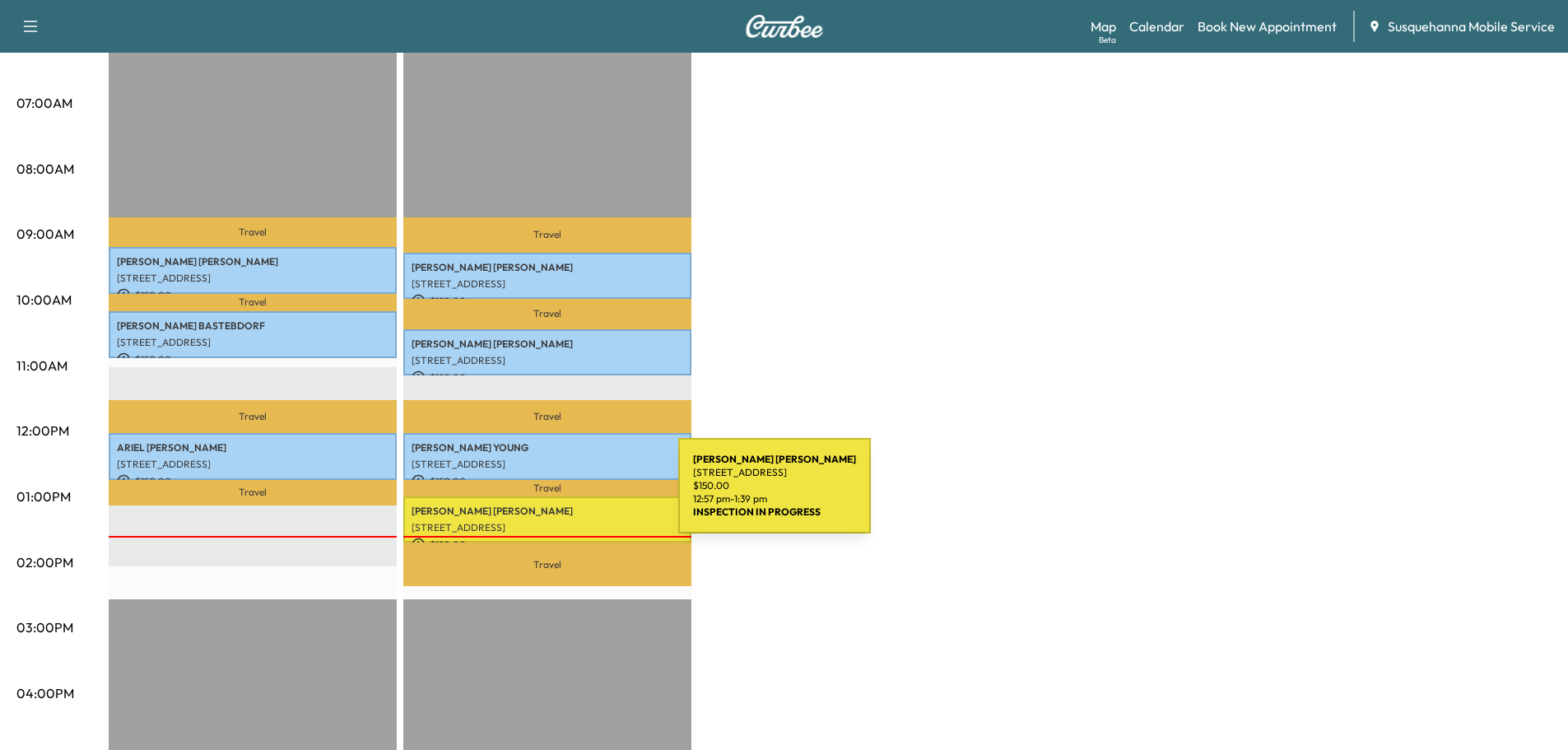
click at [555, 496] on div "[PERSON_NAME] [STREET_ADDRESS] $ 150.00 12:57 pm - 1:39 pm" at bounding box center [547, 519] width 288 height 47
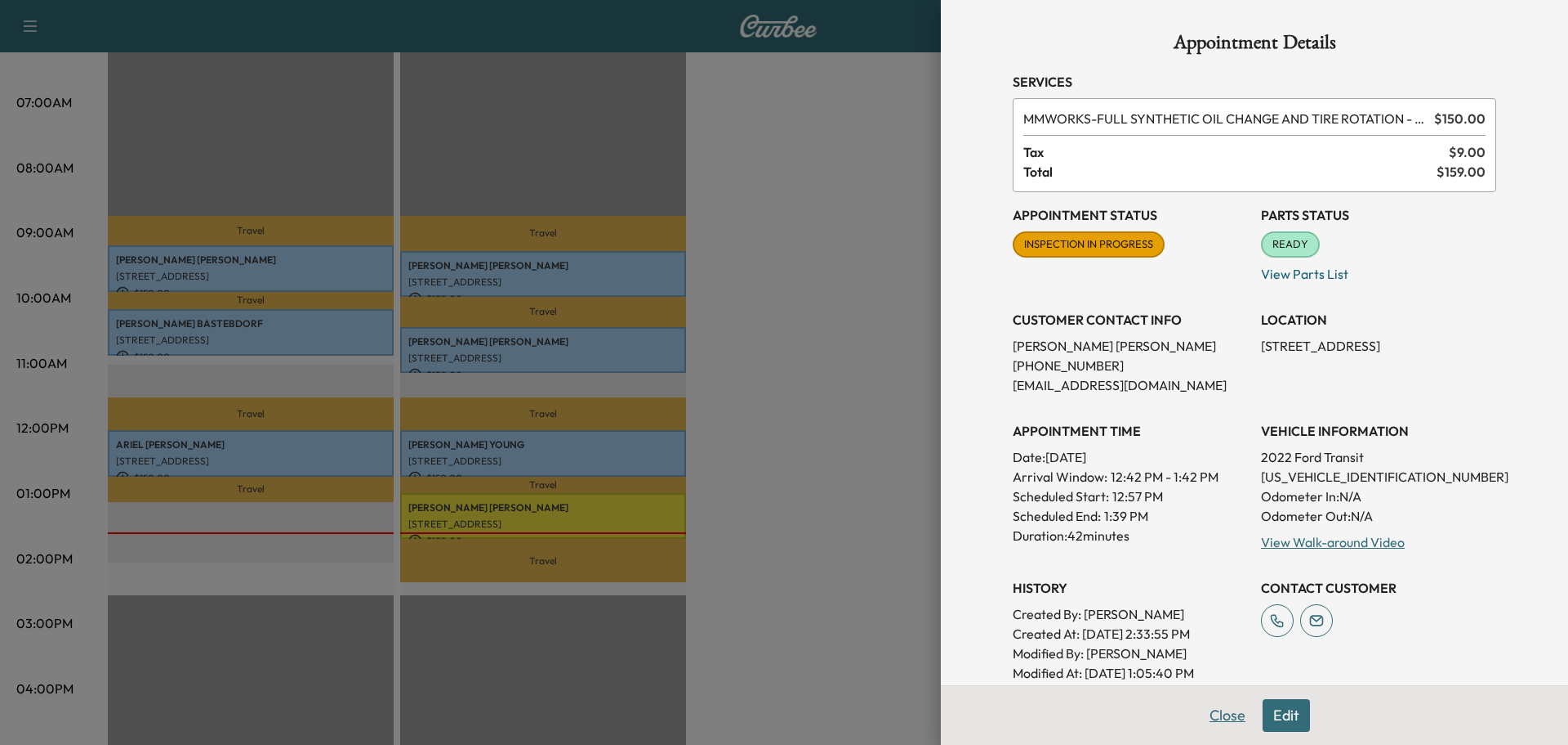
click at [1227, 726] on button "Close" at bounding box center [1227, 716] width 57 height 33
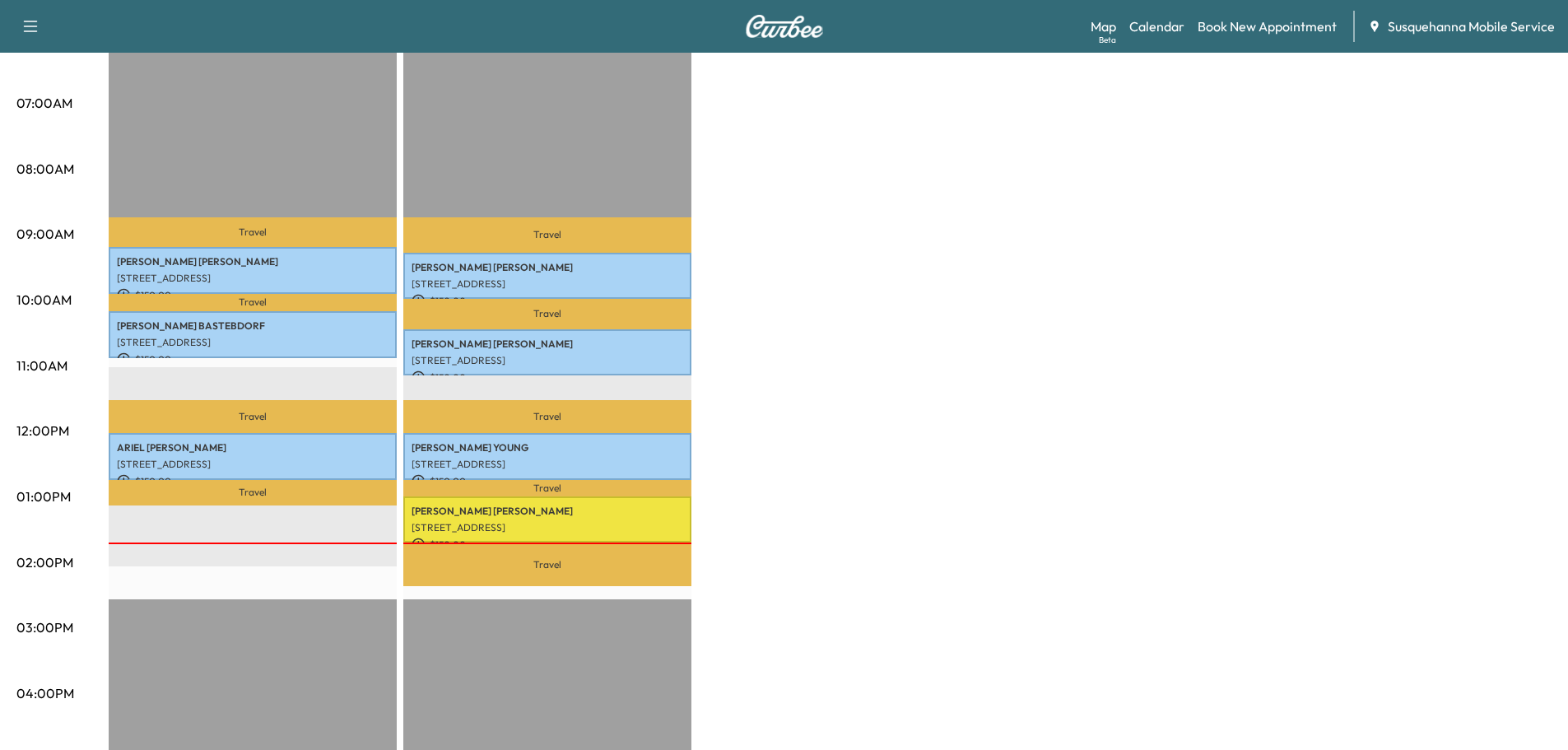
scroll to position [0, 0]
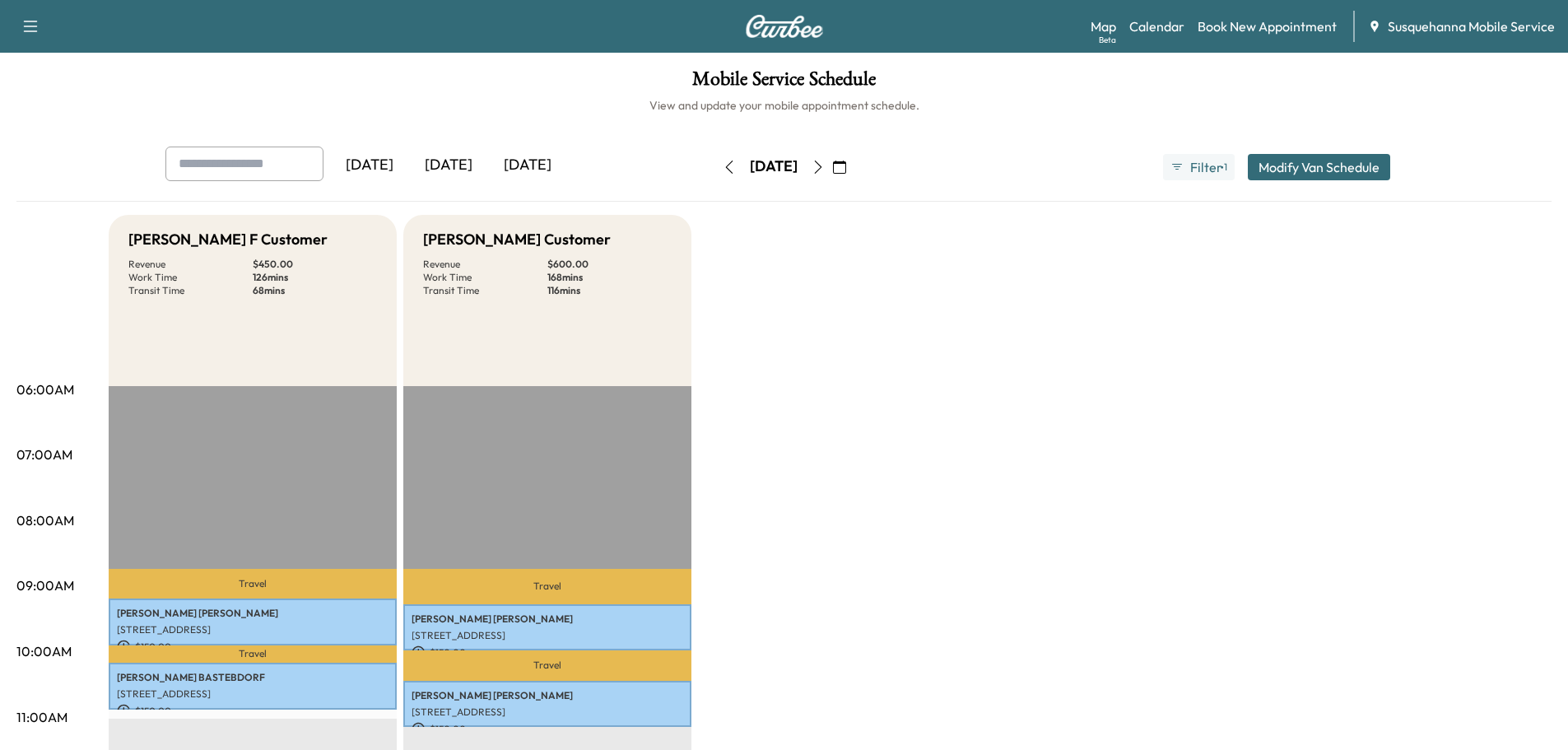
click at [824, 171] on icon "button" at bounding box center [818, 166] width 13 height 13
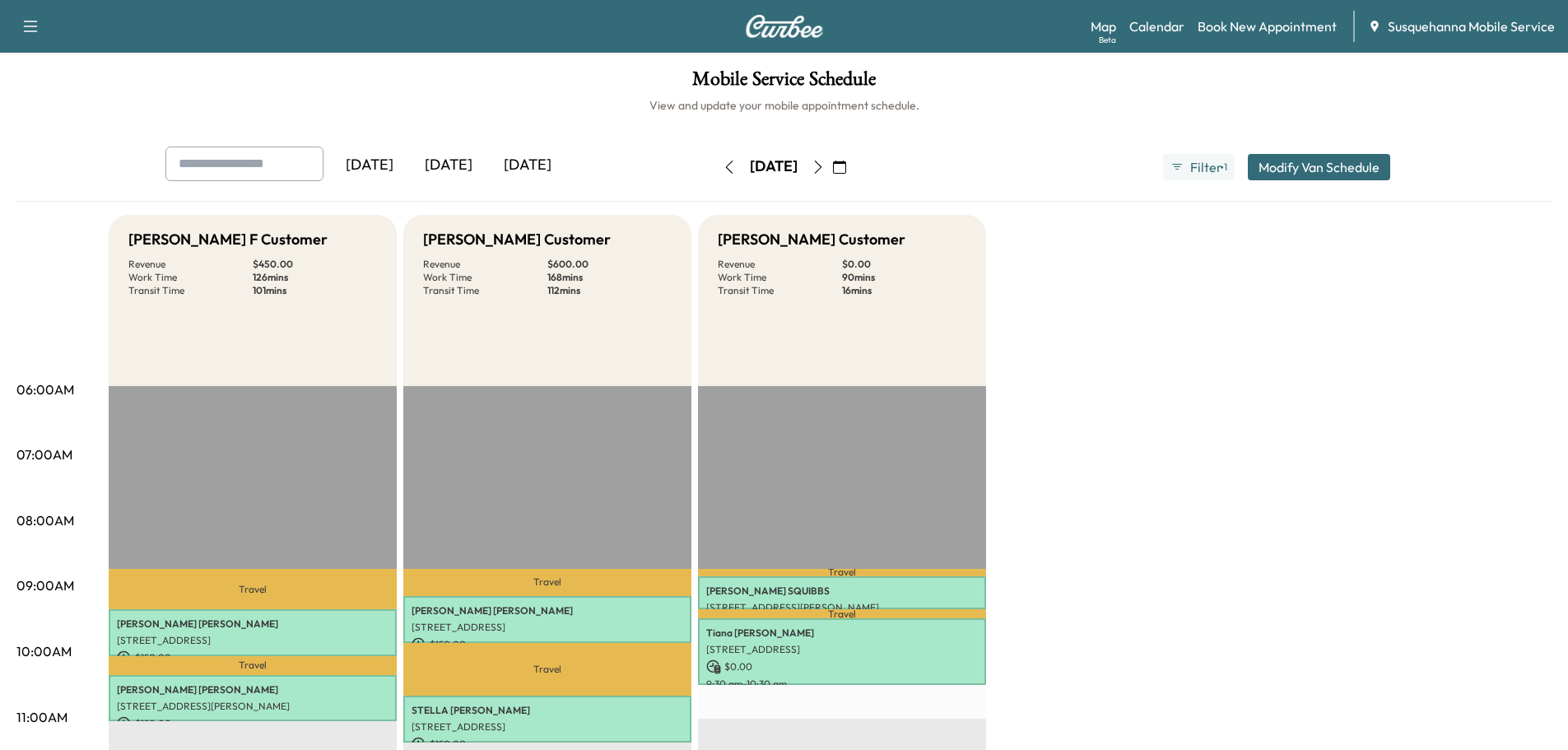
click at [715, 174] on button "button" at bounding box center [729, 166] width 28 height 26
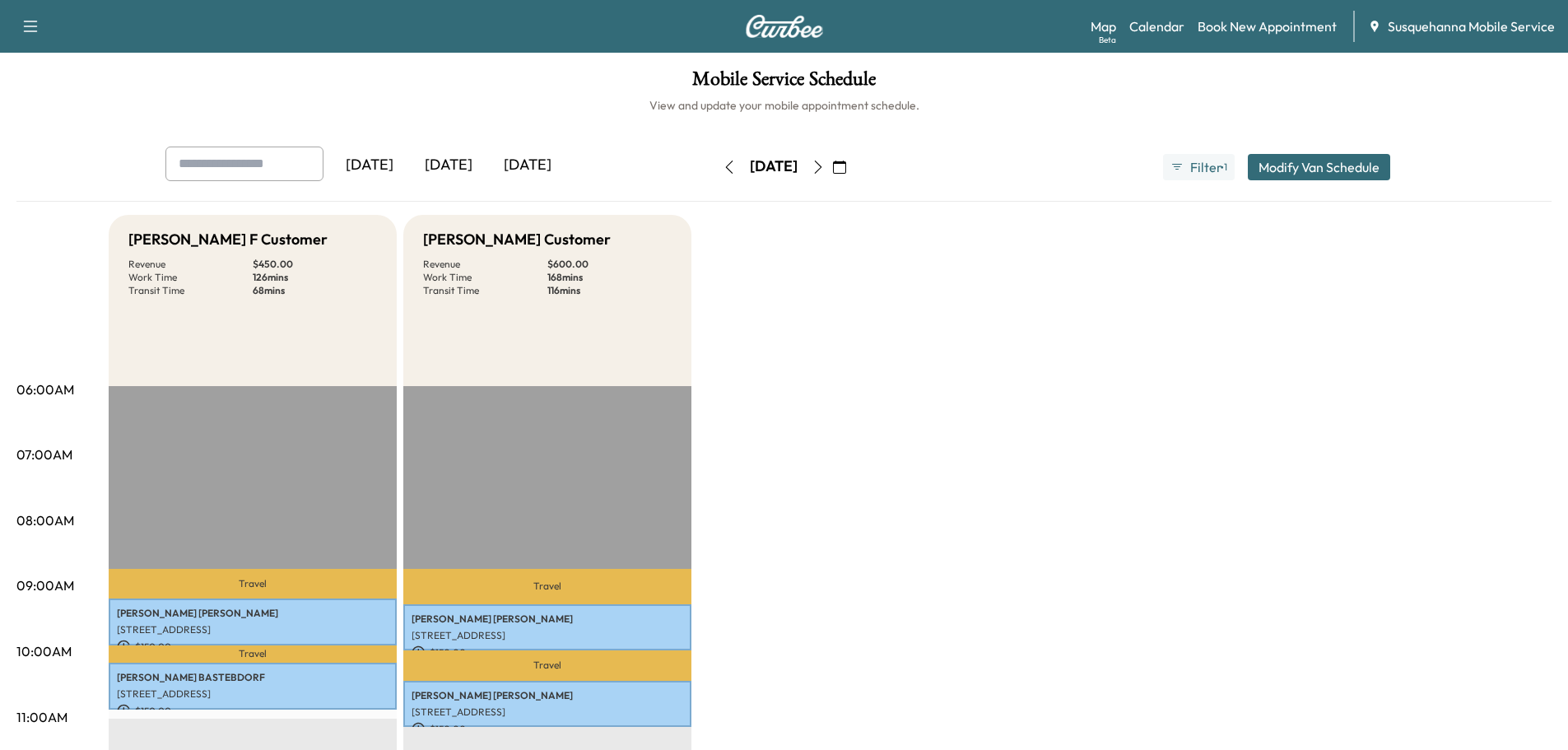
click at [824, 168] on icon "button" at bounding box center [818, 166] width 13 height 13
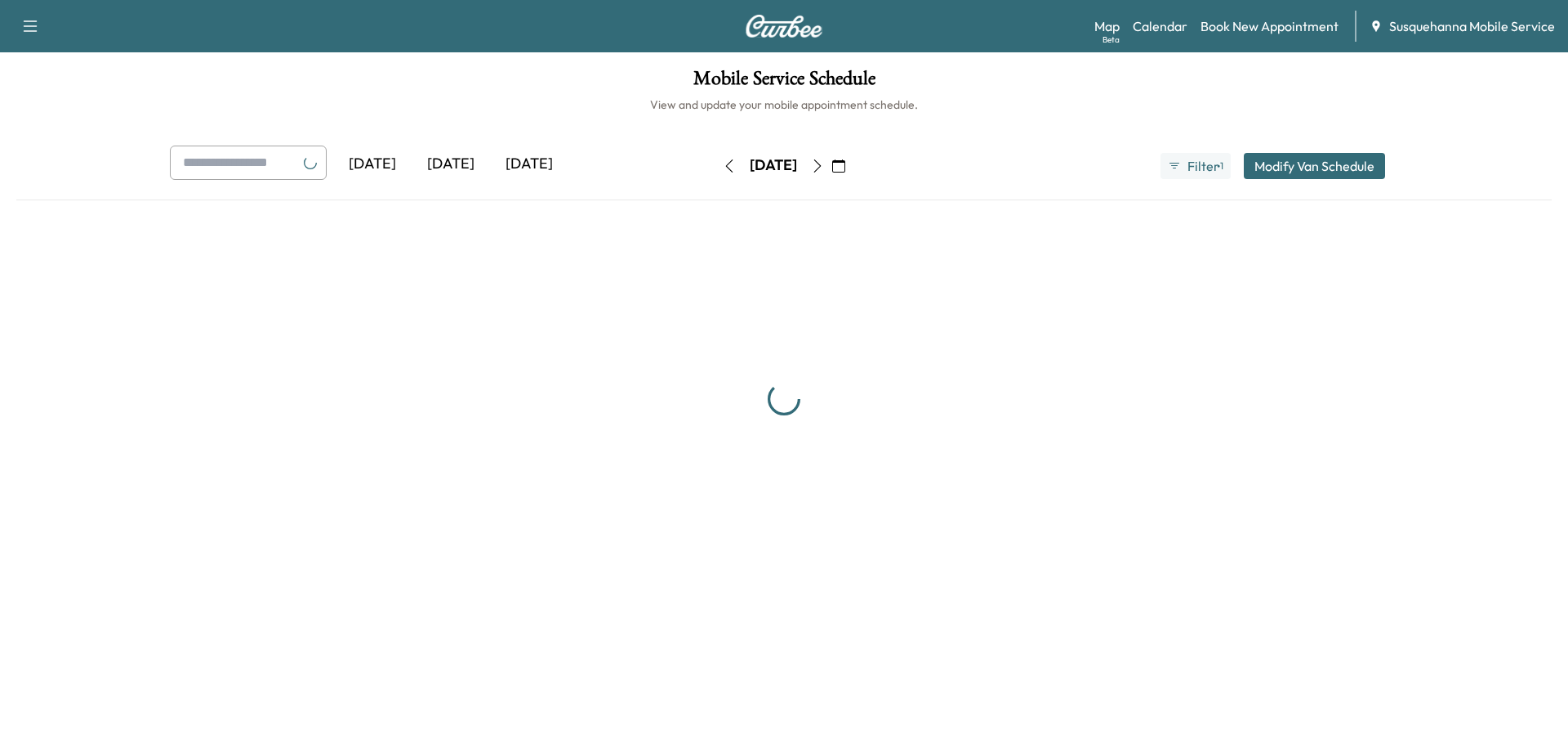
click at [832, 167] on button "button" at bounding box center [817, 165] width 28 height 26
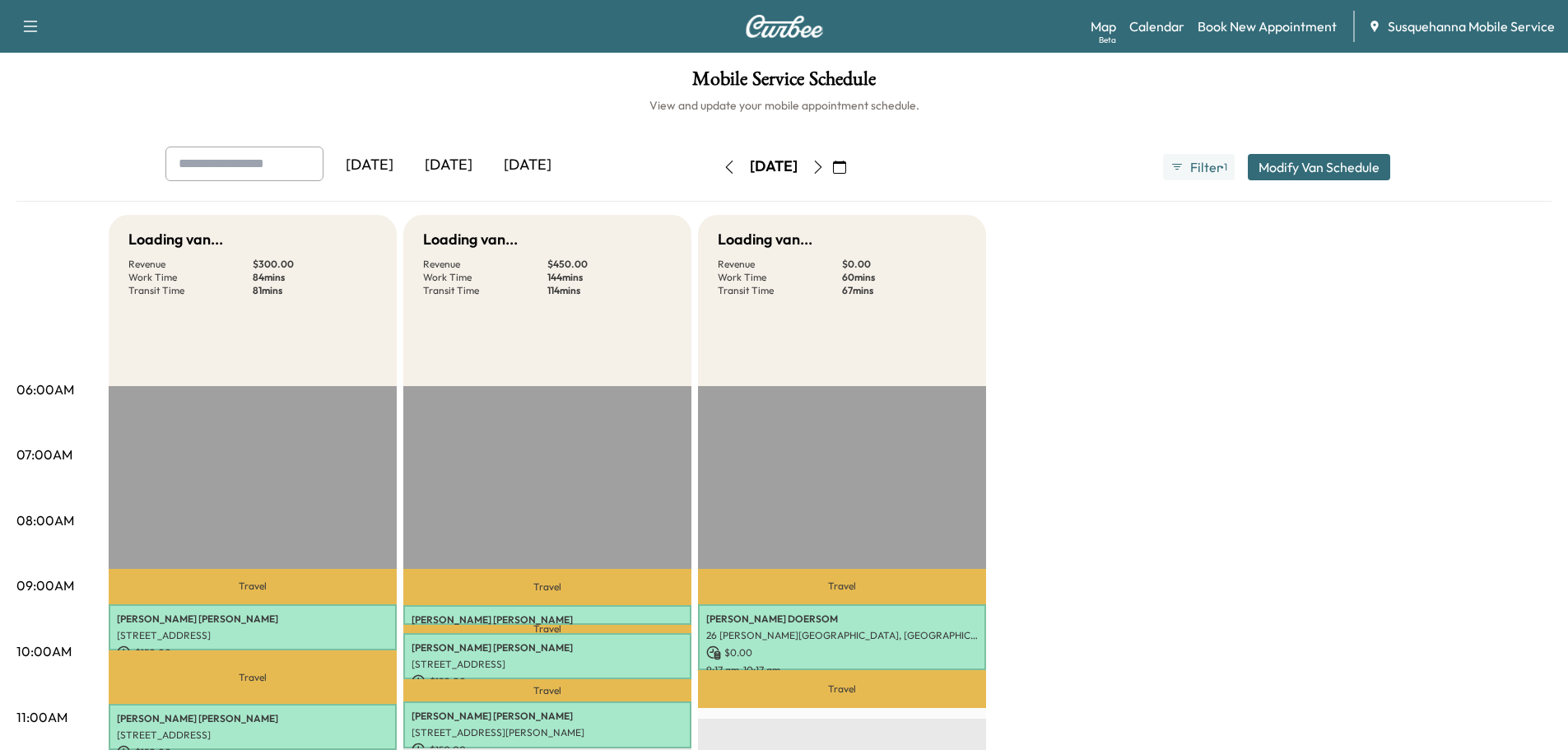
click at [854, 168] on button "button" at bounding box center [839, 166] width 28 height 26
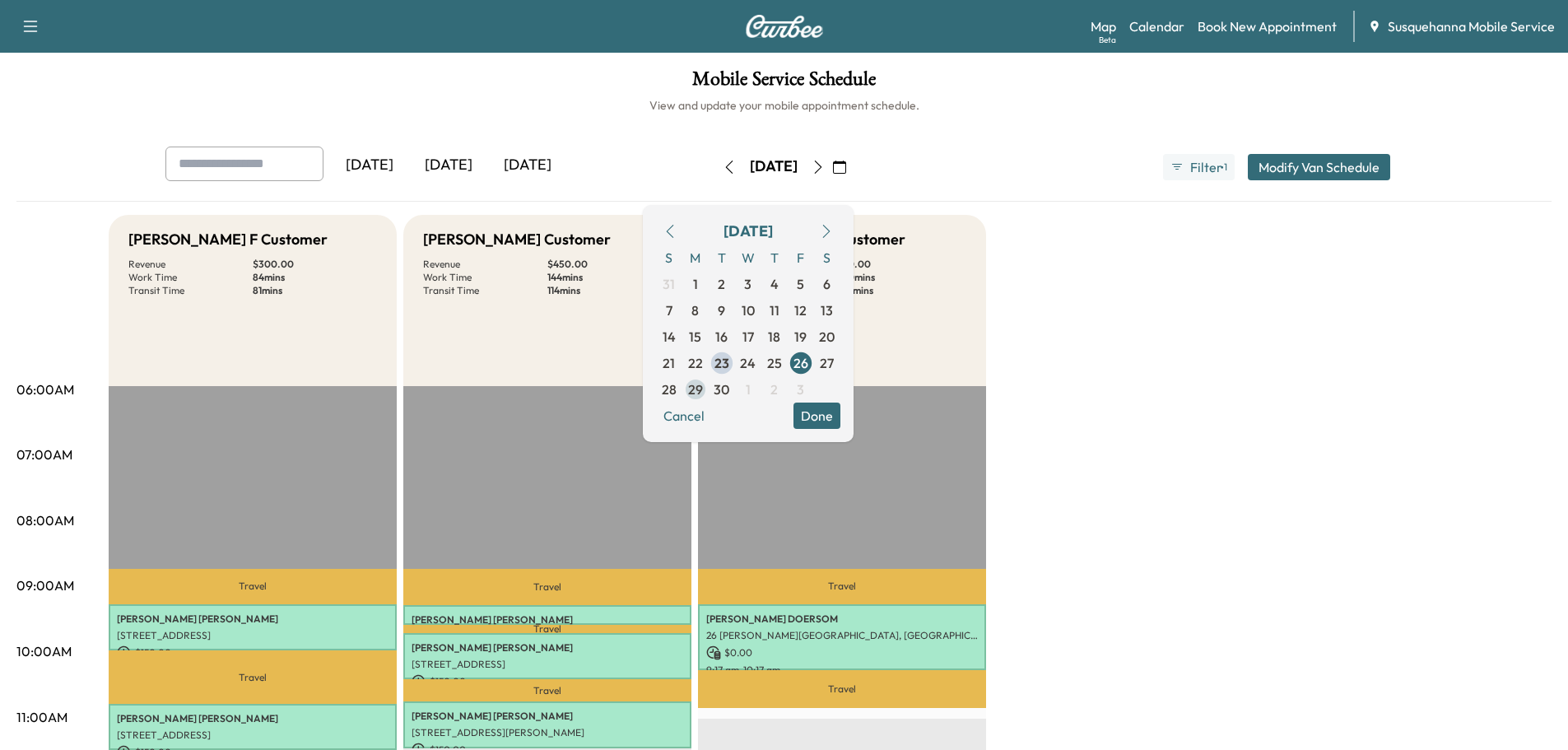
click at [703, 389] on span "29" at bounding box center [696, 388] width 15 height 19
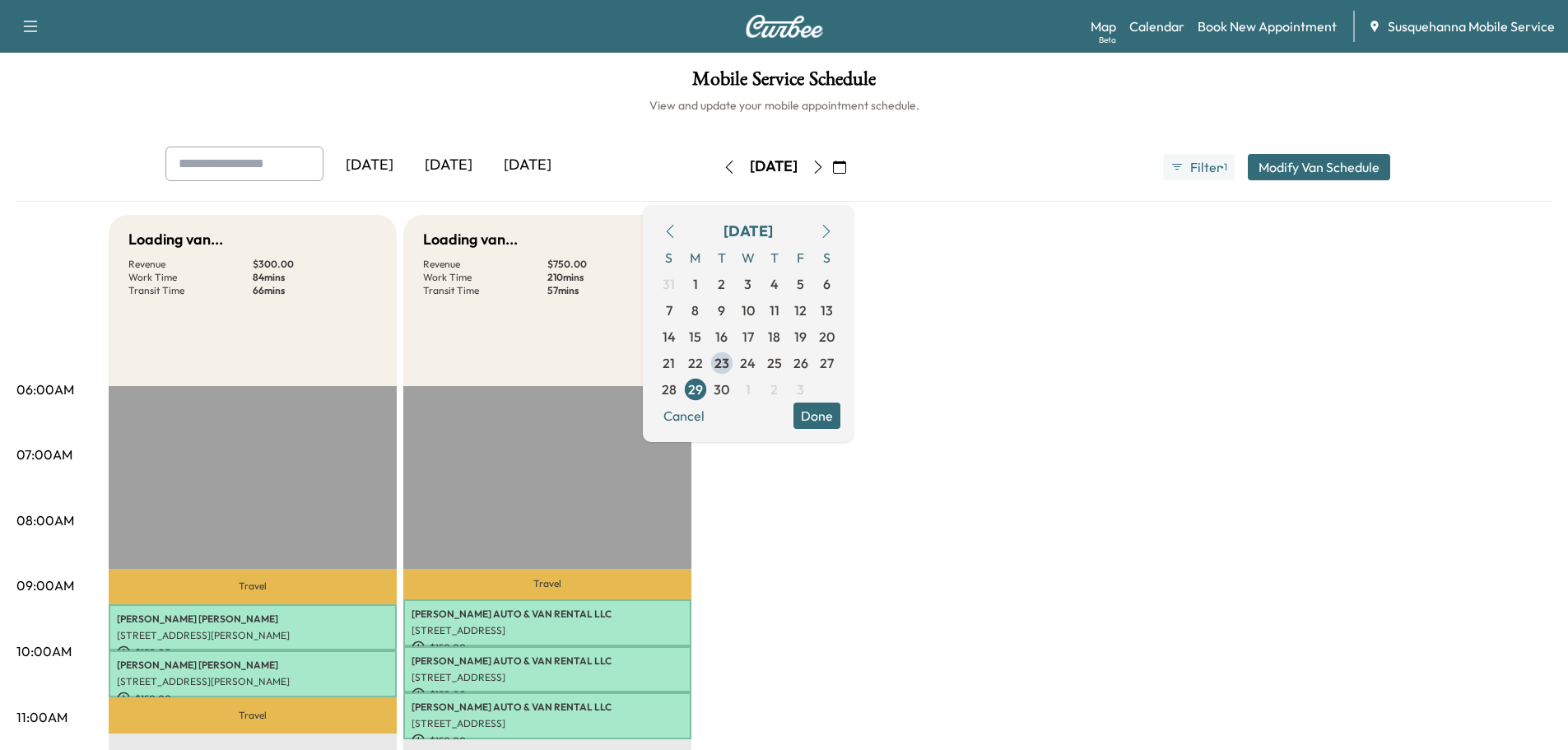
click at [840, 419] on button "Done" at bounding box center [817, 415] width 47 height 26
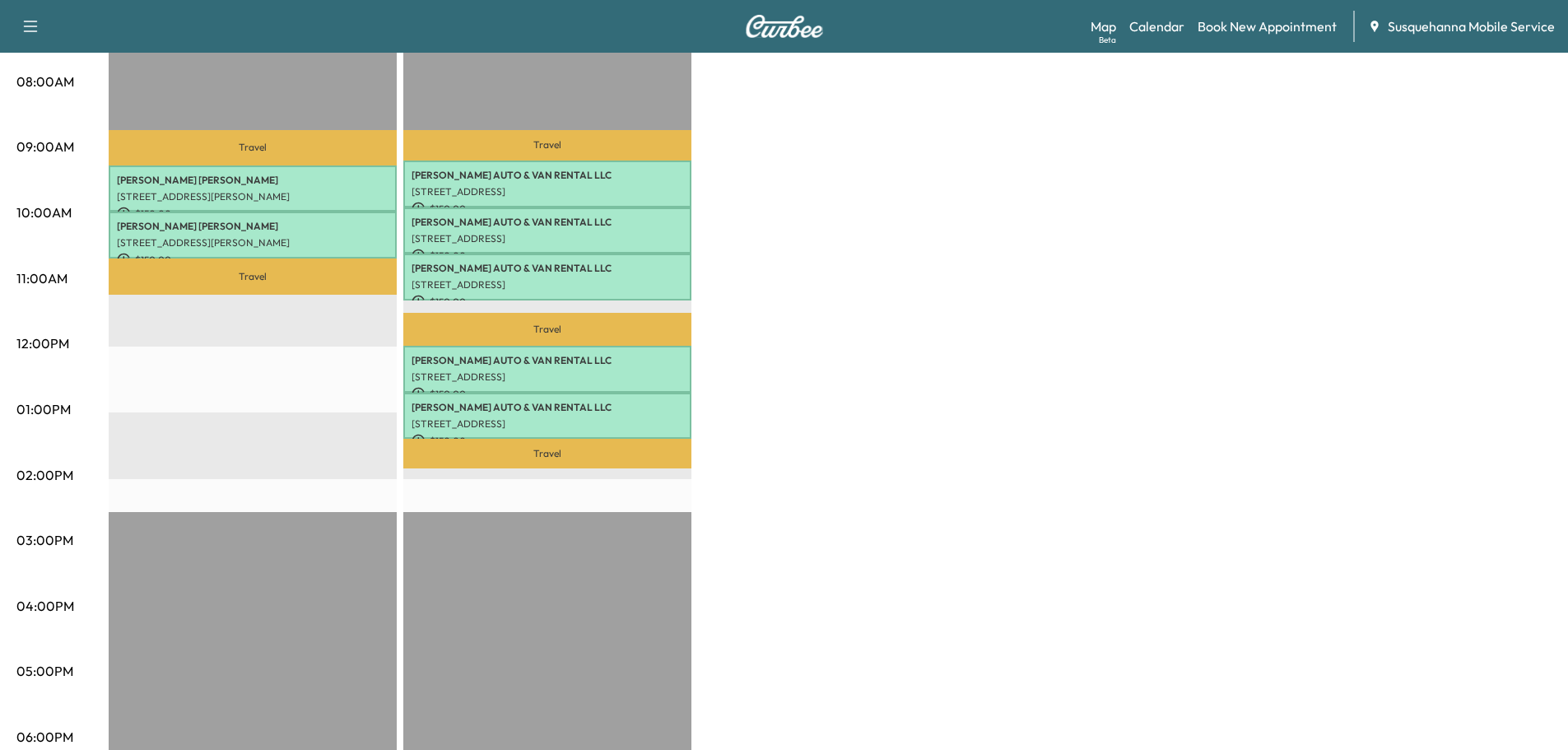
scroll to position [88, 0]
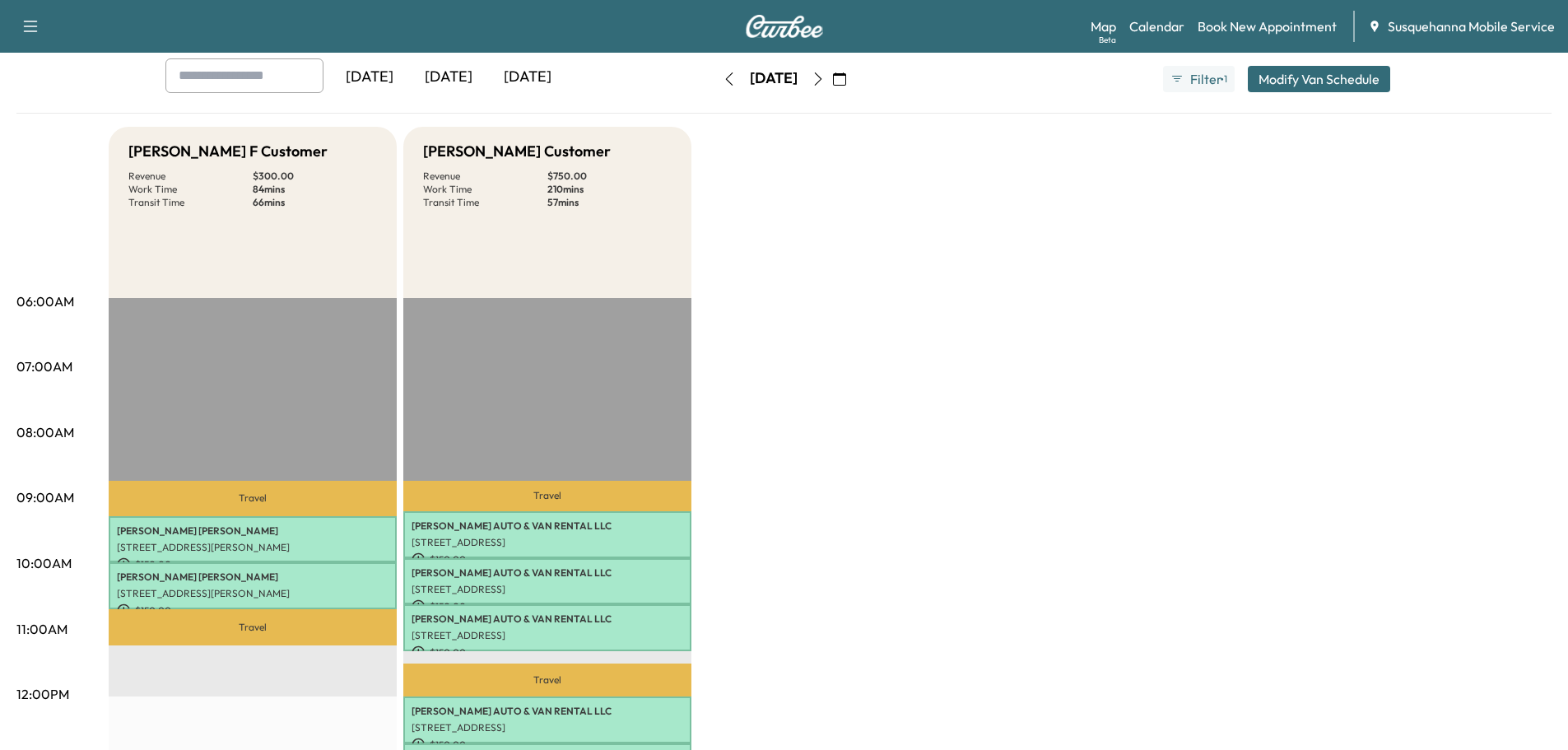
click at [722, 80] on icon "button" at bounding box center [729, 79] width 13 height 13
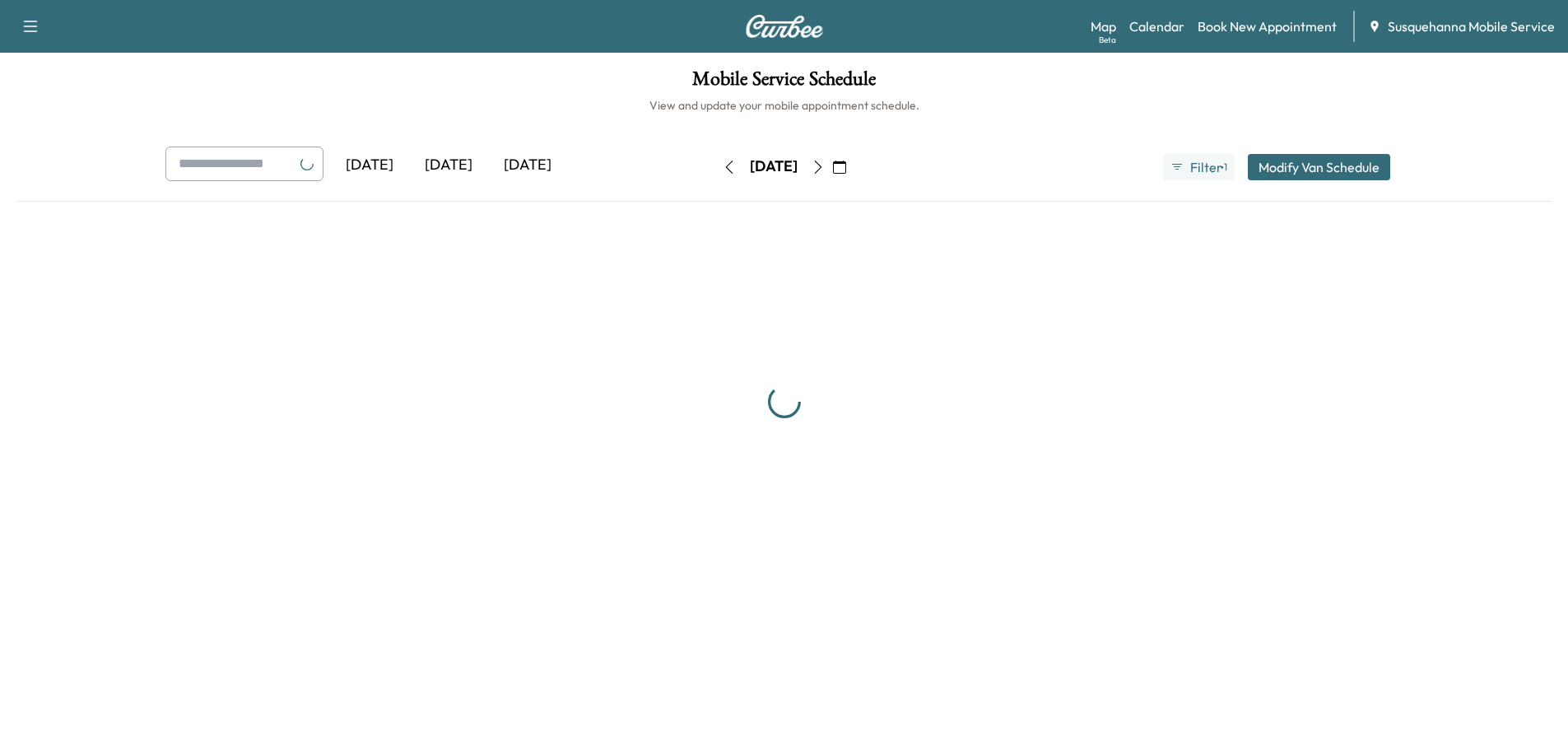
click at [674, 80] on h1 "Mobile Service Schedule" at bounding box center [784, 83] width 1535 height 28
click at [674, 80] on h1 "Mobile Service Schedule" at bounding box center [790, 83] width 1548 height 28
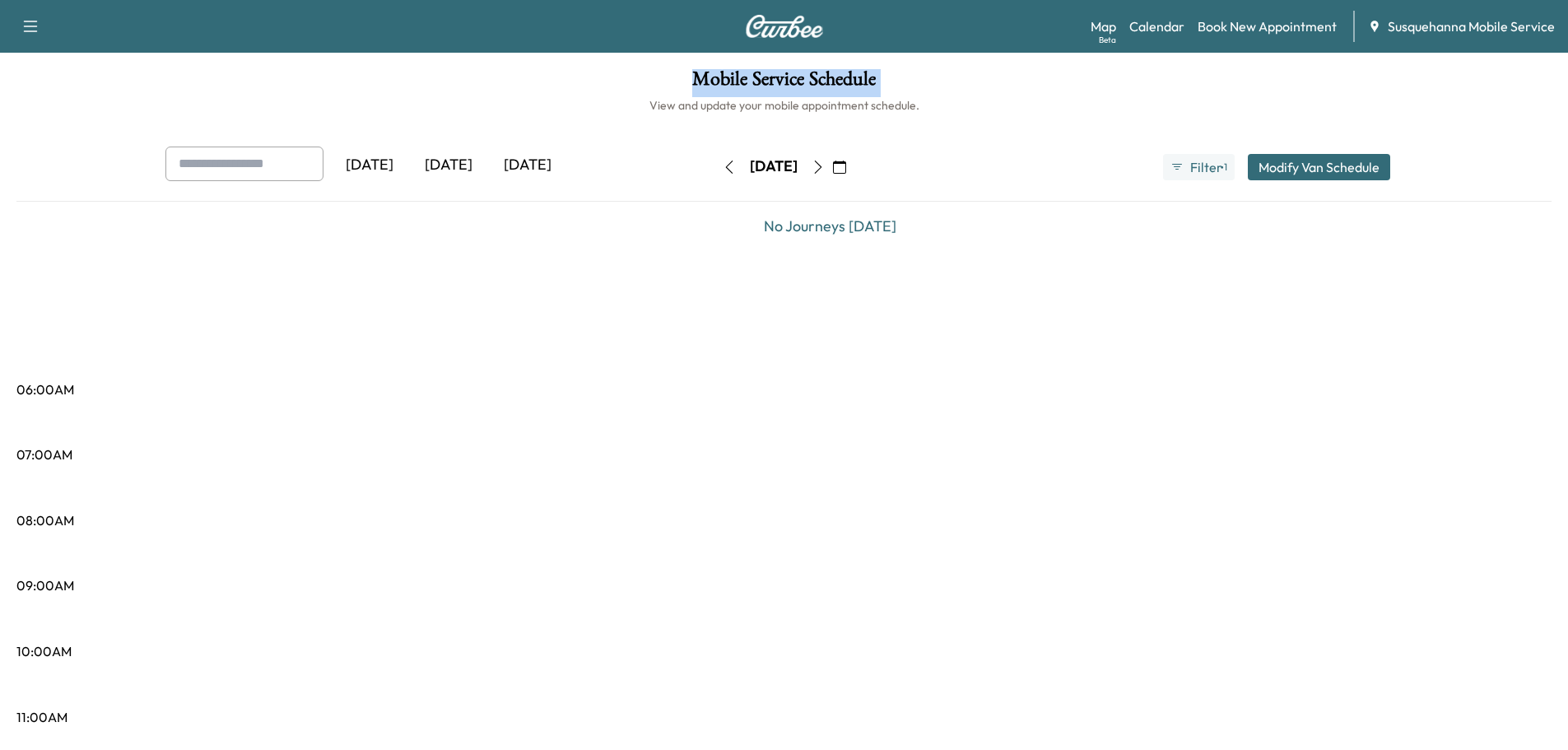
click at [715, 154] on button "button" at bounding box center [729, 166] width 28 height 26
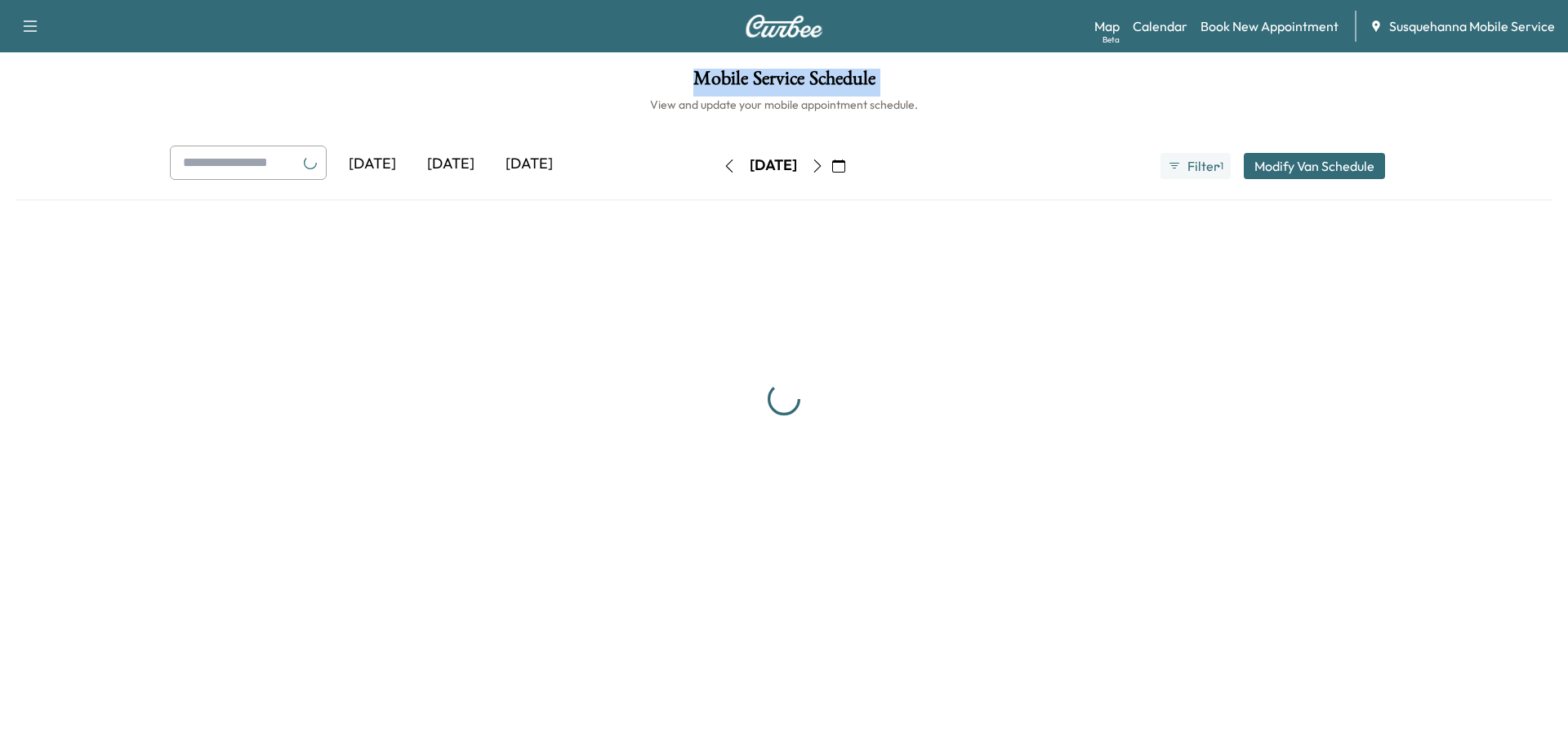
click at [715, 167] on button "button" at bounding box center [729, 165] width 28 height 26
click at [663, 167] on div "[DATE] [DATE] [DATE] [DATE] September 2025 S M T W T F S 31 1 2 3 4 5 6 7 8 9 1…" at bounding box center [784, 165] width 1255 height 40
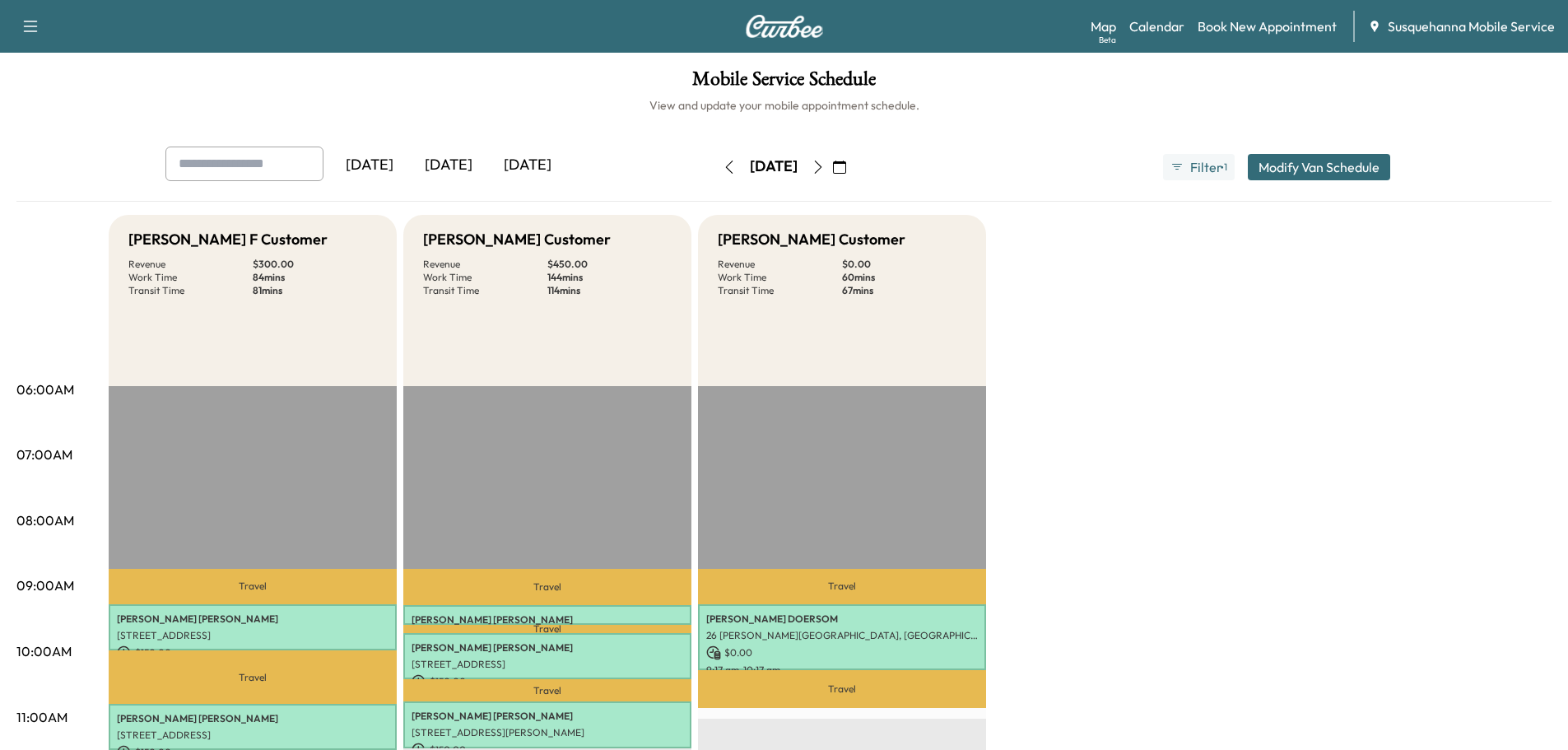
click at [715, 168] on button "button" at bounding box center [729, 166] width 28 height 26
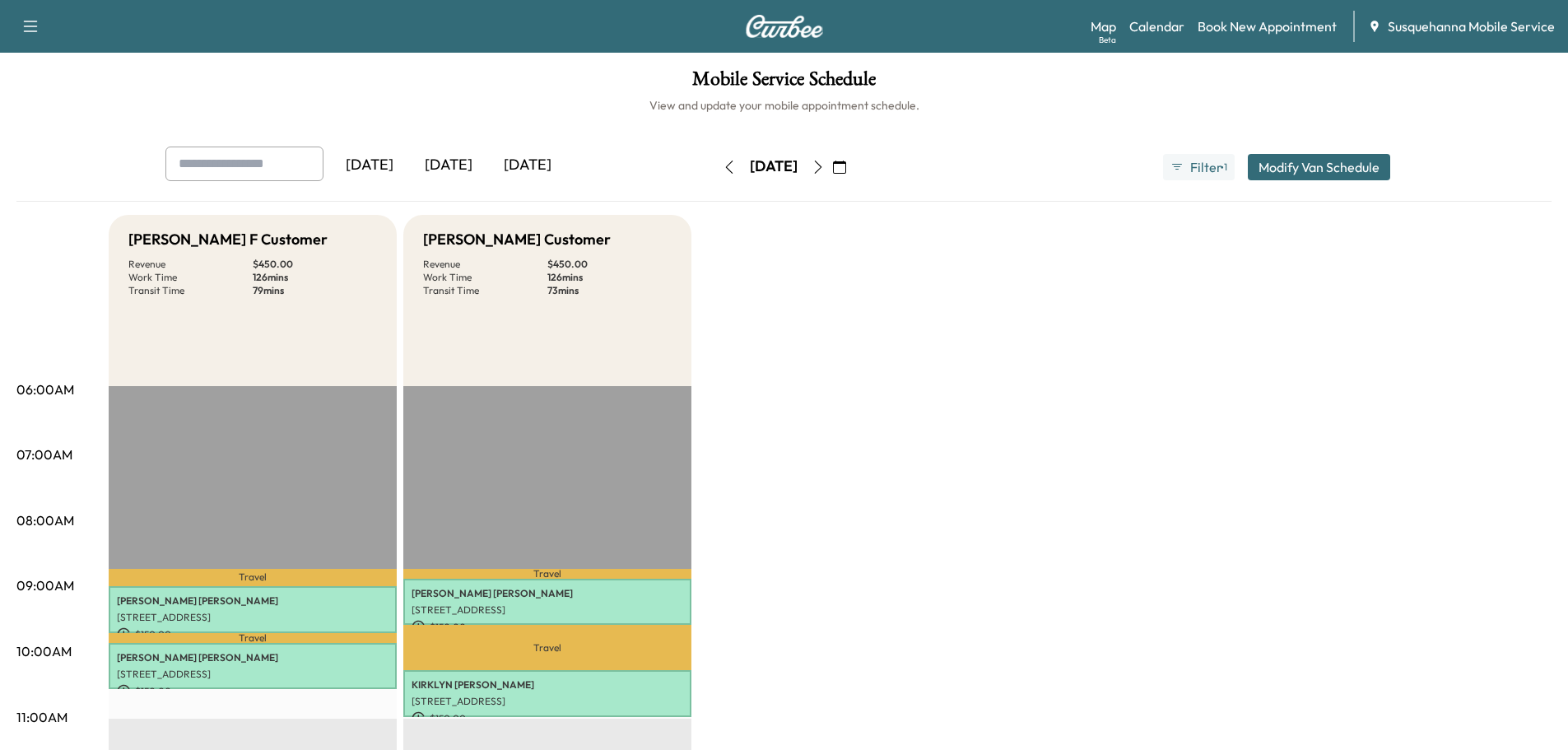
click at [722, 168] on icon "button" at bounding box center [729, 166] width 13 height 13
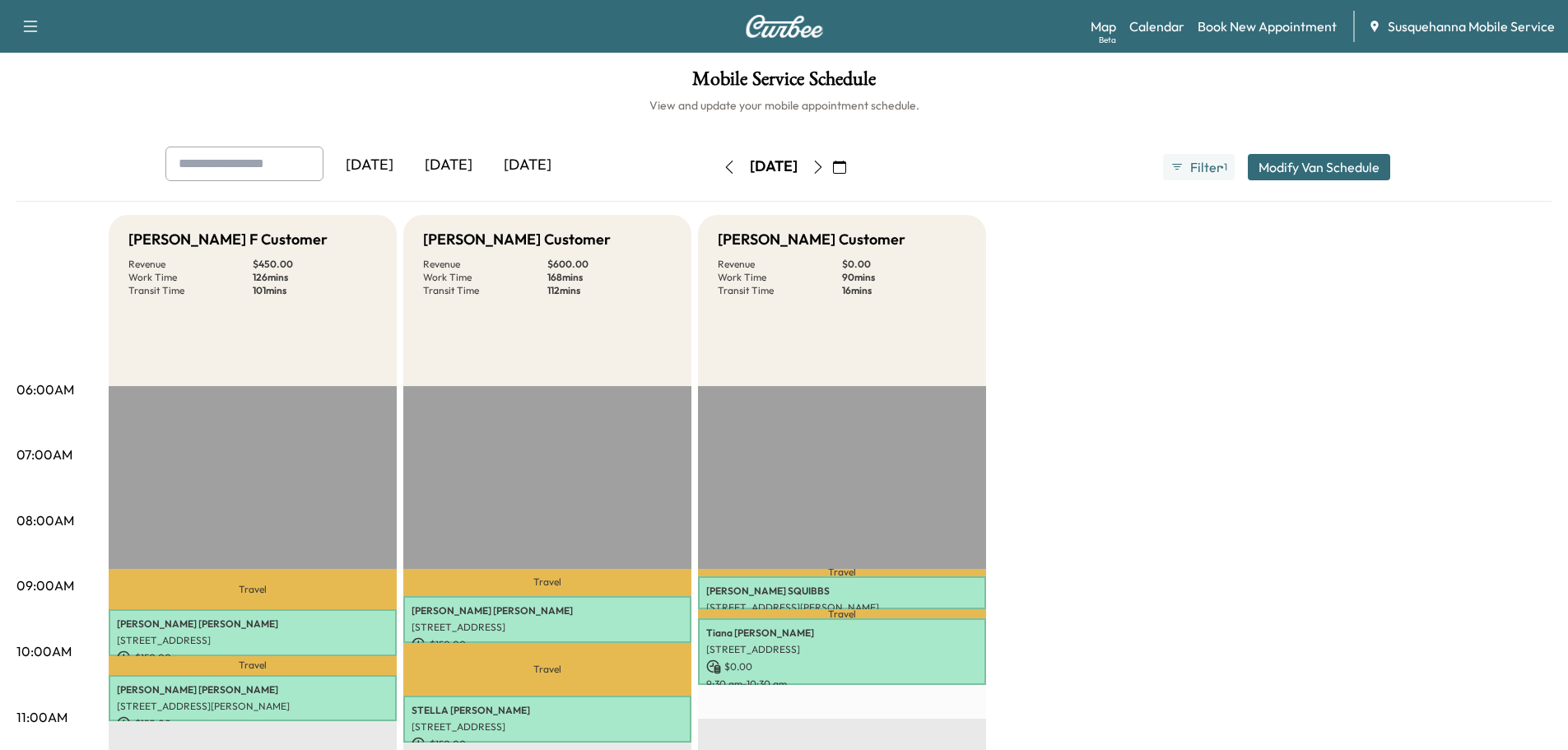
scroll to position [88, 0]
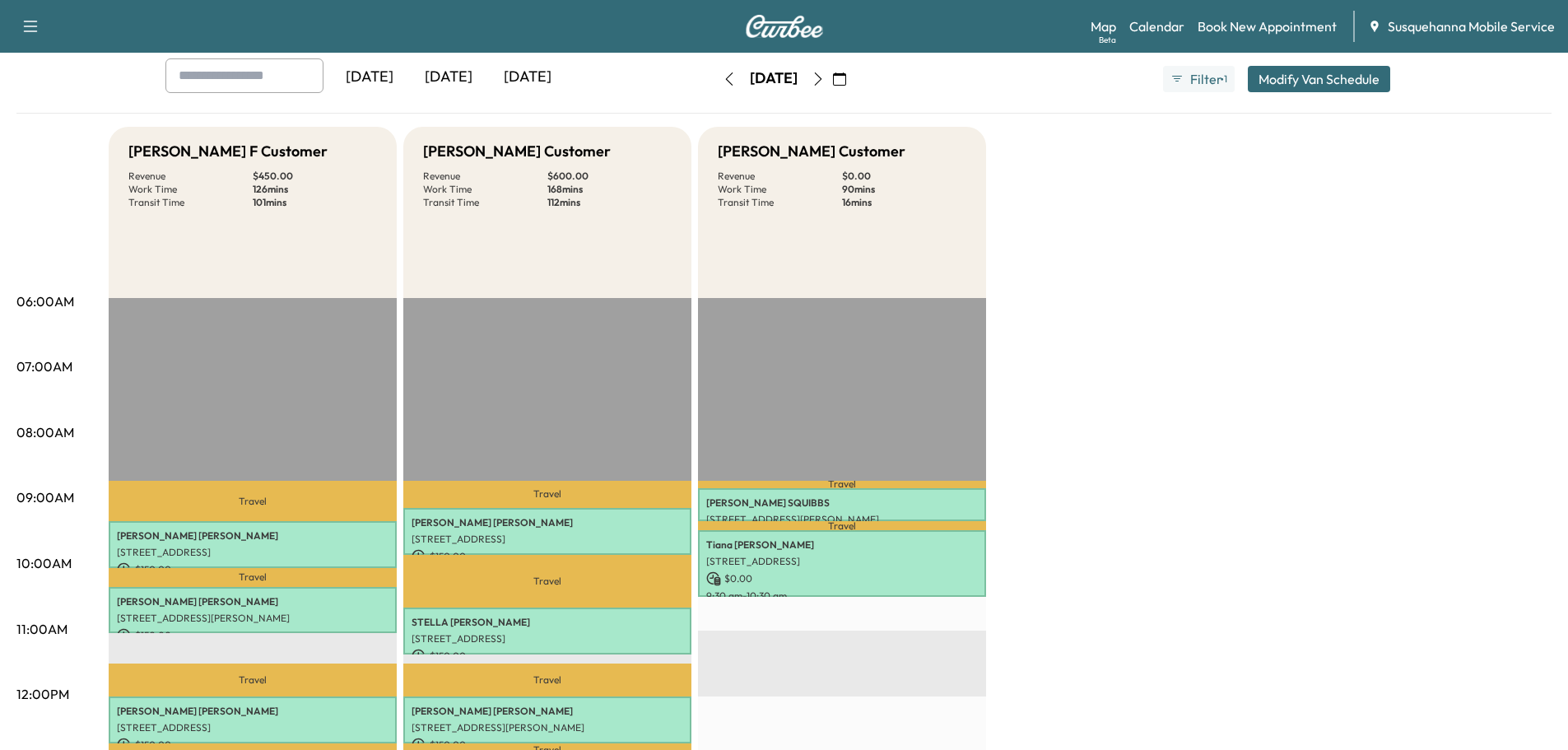
click at [715, 68] on button "button" at bounding box center [729, 79] width 28 height 26
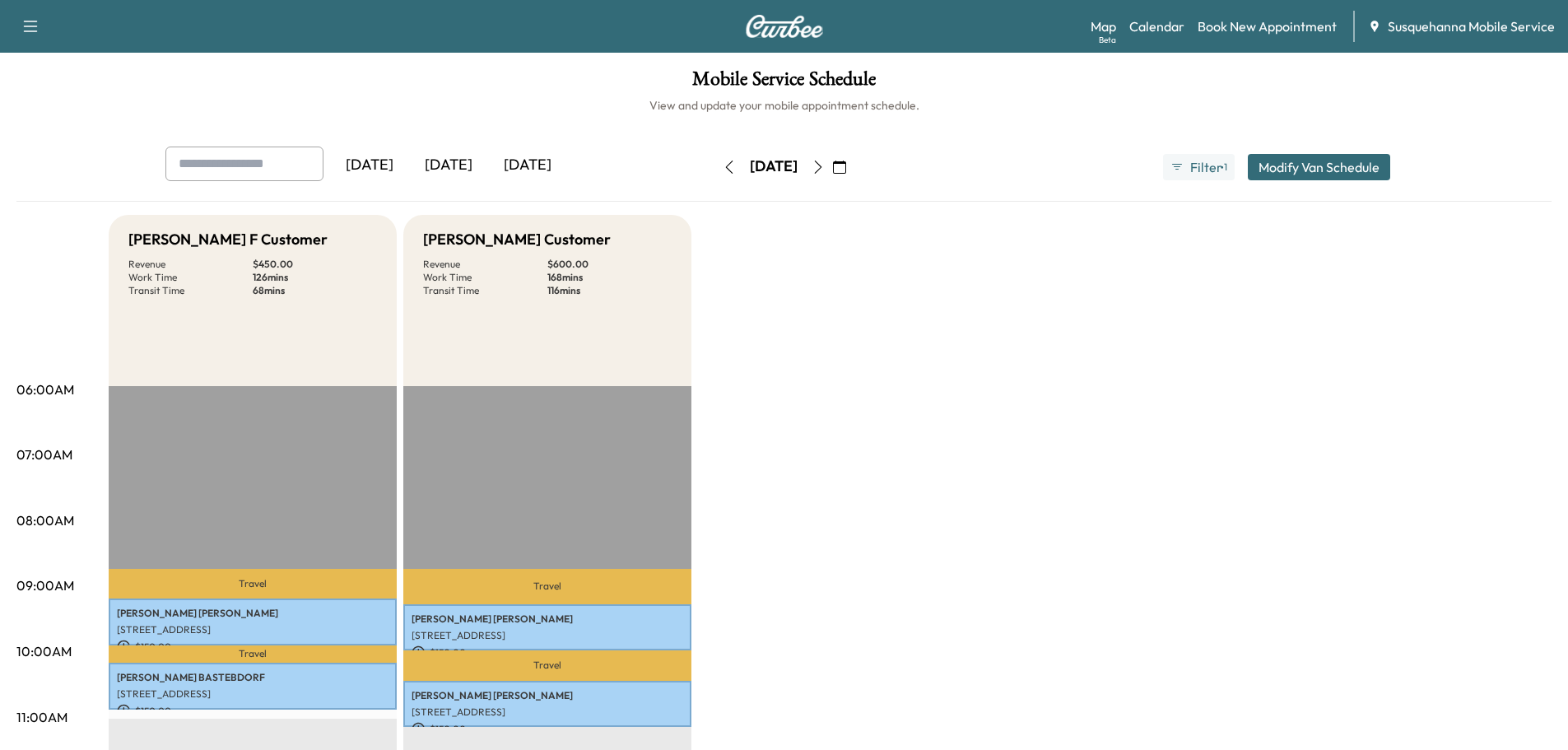
click at [824, 166] on icon "button" at bounding box center [818, 166] width 13 height 13
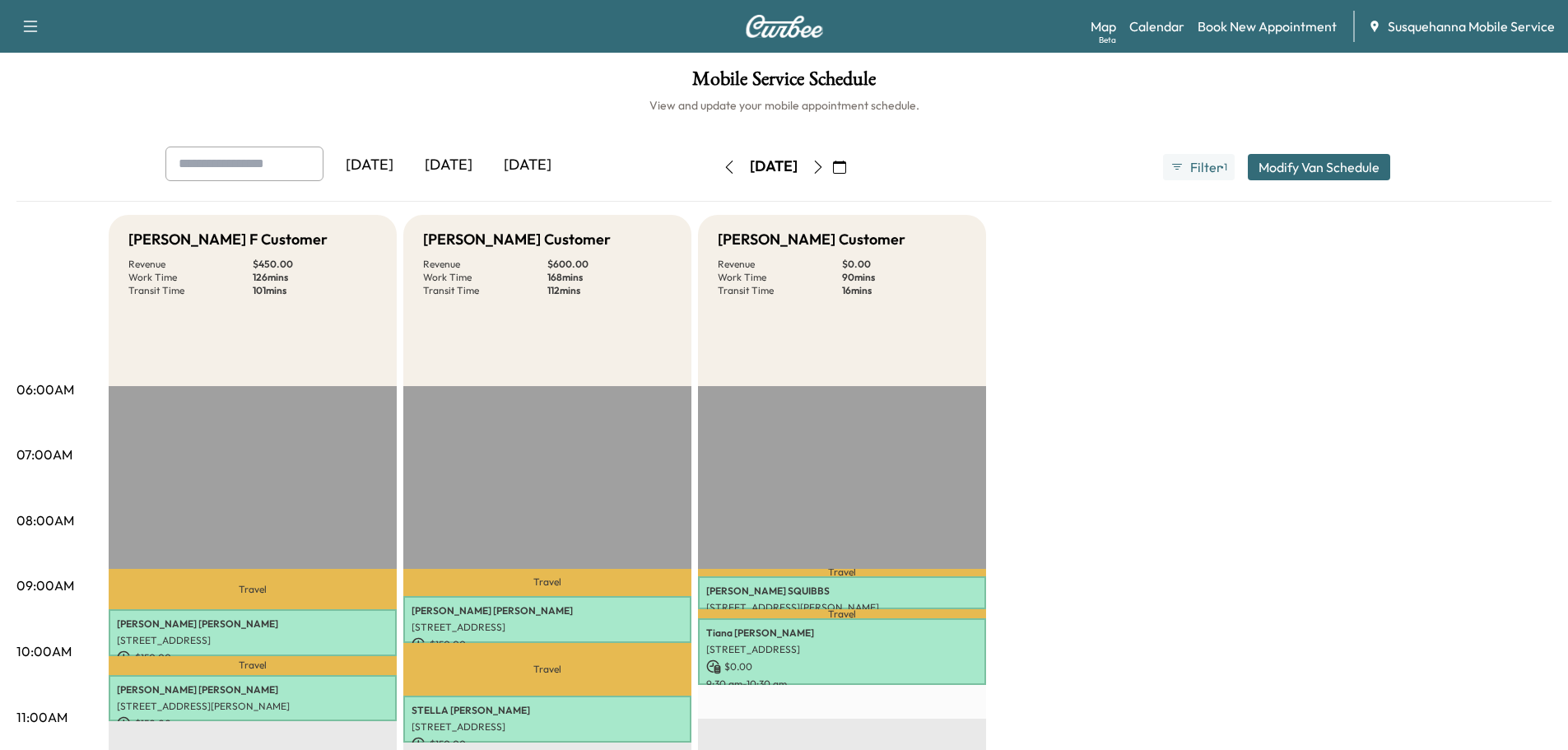
click at [833, 166] on button "button" at bounding box center [818, 166] width 28 height 26
